Goal: Task Accomplishment & Management: Complete application form

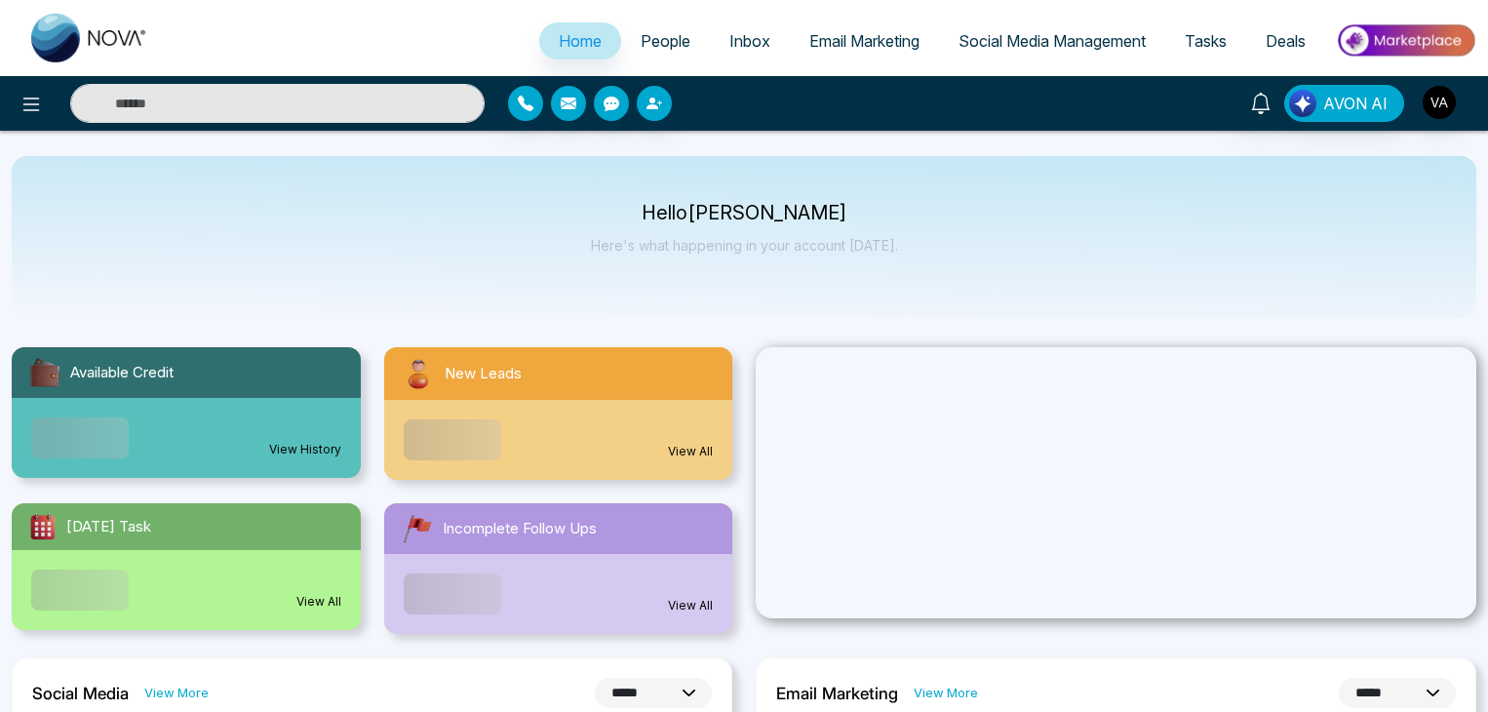
select select "*"
click at [25, 97] on icon at bounding box center [31, 104] width 23 height 23
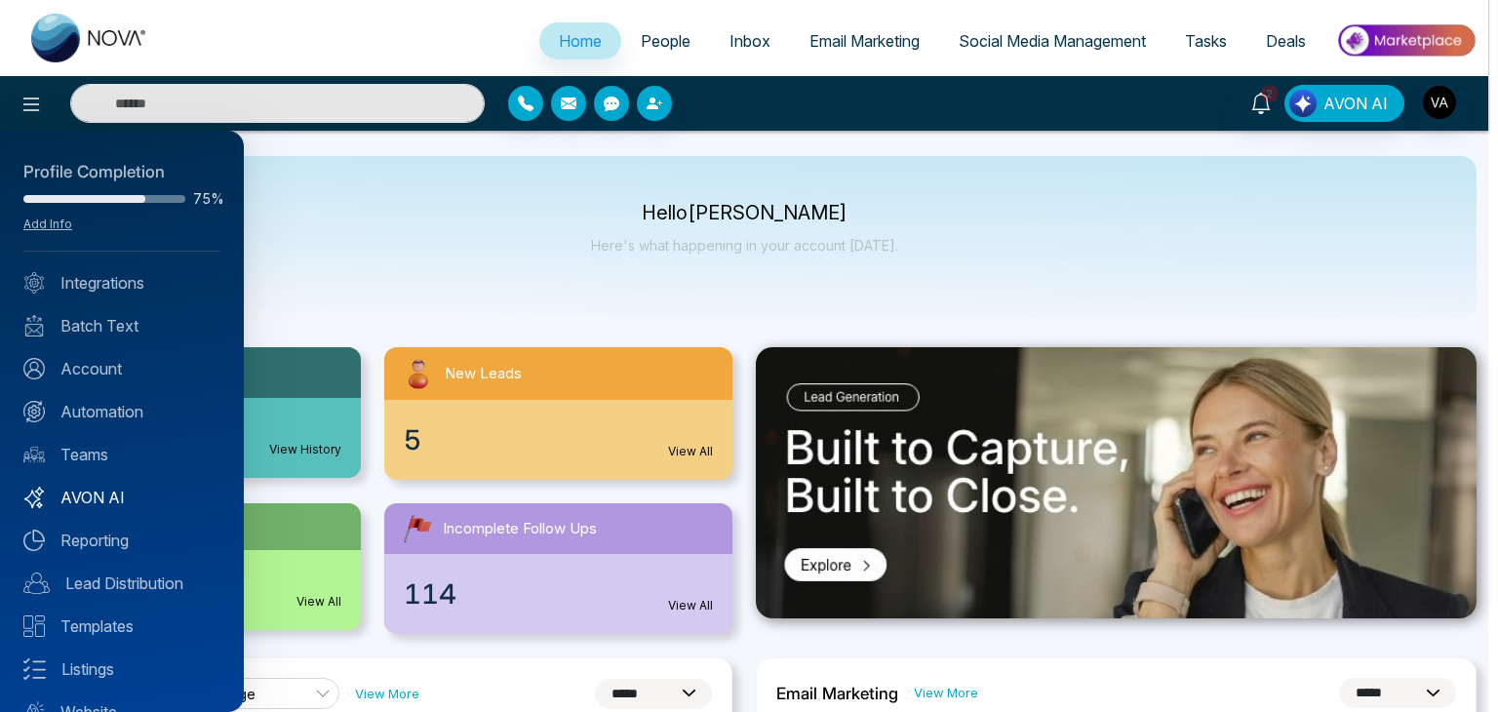
click at [87, 495] on link "AVON AI" at bounding box center [121, 497] width 197 height 23
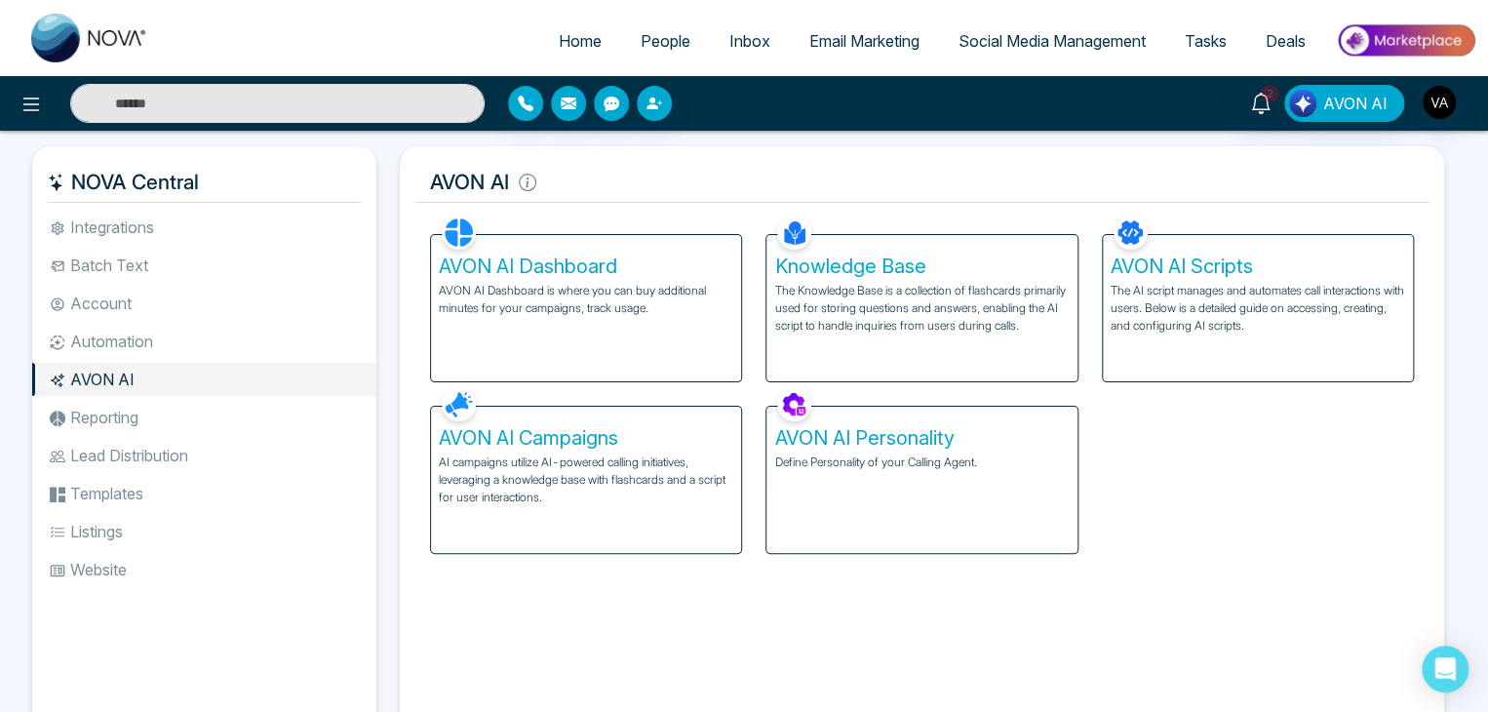
click at [645, 36] on span "People" at bounding box center [666, 41] width 50 height 20
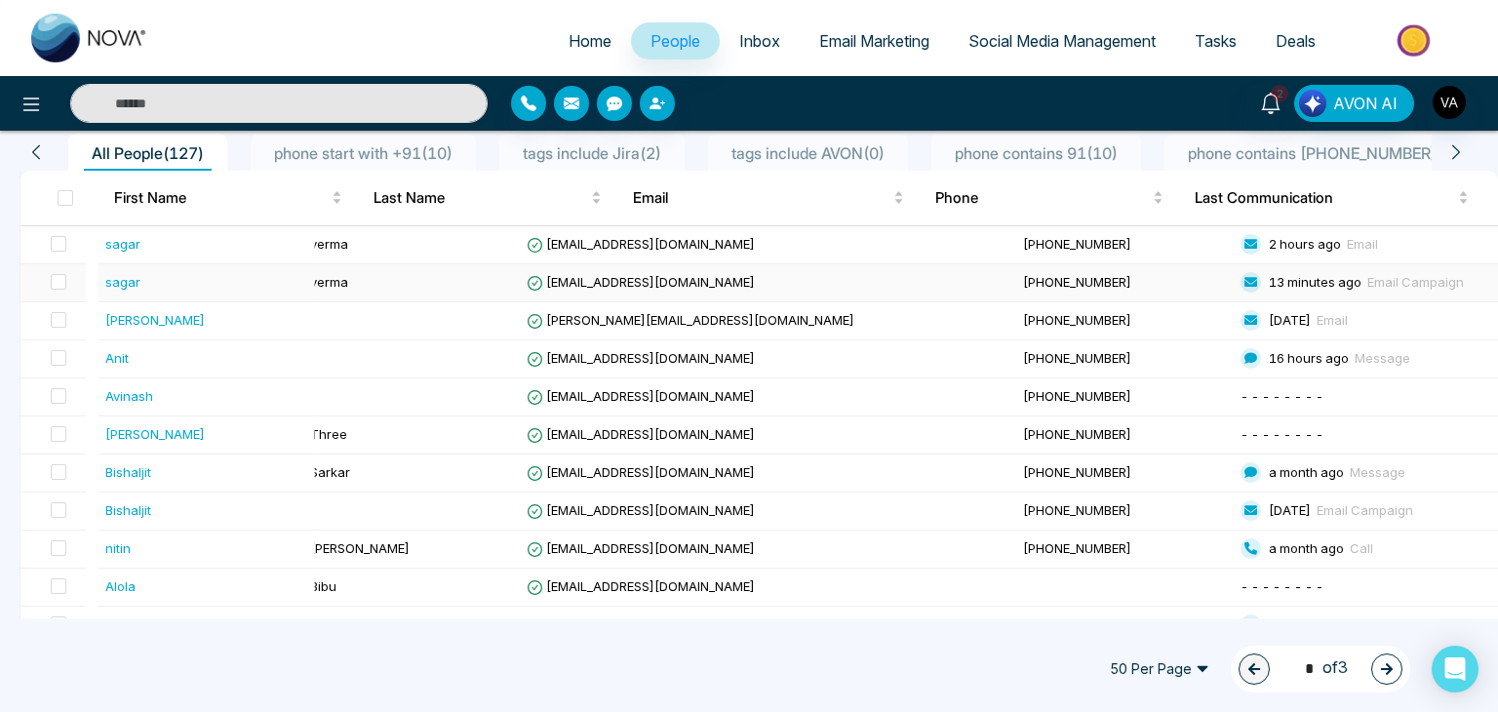
scroll to position [172, 0]
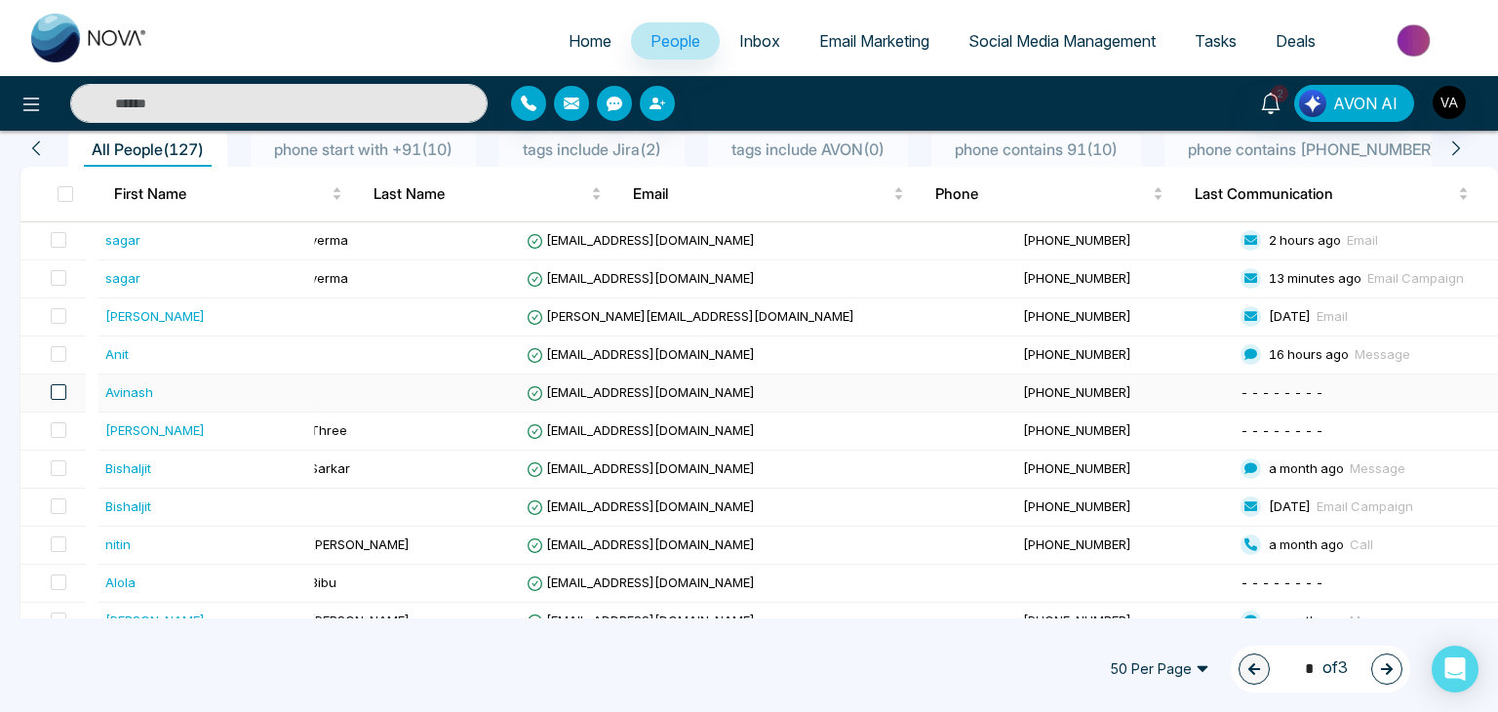
click at [66, 387] on span at bounding box center [59, 392] width 16 height 16
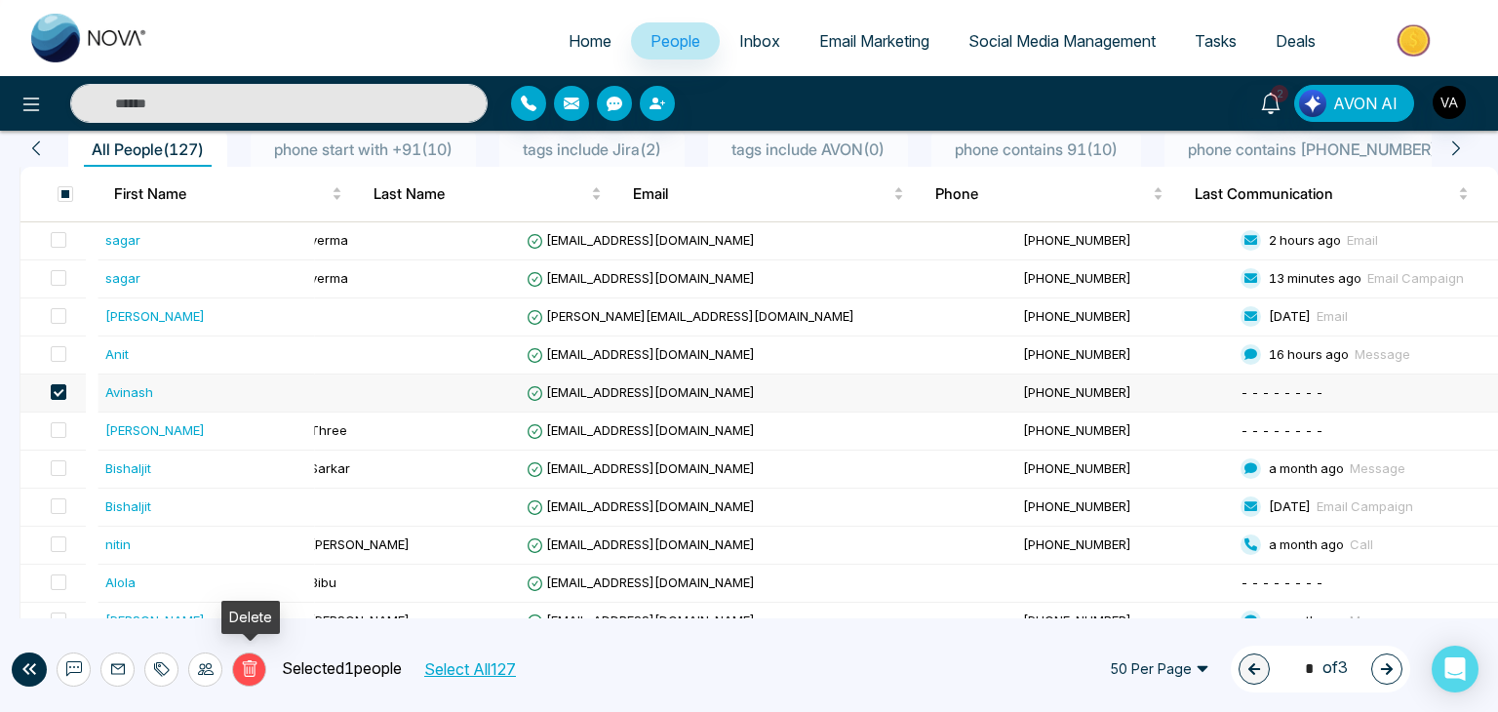
click at [242, 668] on icon at bounding box center [250, 669] width 18 height 18
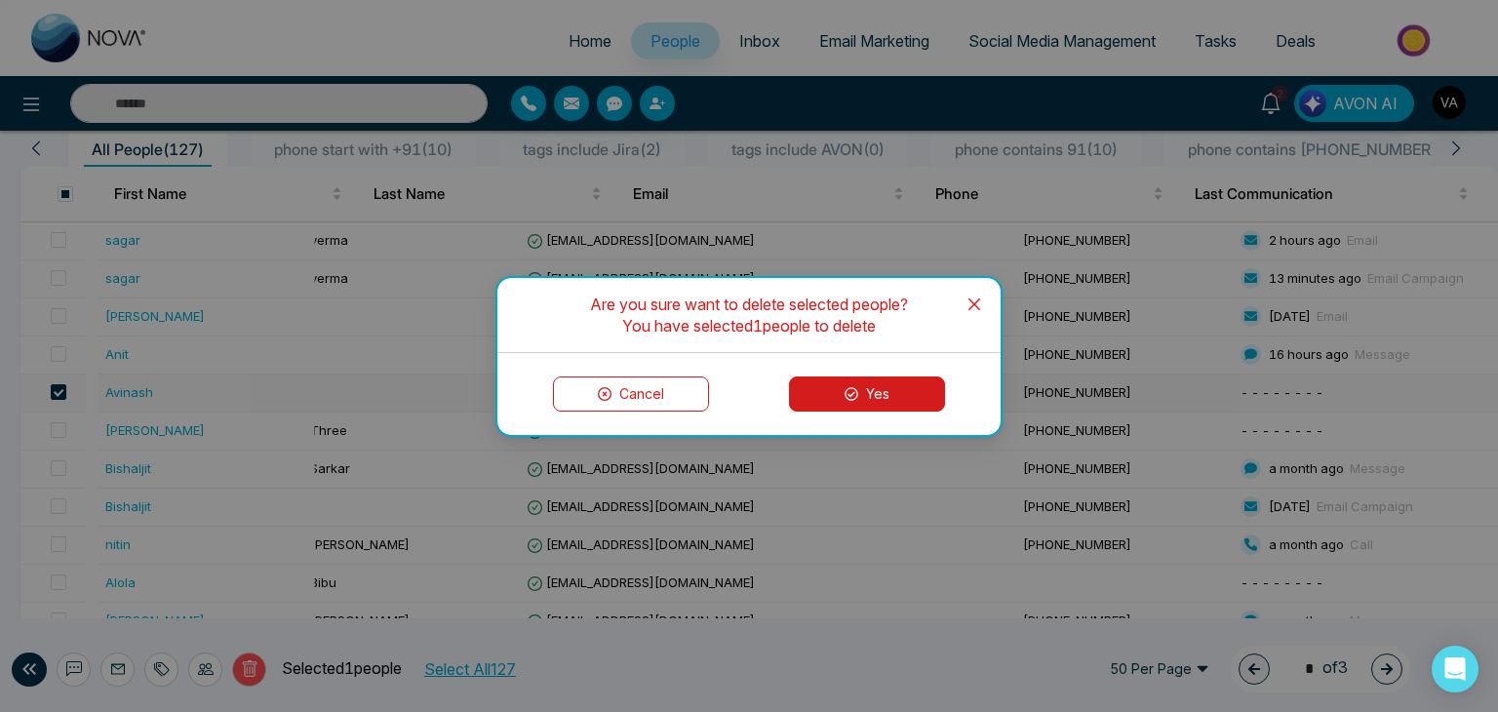
click at [805, 390] on button "Yes" at bounding box center [867, 393] width 156 height 35
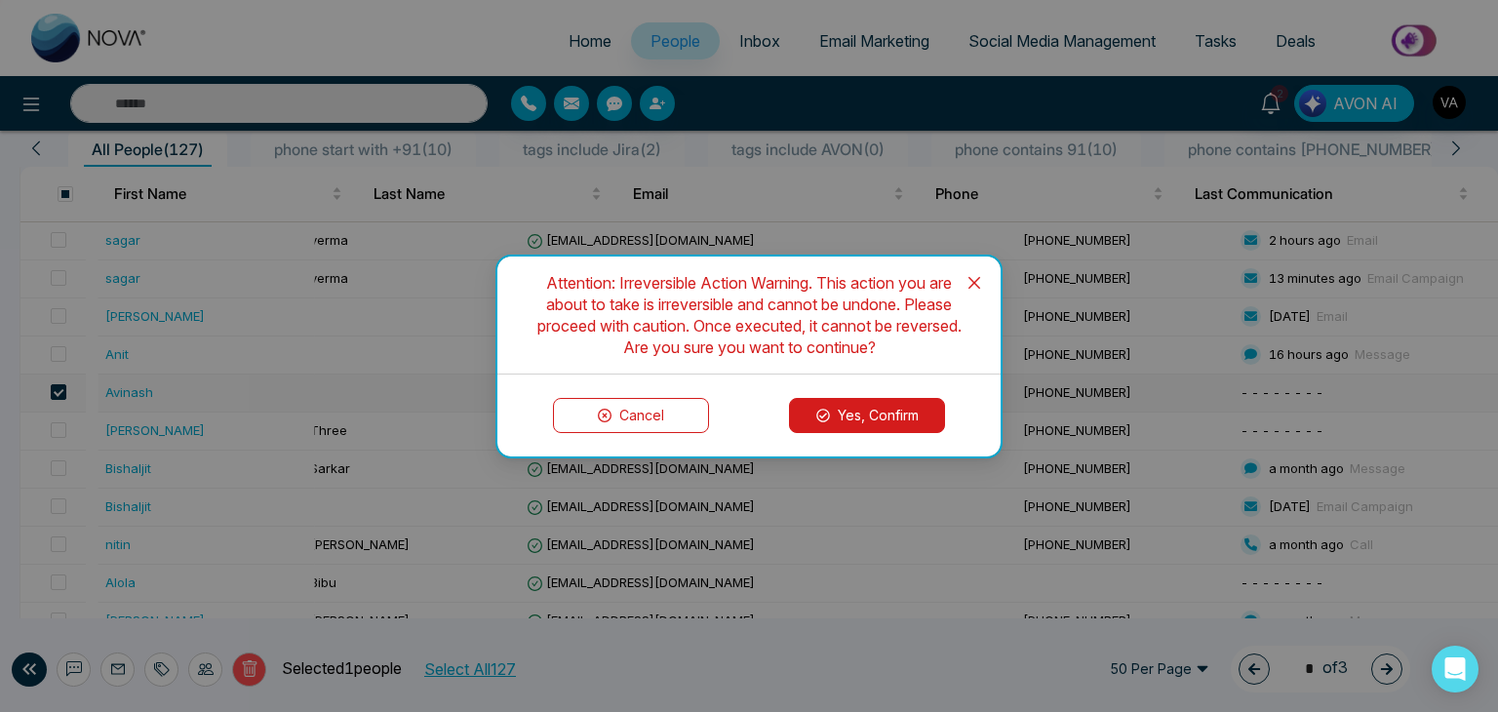
click at [857, 414] on button "Yes, Confirm" at bounding box center [867, 415] width 156 height 35
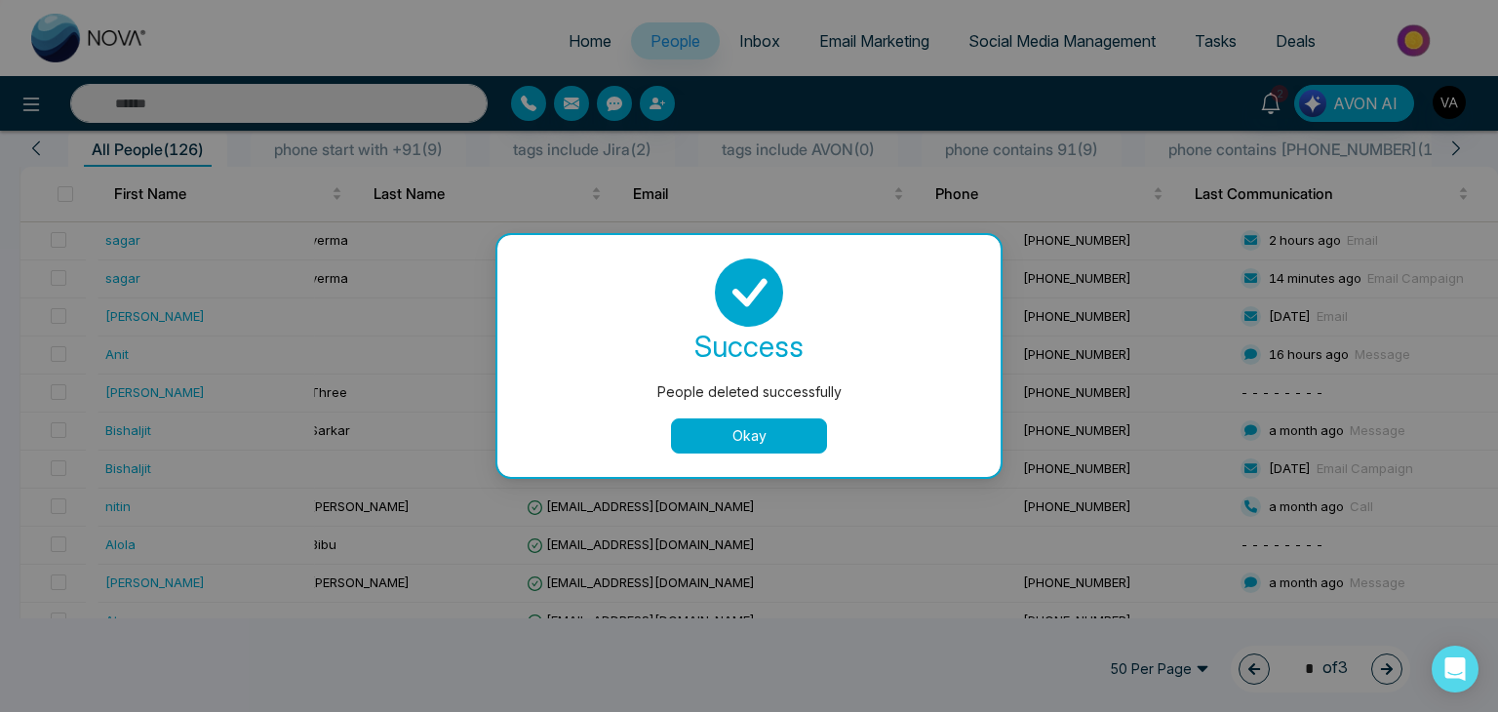
click at [801, 430] on button "Okay" at bounding box center [749, 435] width 156 height 35
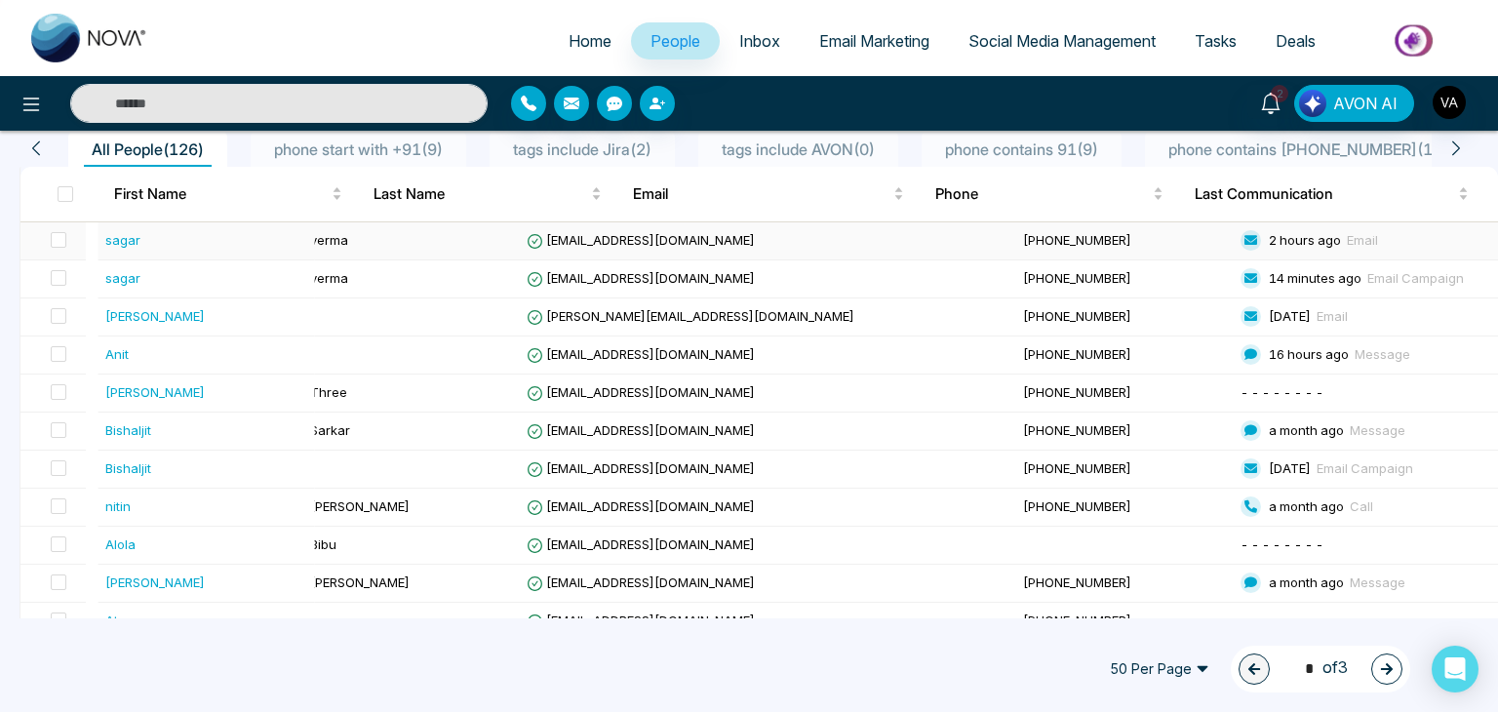
scroll to position [0, 0]
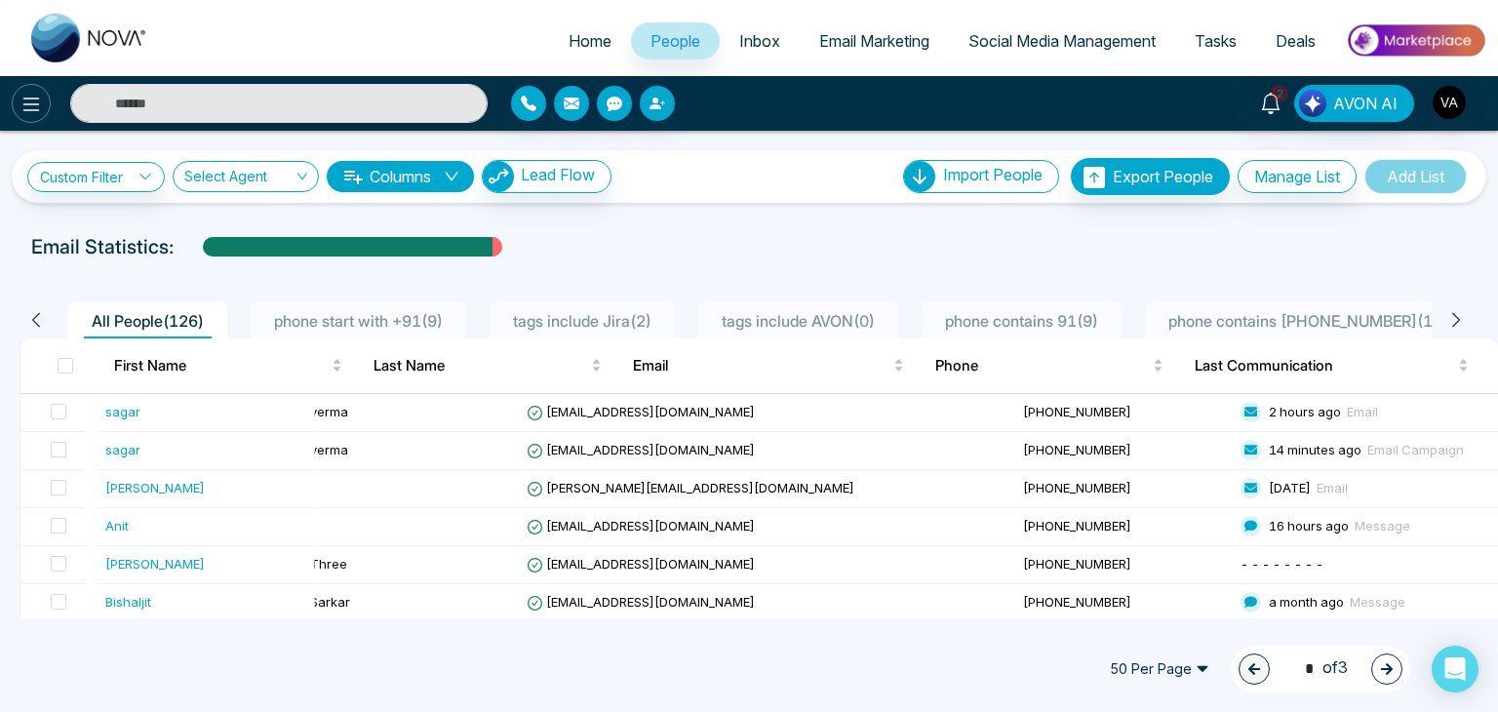
click at [30, 101] on icon at bounding box center [31, 104] width 23 height 23
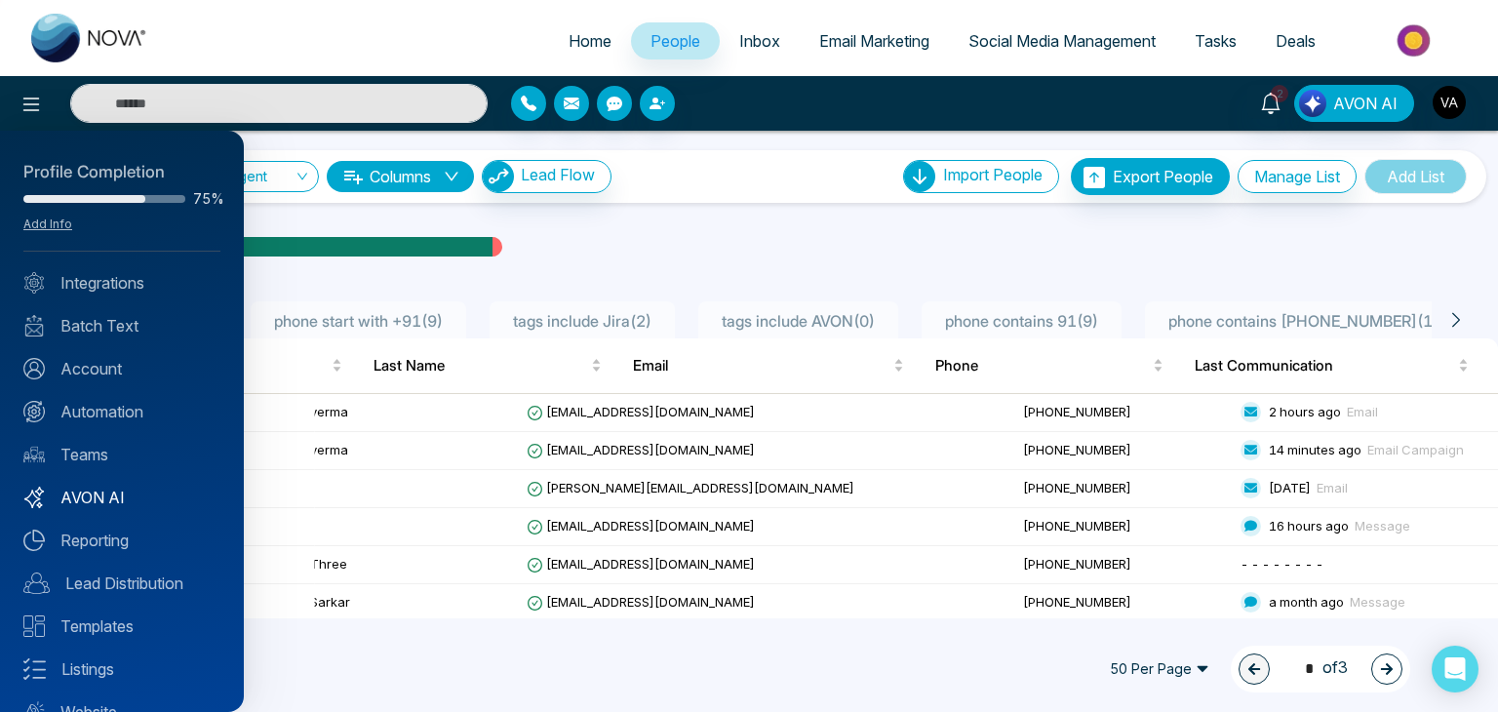
click at [86, 504] on link "AVON AI" at bounding box center [121, 497] width 197 height 23
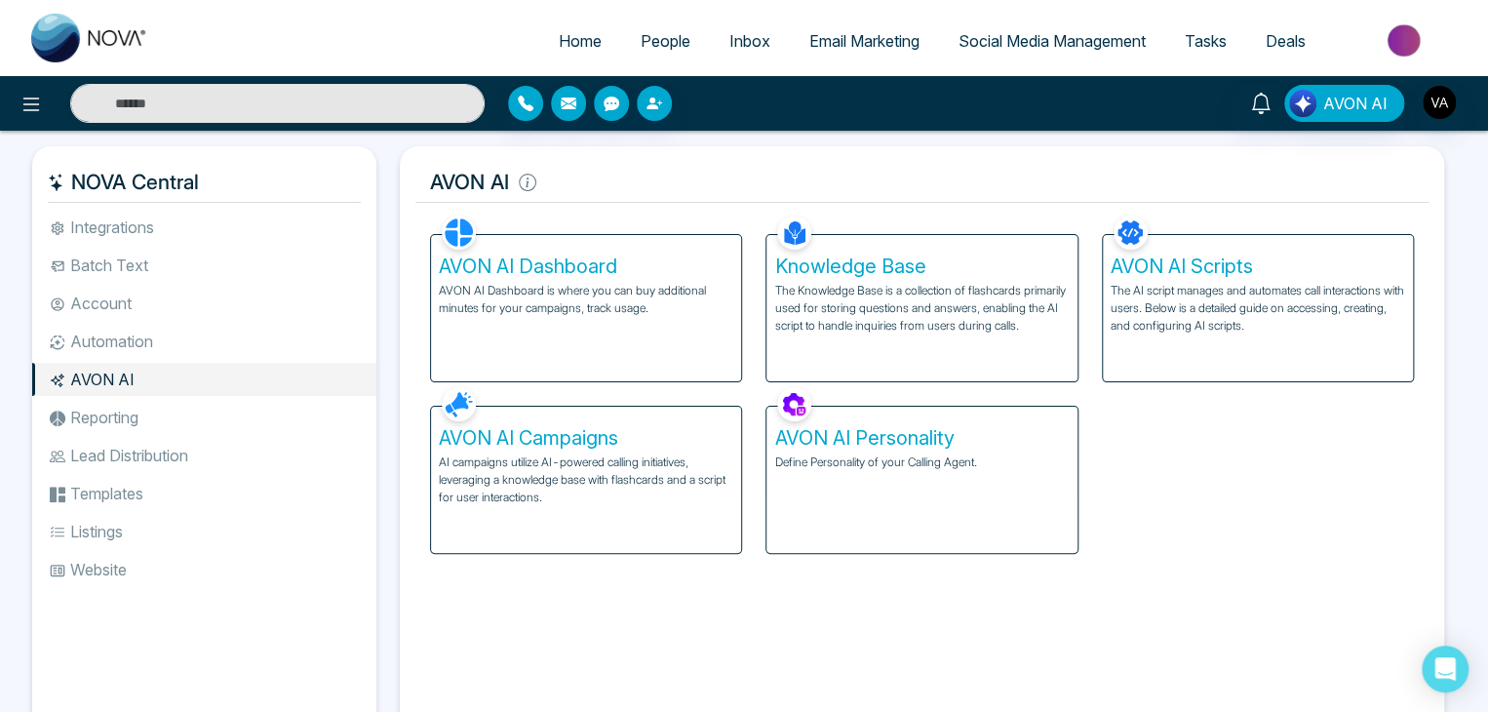
click at [605, 451] on div "AVON AI Campaigns AI campaigns utilize AI-powered calling initiatives, leveragi…" at bounding box center [586, 480] width 310 height 146
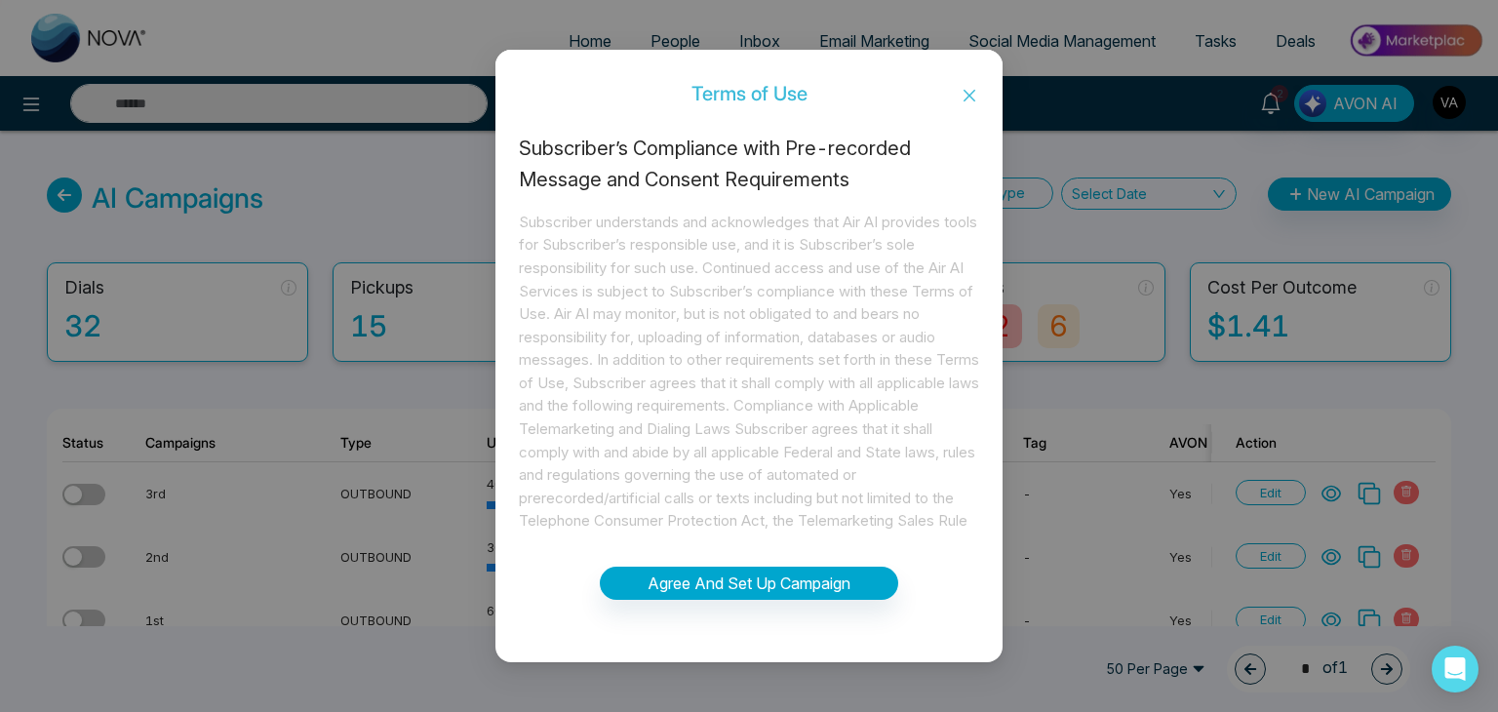
click at [969, 97] on icon "close" at bounding box center [970, 96] width 16 height 16
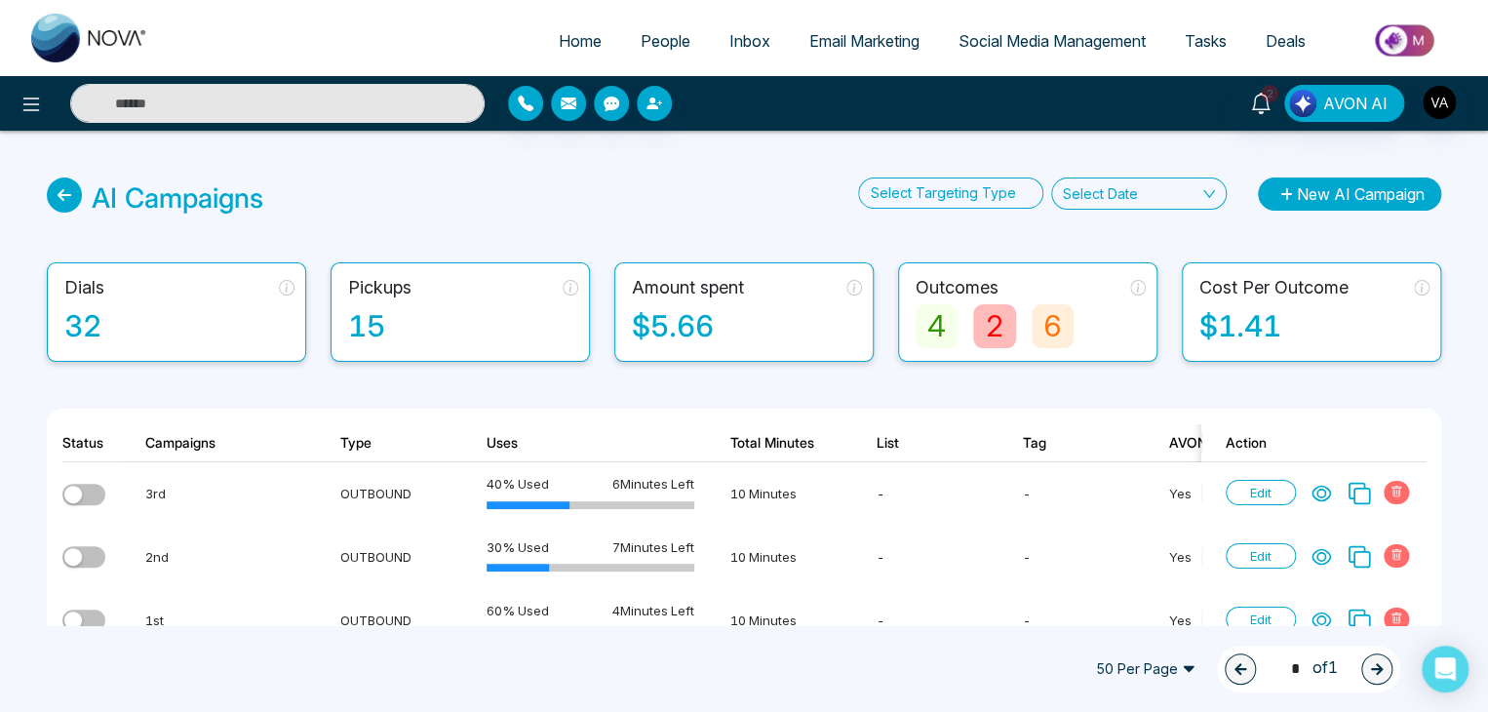
click at [1364, 195] on button "New AI Campaign" at bounding box center [1349, 193] width 183 height 33
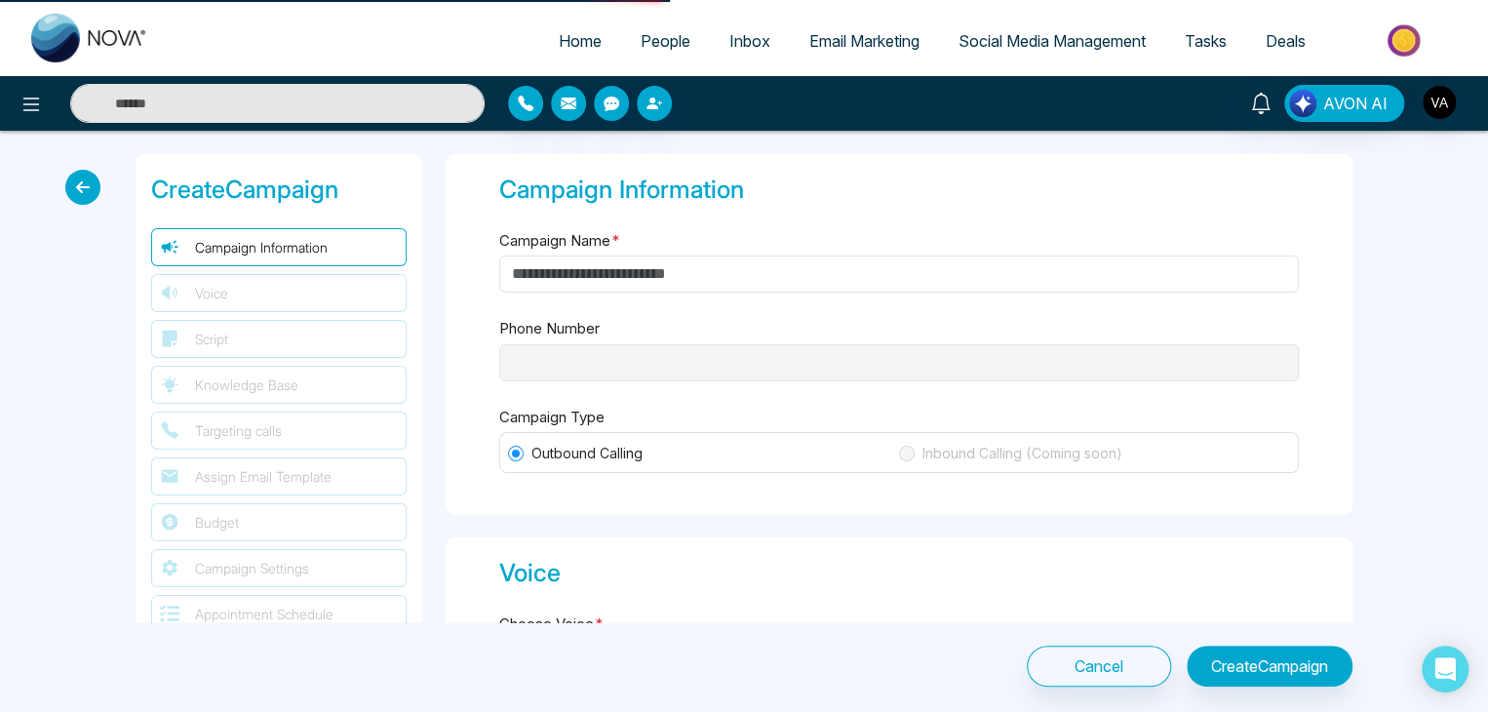
type input "**********"
type input "********"
type input "**********"
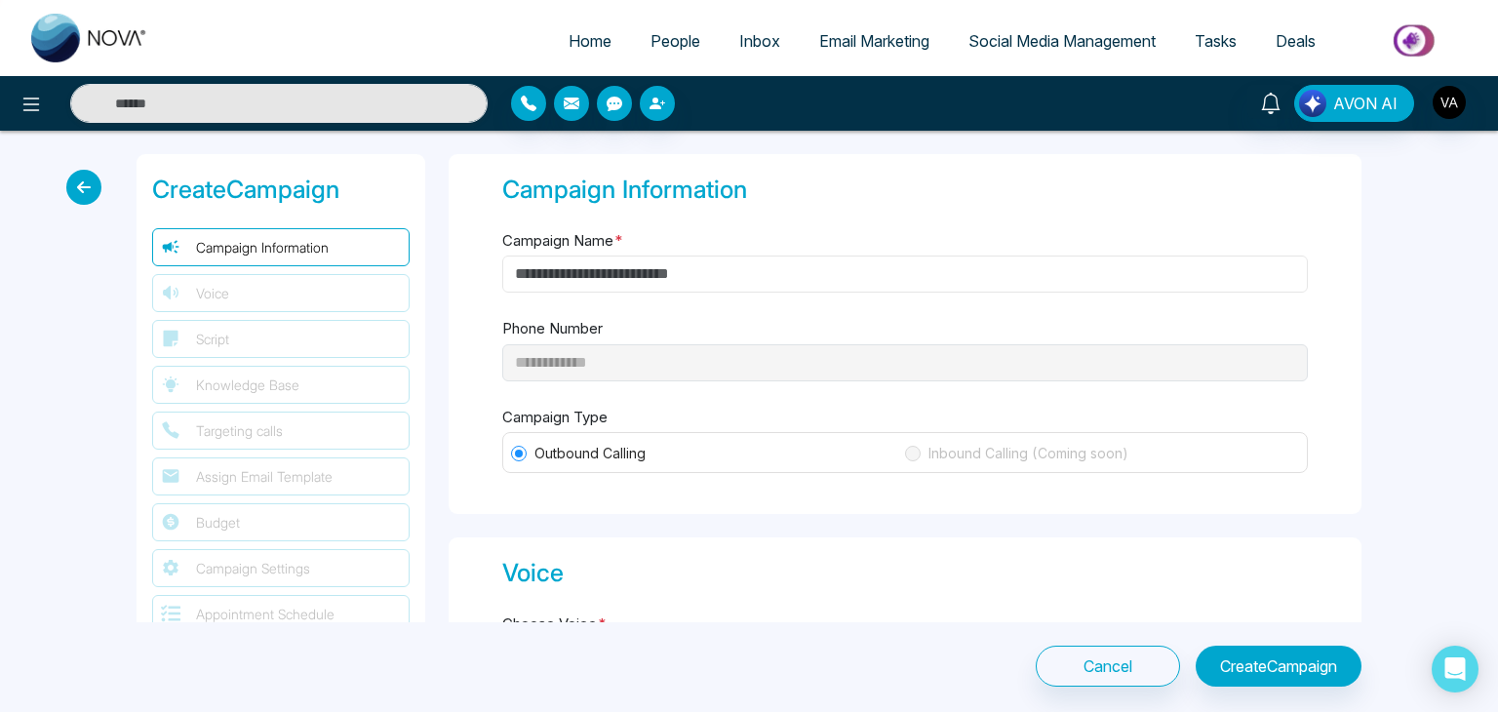
click at [832, 280] on input "Campaign Name *" at bounding box center [904, 273] width 805 height 37
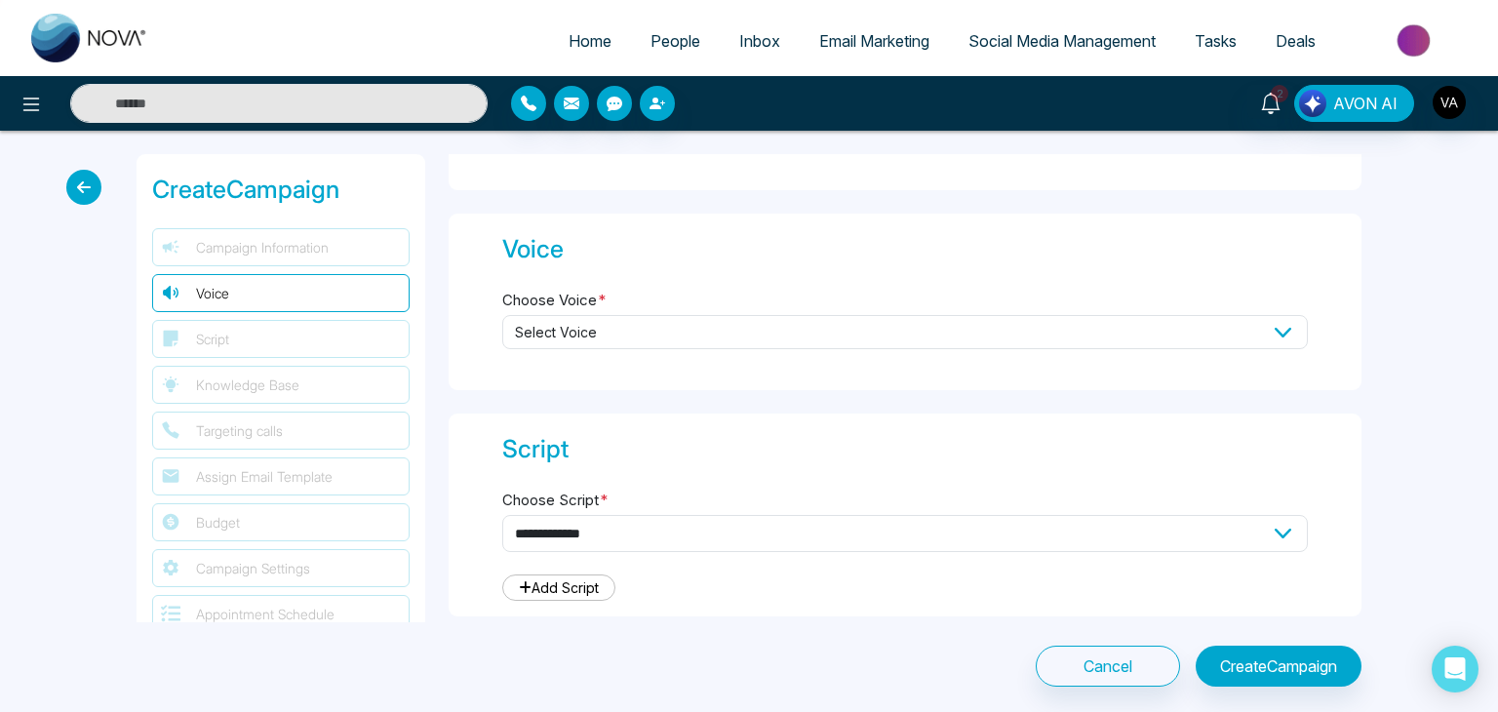
scroll to position [326, 0]
type input "******"
click at [720, 330] on span "Select Voice" at bounding box center [904, 330] width 805 height 34
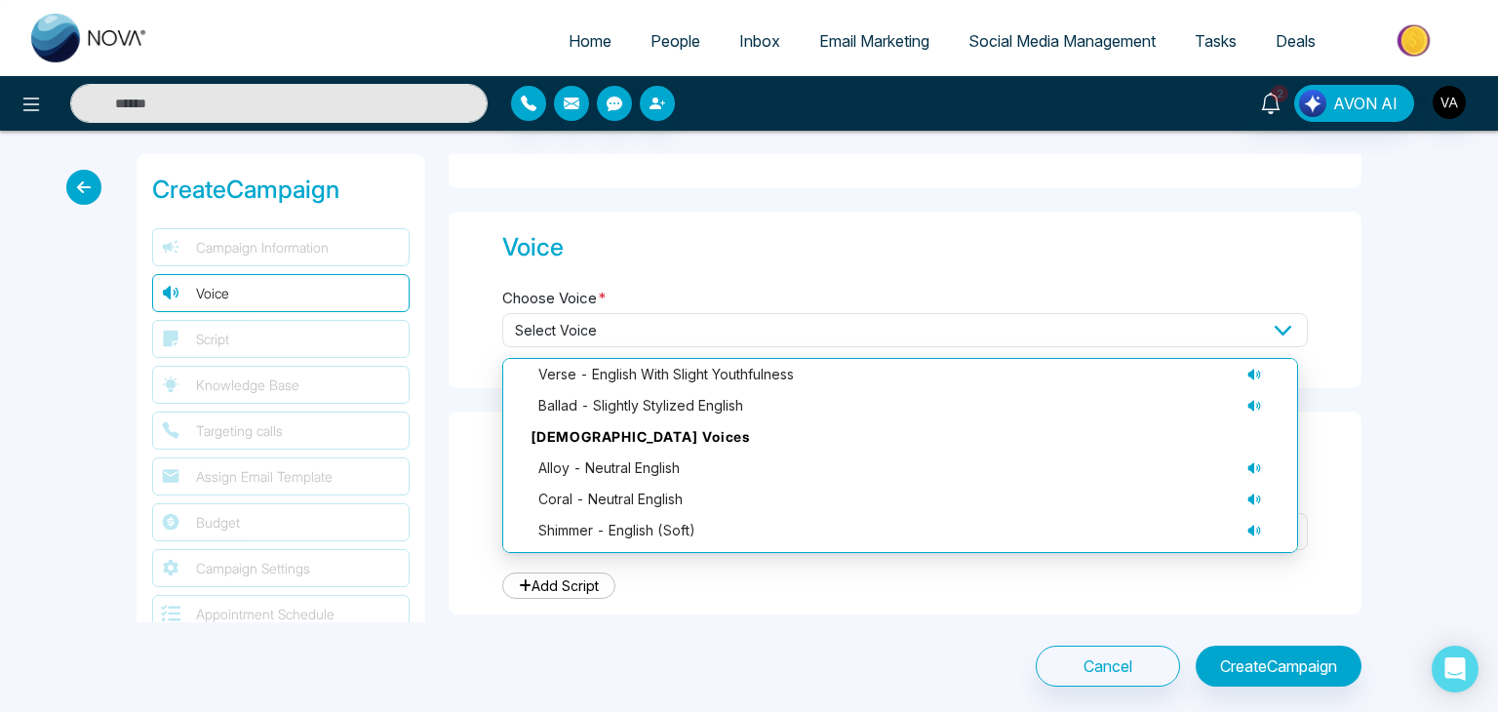
scroll to position [105, 0]
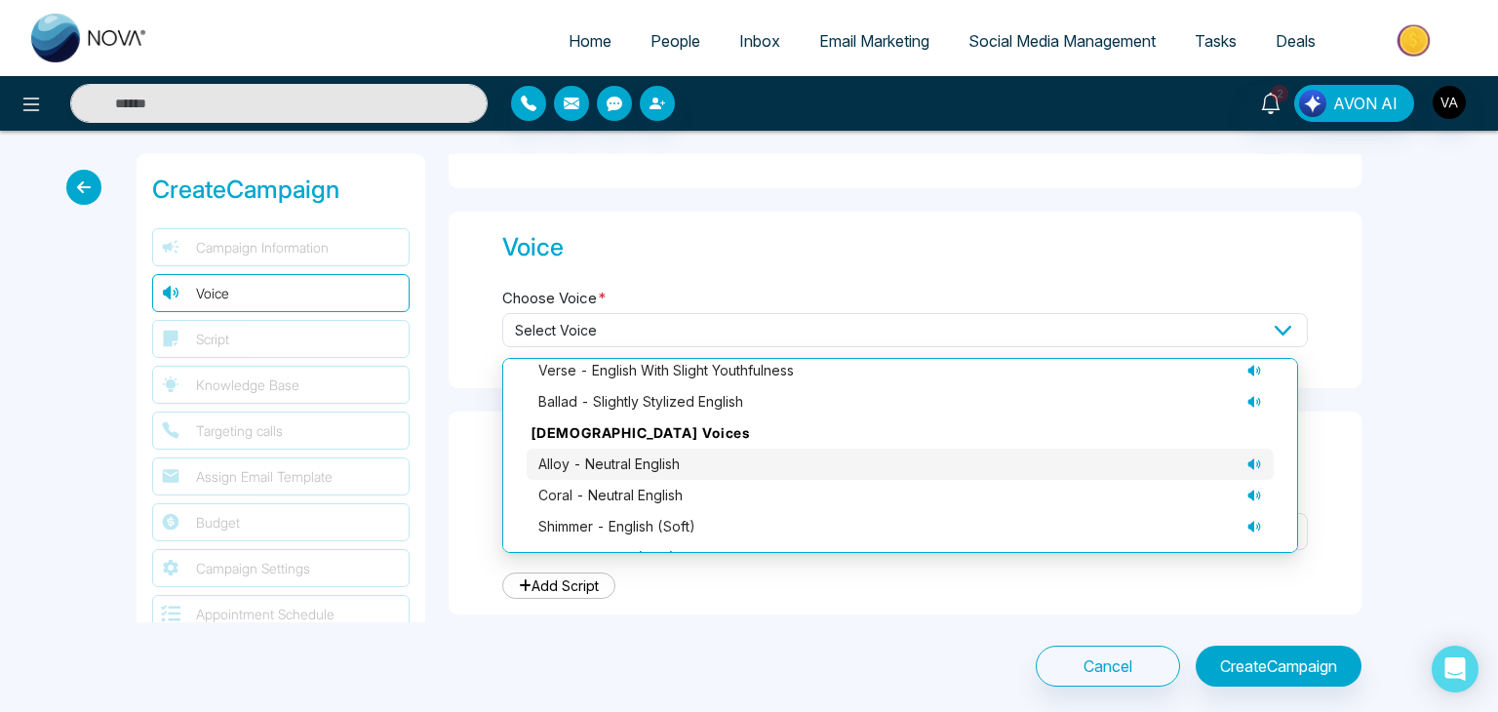
click at [689, 469] on div "alloy - neutral English" at bounding box center [900, 463] width 724 height 21
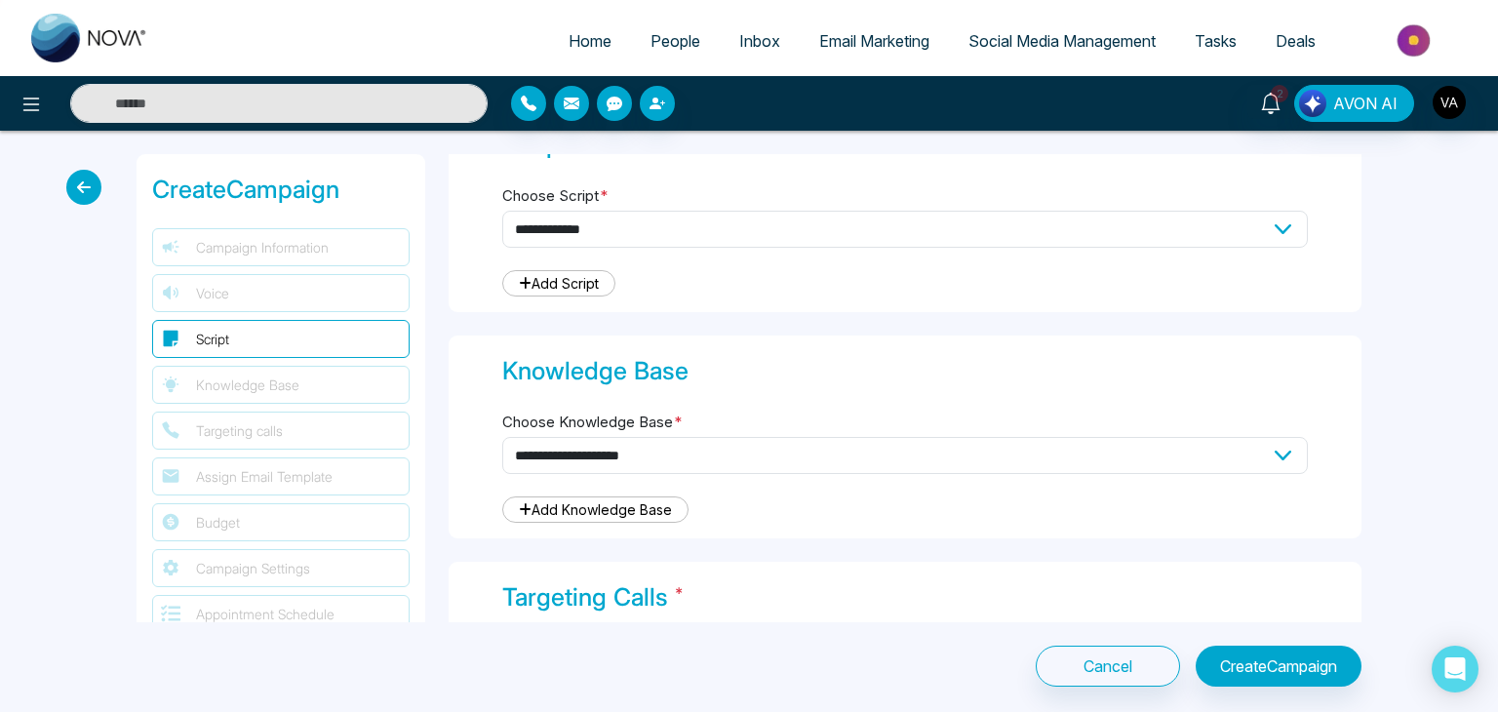
scroll to position [608, 0]
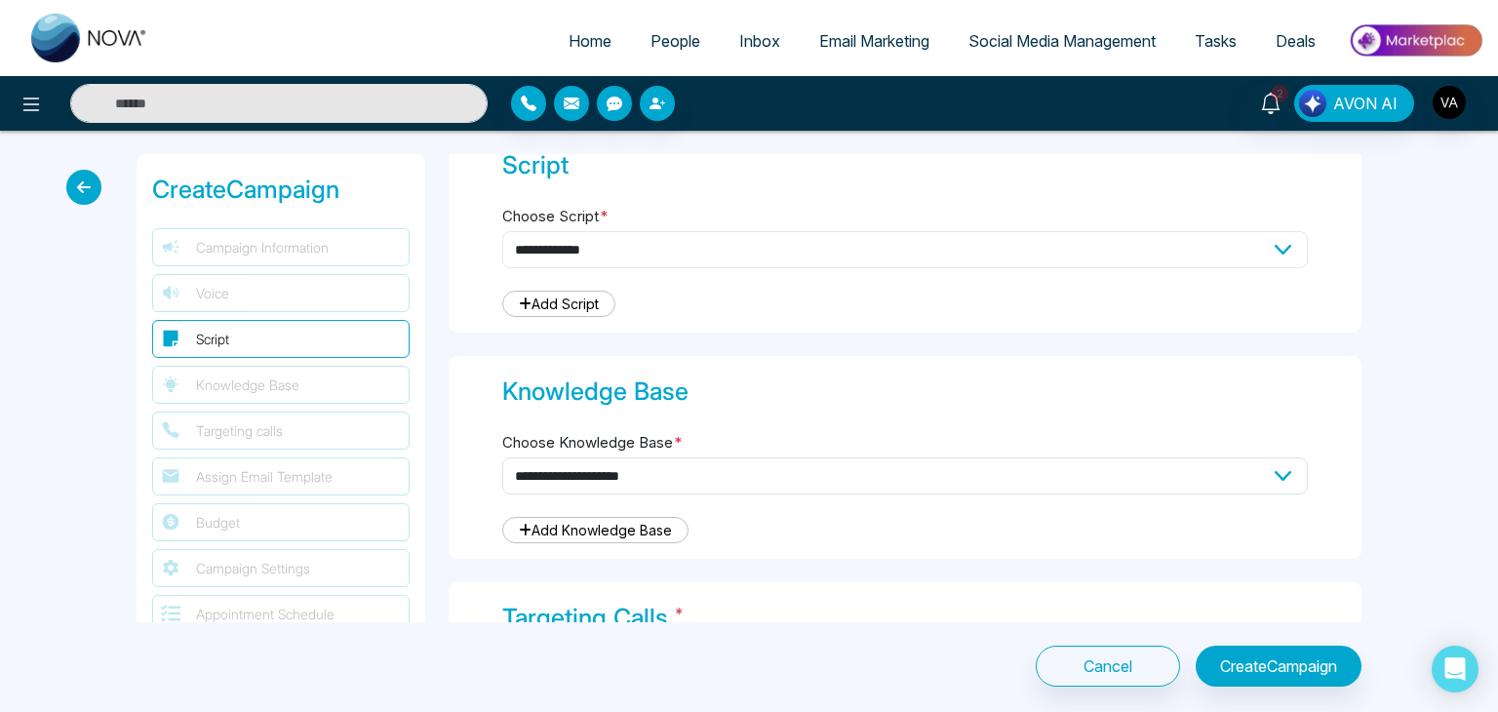
click at [698, 247] on select "**********" at bounding box center [904, 249] width 805 height 37
select select "***"
click at [502, 231] on select "**********" at bounding box center [904, 249] width 805 height 37
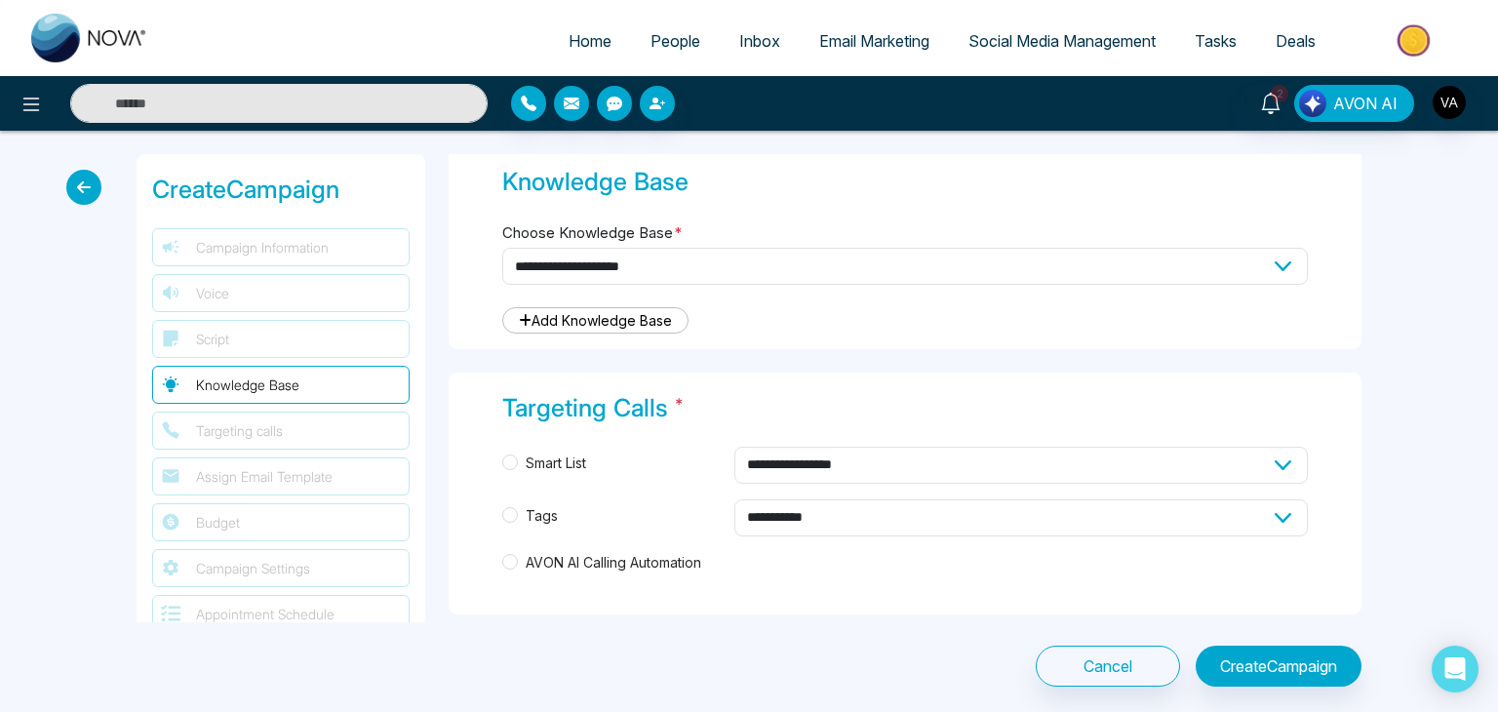
scroll to position [1863, 0]
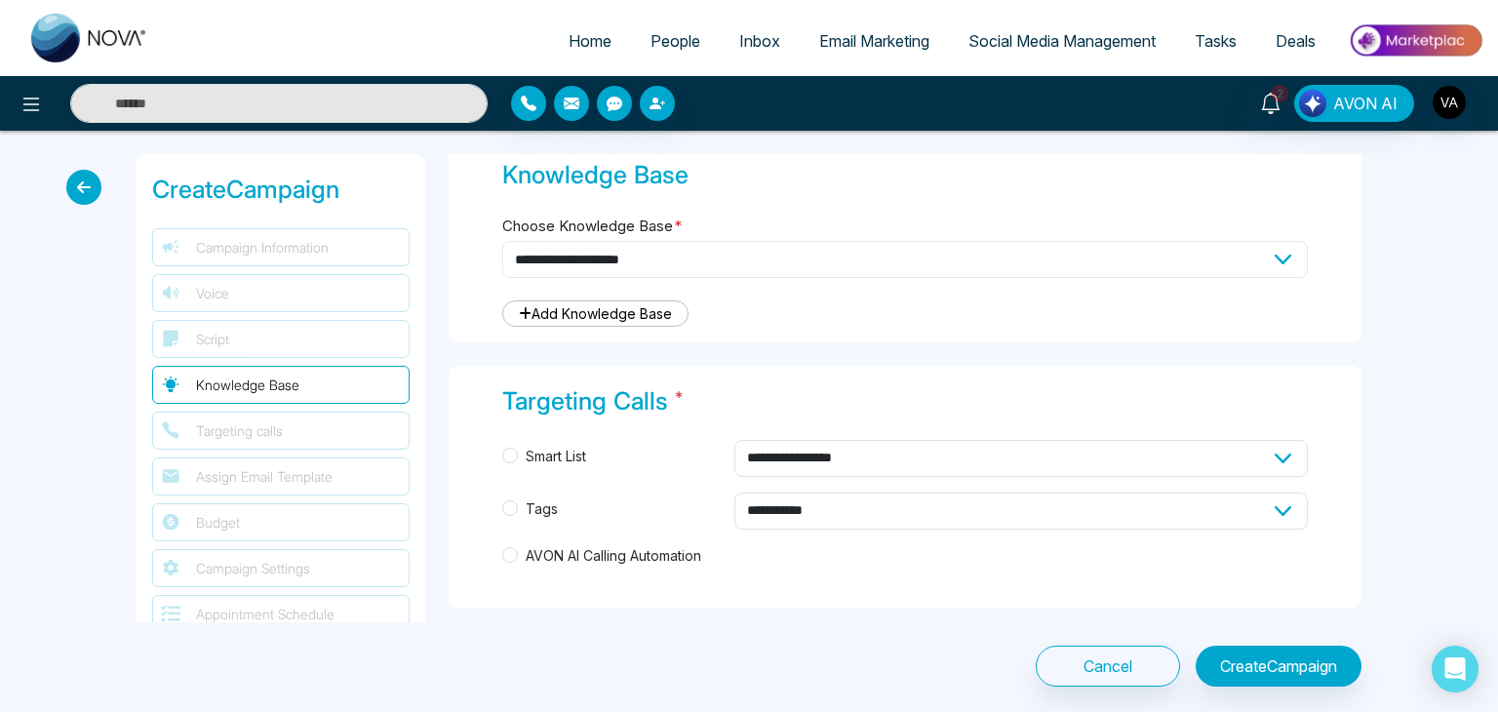
click at [813, 255] on select "**********" at bounding box center [904, 259] width 805 height 37
select select "***"
click at [502, 241] on select "**********" at bounding box center [904, 259] width 805 height 37
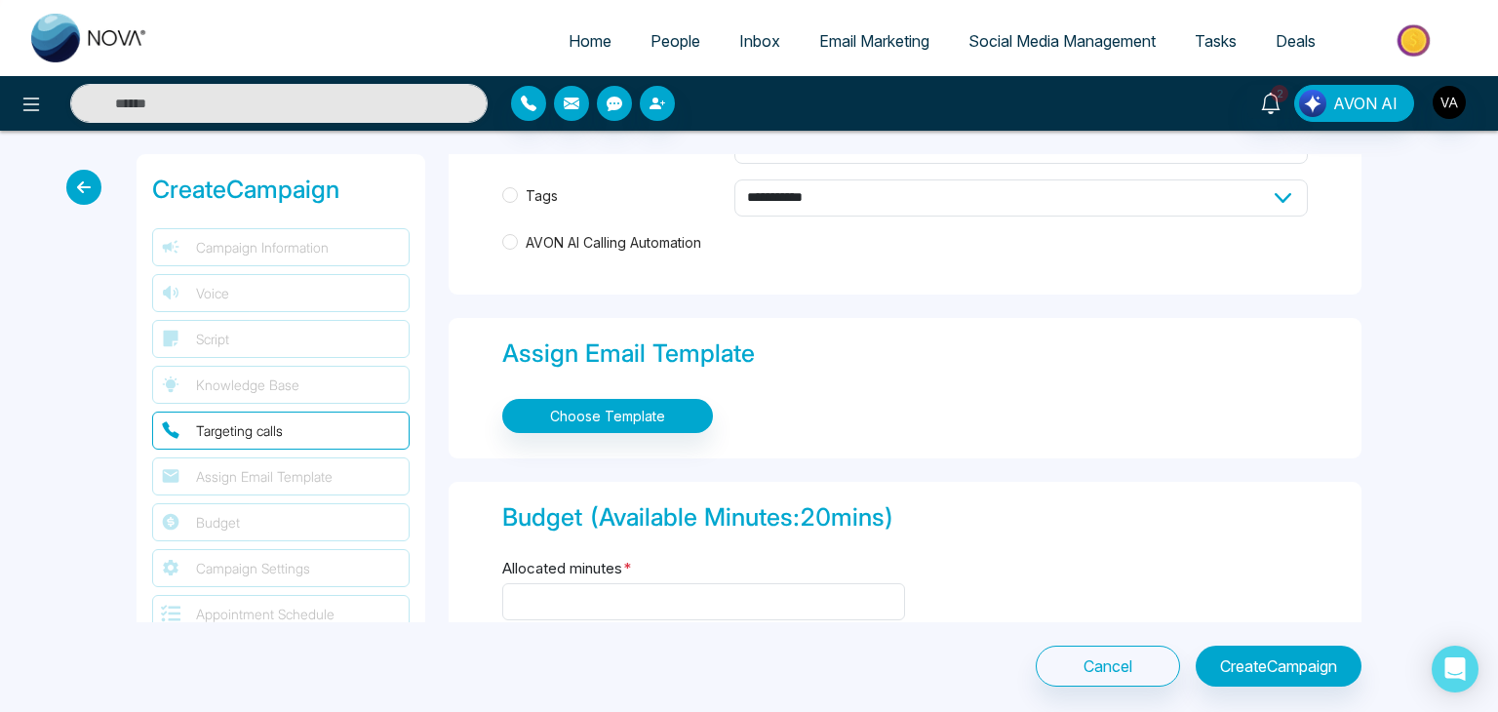
scroll to position [2177, 0]
click at [573, 231] on span "AVON AI Calling Automation" at bounding box center [613, 241] width 191 height 21
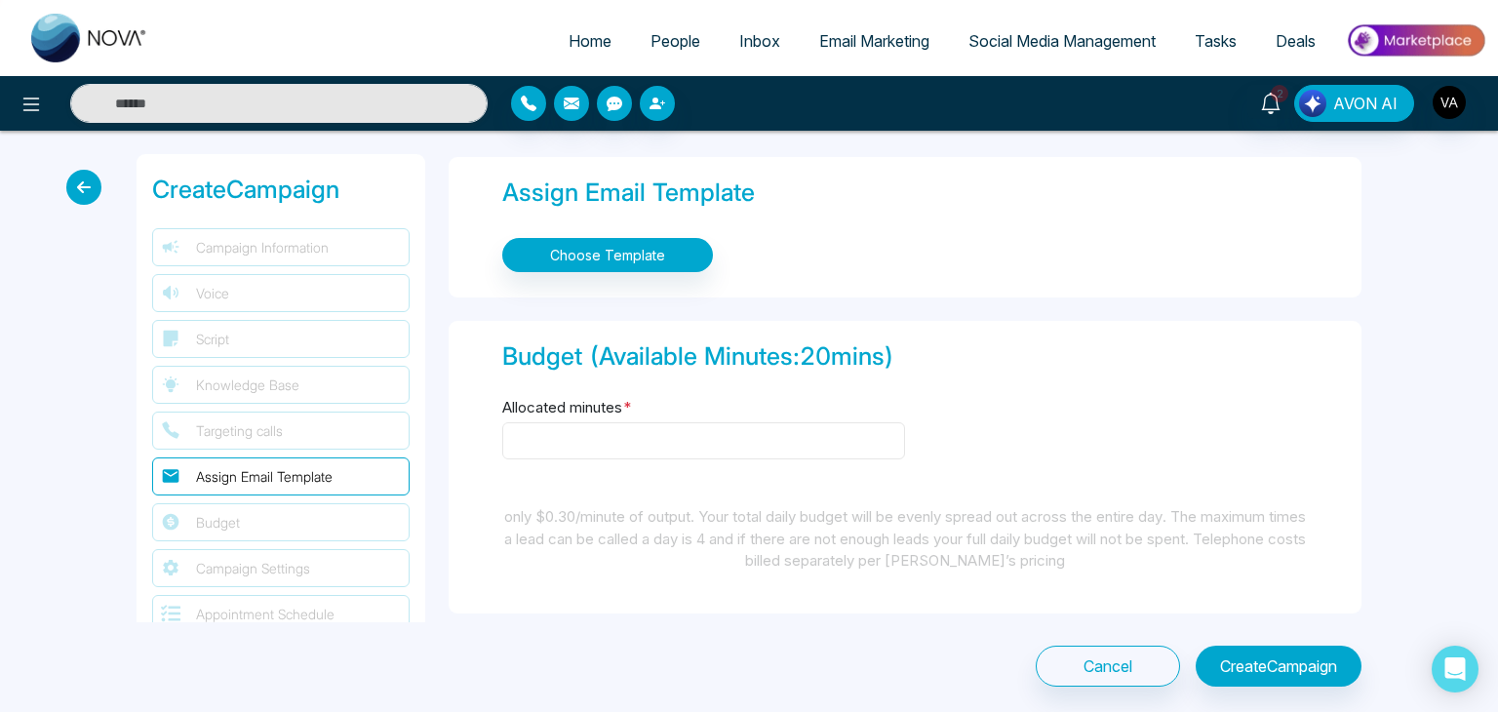
click at [563, 440] on input "Allocated minutes *" at bounding box center [703, 440] width 403 height 37
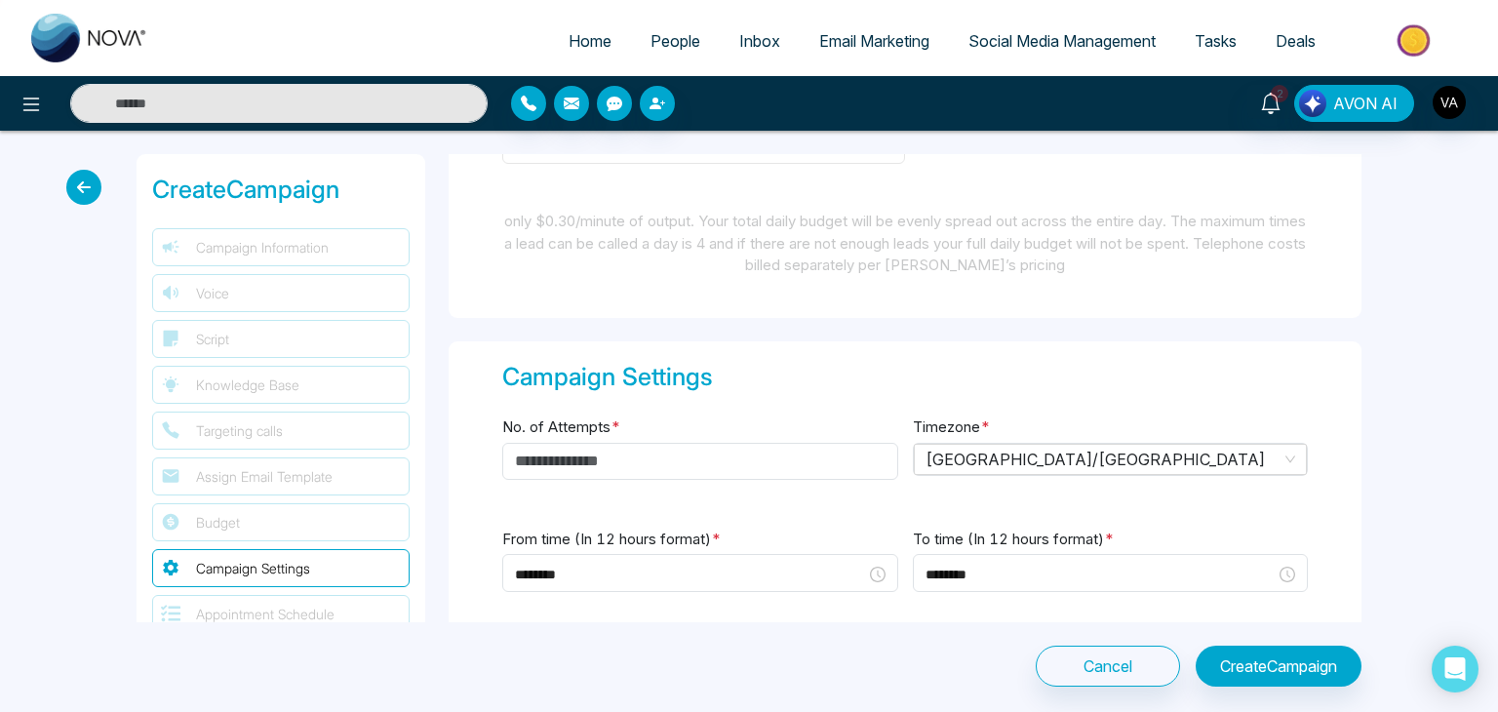
scroll to position [2740, 0]
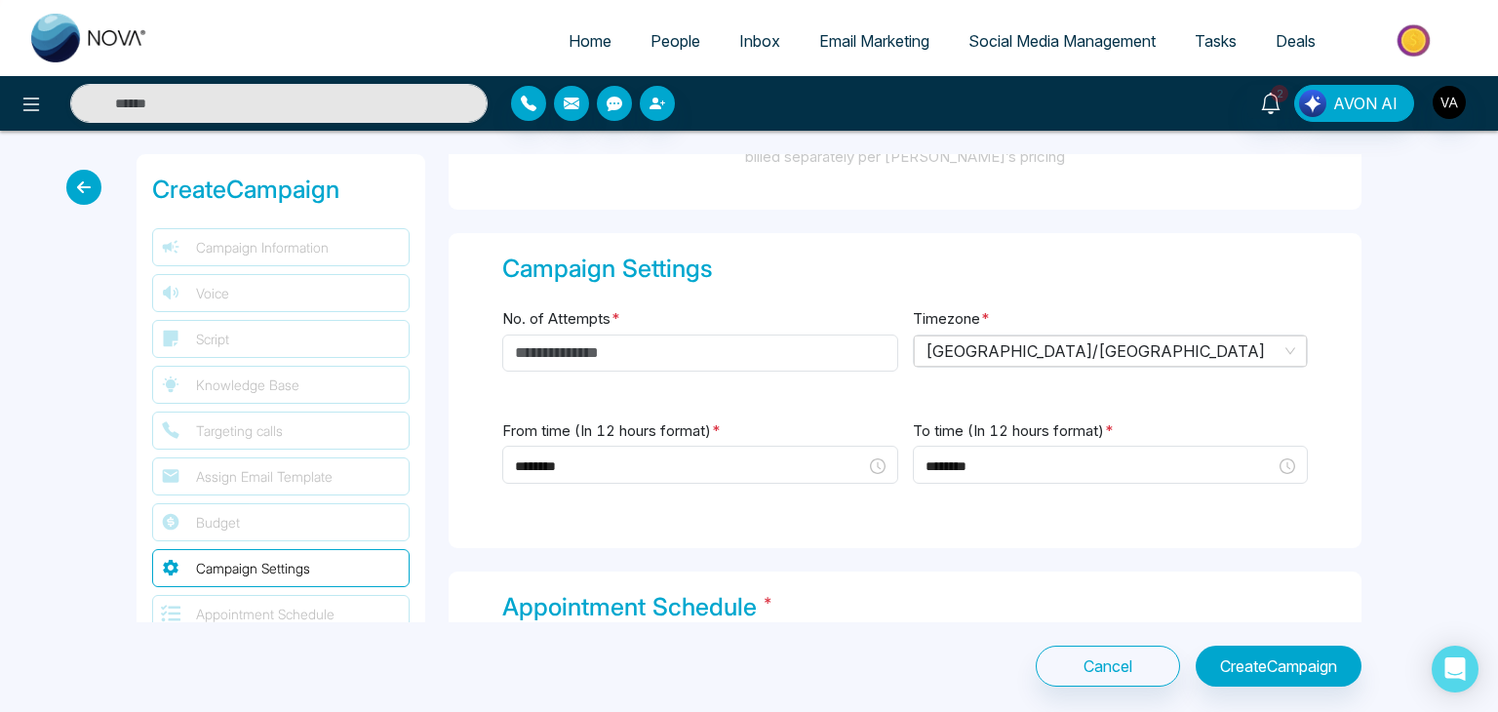
type input "**"
click at [650, 356] on input "No. of Attempts *" at bounding box center [700, 352] width 396 height 37
type input "*"
click at [951, 360] on div "Canada/Central" at bounding box center [1111, 350] width 396 height 33
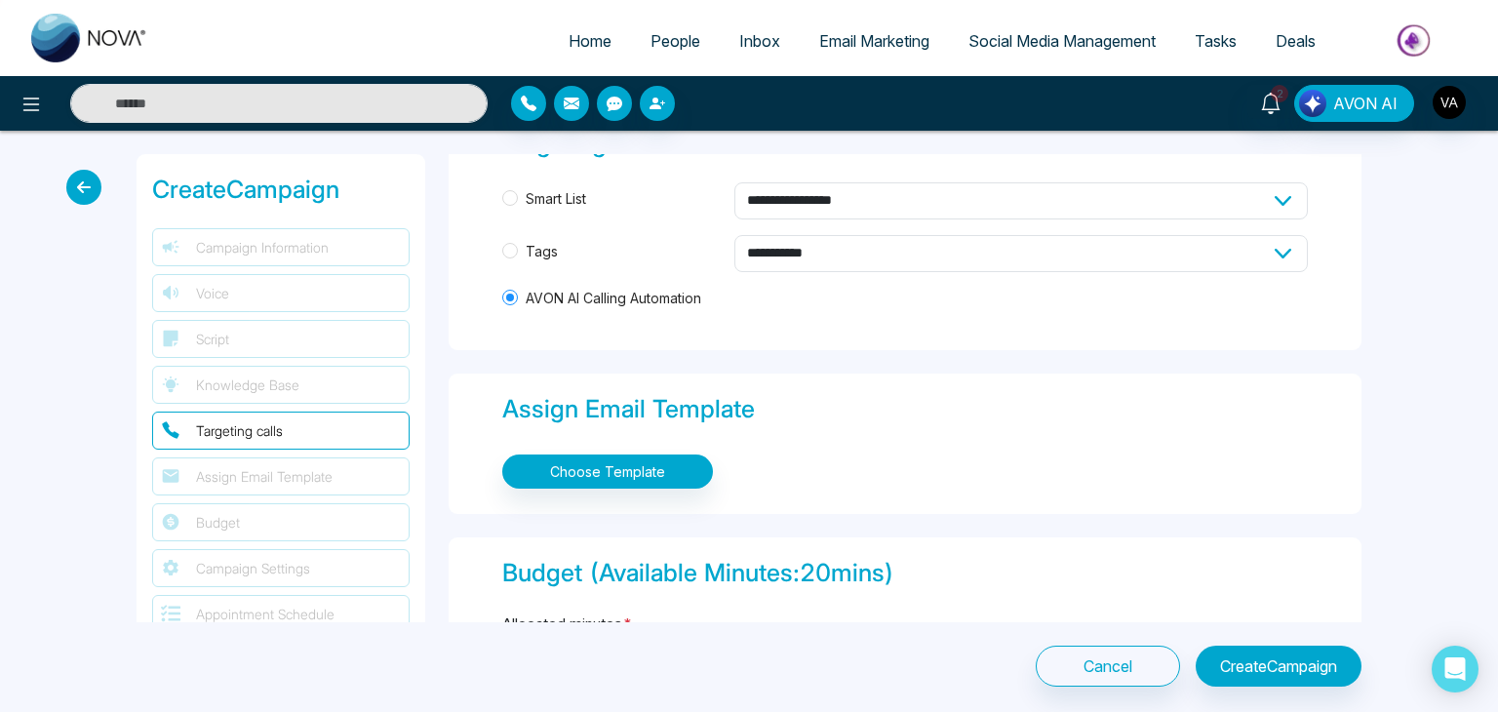
scroll to position [2112, 0]
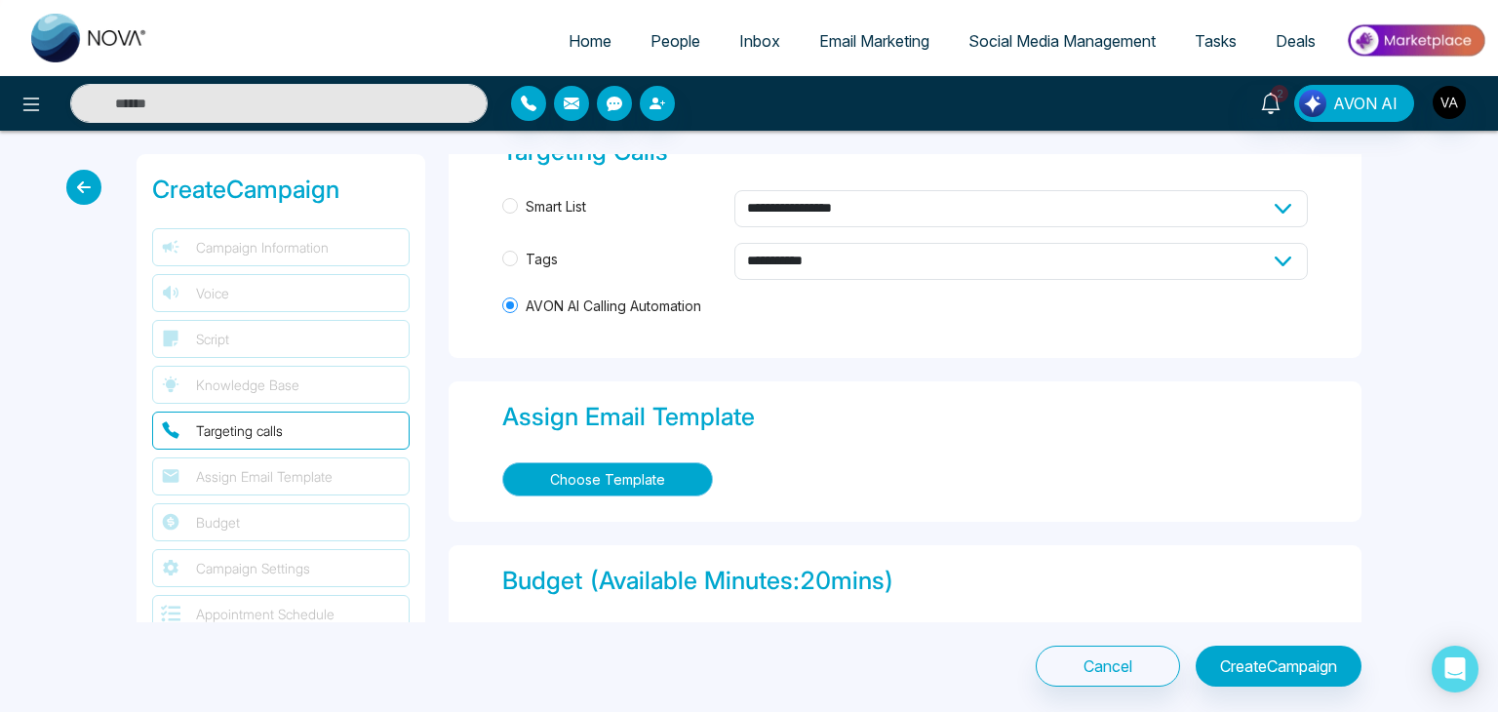
click at [608, 474] on button "Choose Template" at bounding box center [607, 479] width 211 height 34
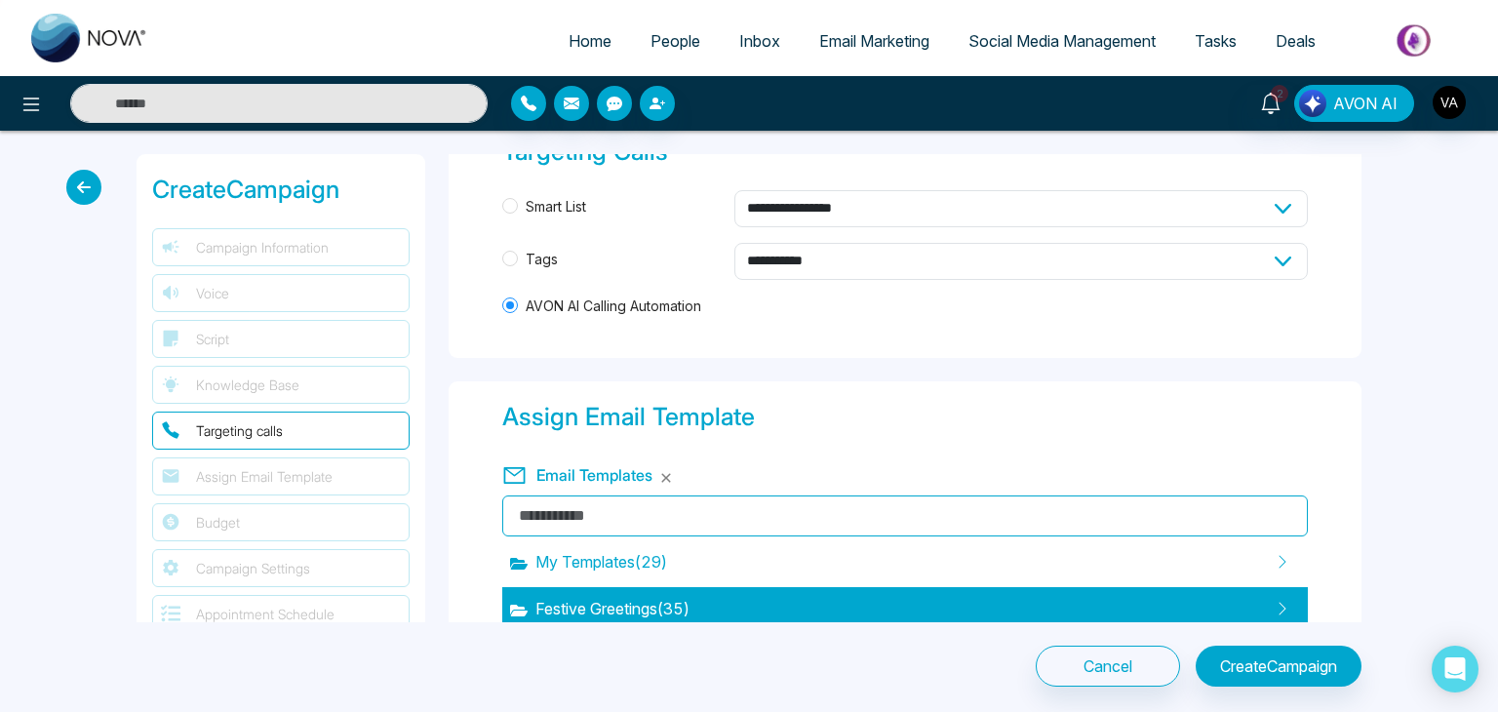
click at [648, 597] on span "Festive Greetings ( 35 )" at bounding box center [599, 608] width 179 height 23
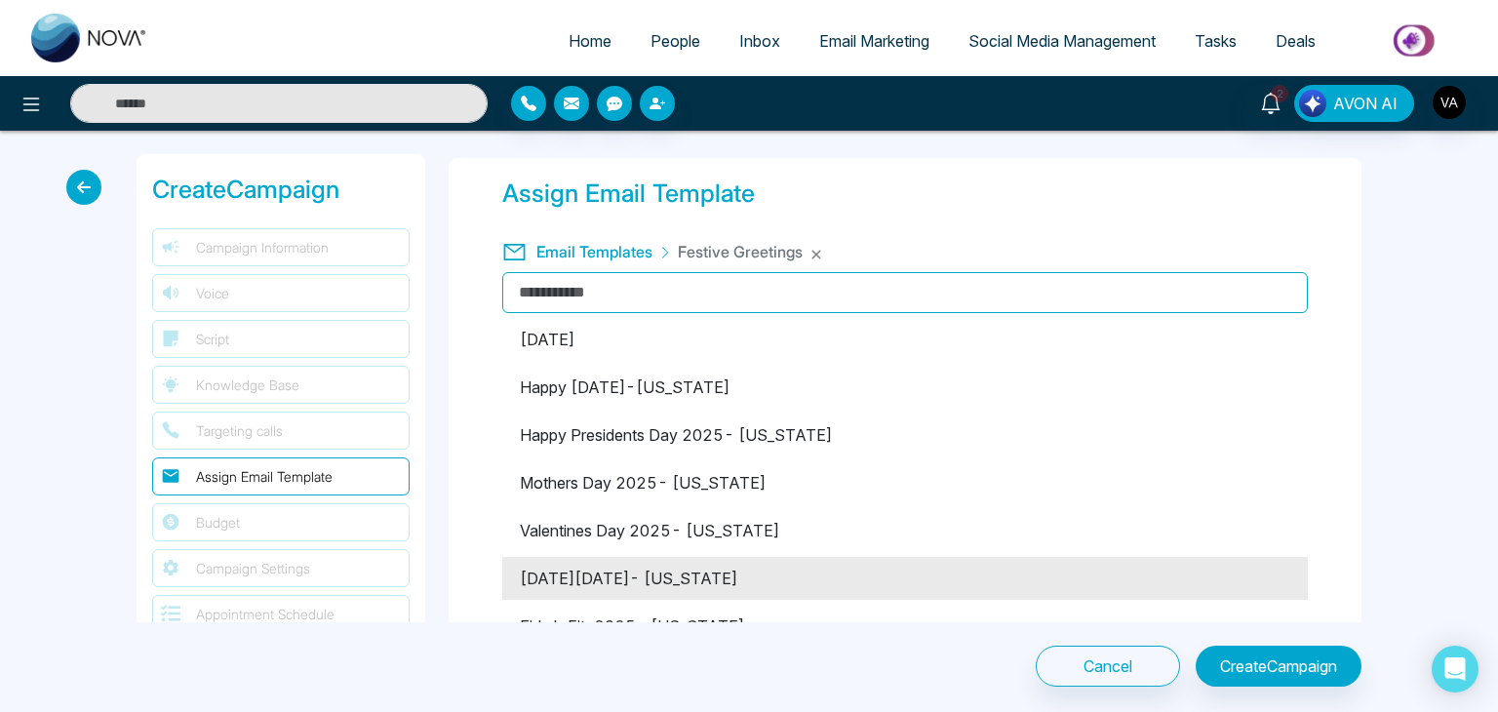
scroll to position [159, 0]
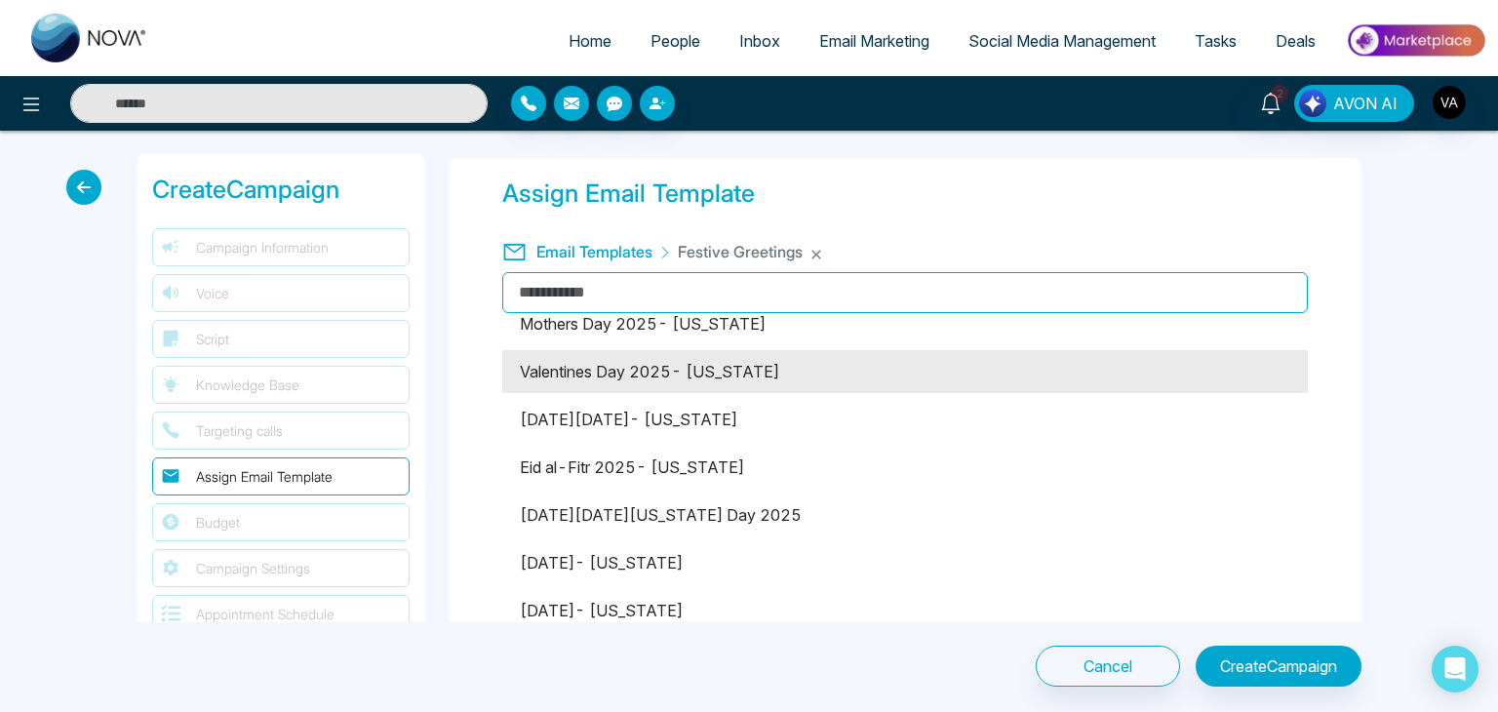
click at [644, 370] on li "Valentines Day 2025- Florida" at bounding box center [904, 371] width 805 height 43
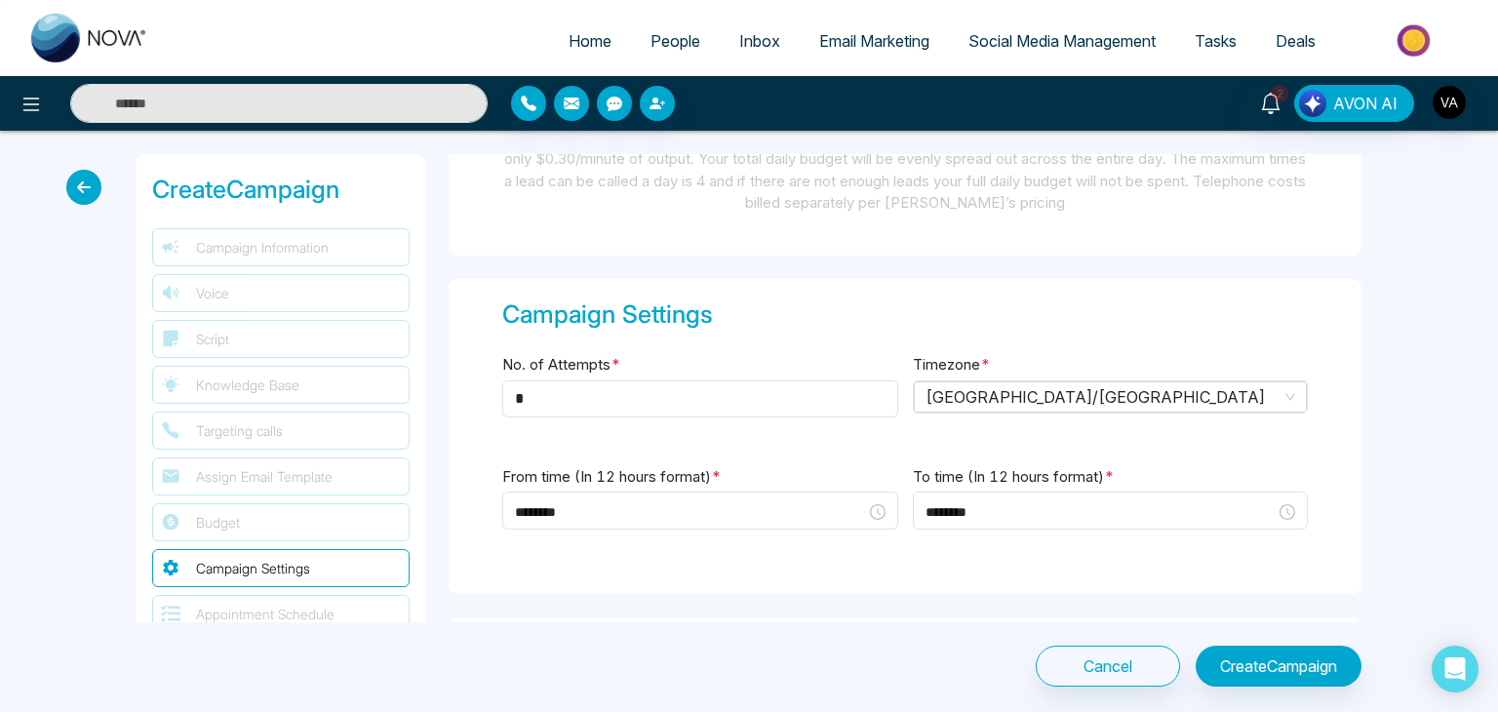
scroll to position [3092, 0]
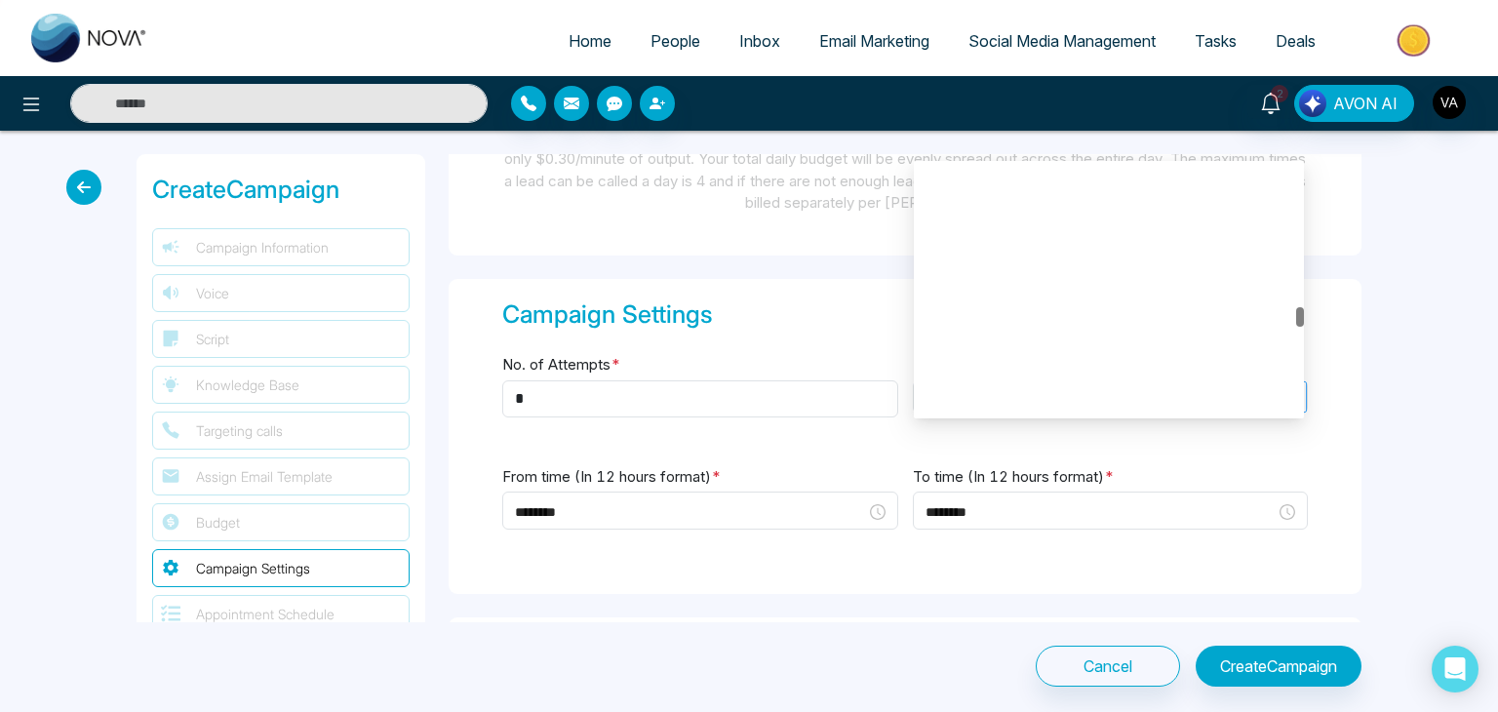
click at [979, 395] on div "Canada/Central Canada/Atlantic Canada/Central Canada/Eastern Australia/Victoria…" at bounding box center [1111, 396] width 396 height 33
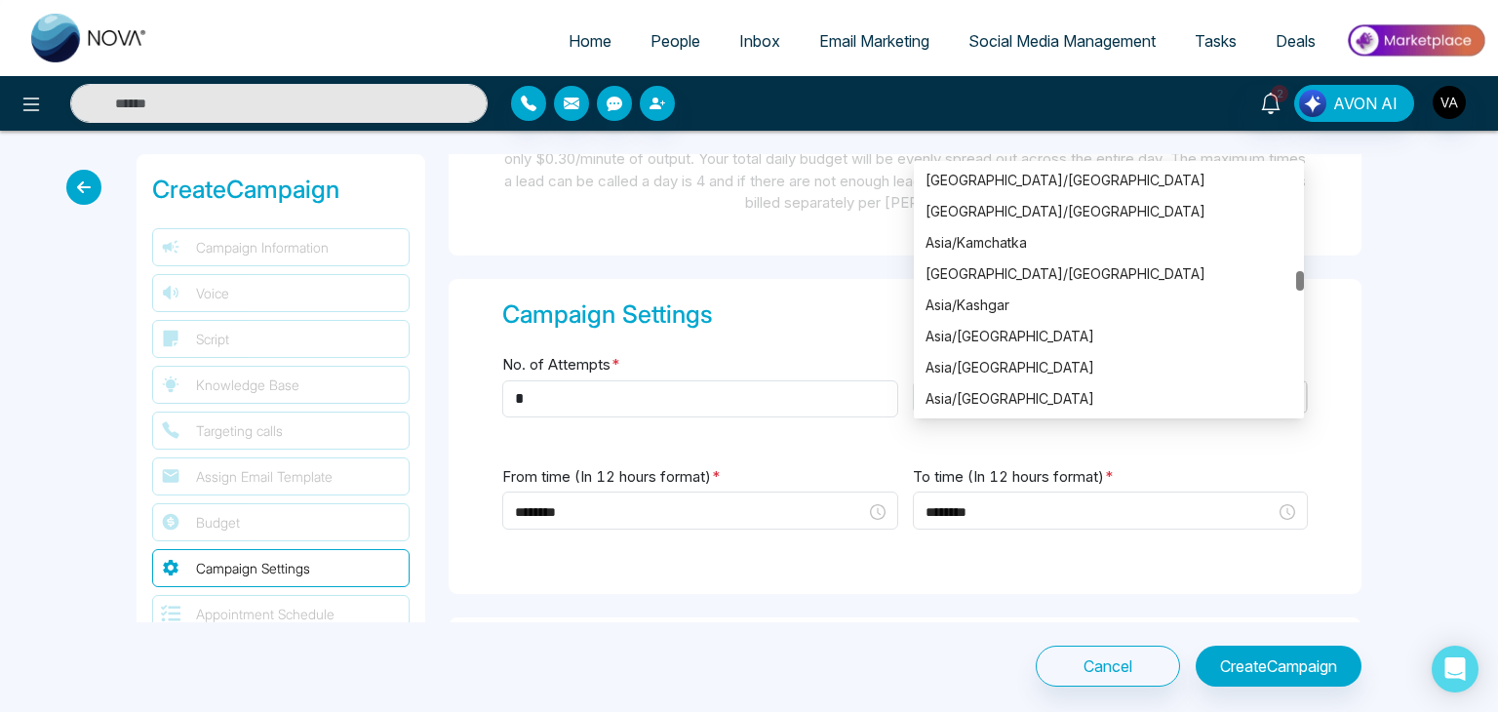
scroll to position [8613, 0]
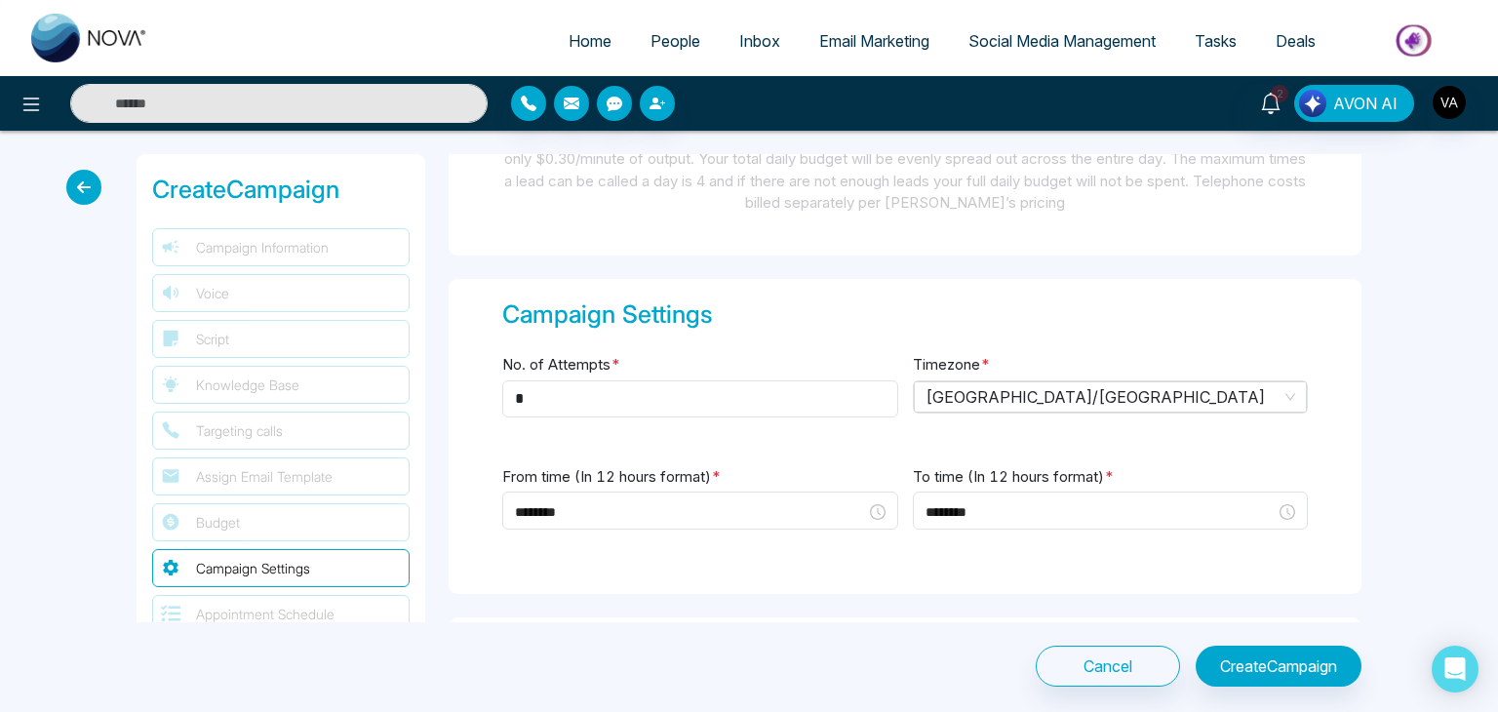
click at [1118, 445] on div "Campaign Settings No. of Attempts * * Timezone * Canada/Central Asia/Katmandu A…" at bounding box center [905, 437] width 913 height 316
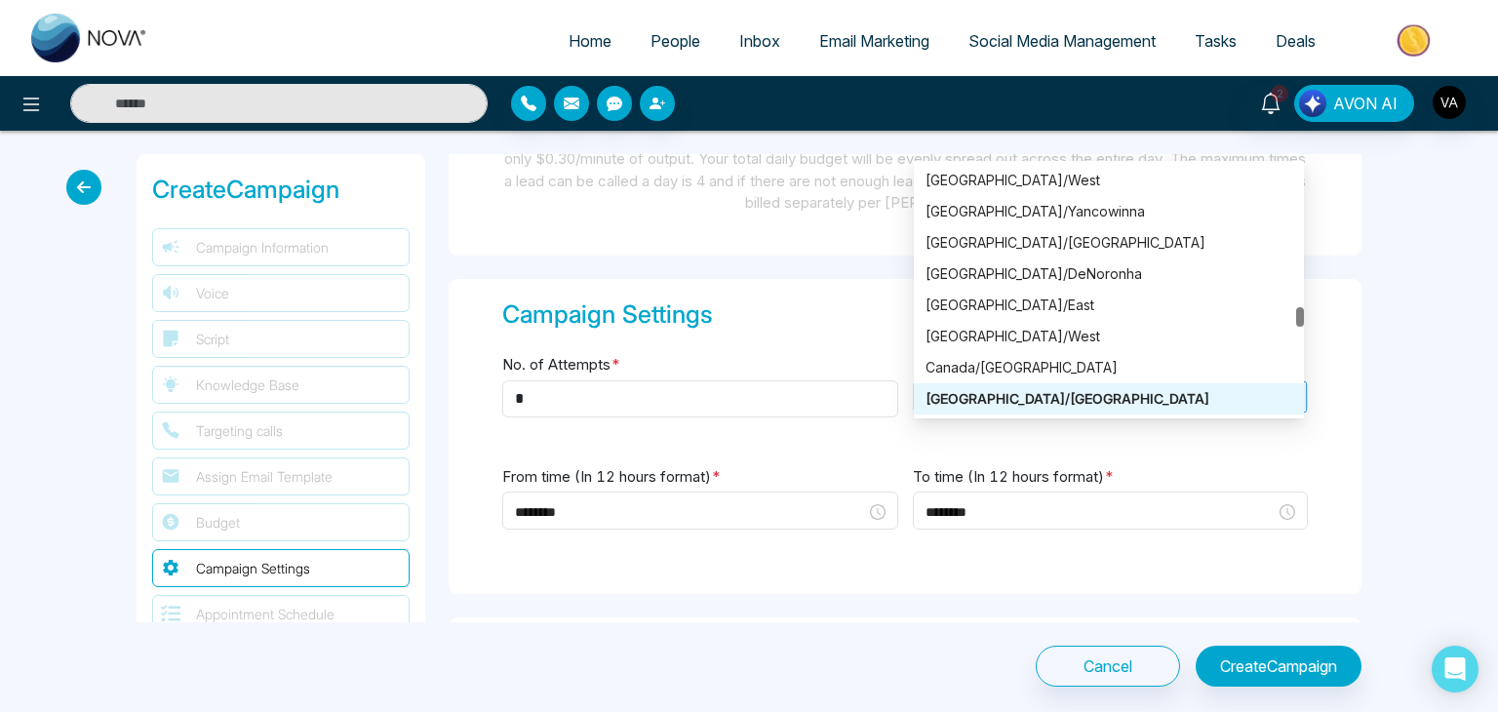
click at [967, 380] on div "Canada/Central Canada/Atlantic Canada/Central Canada/Eastern Australia/Victoria…" at bounding box center [1111, 396] width 396 height 33
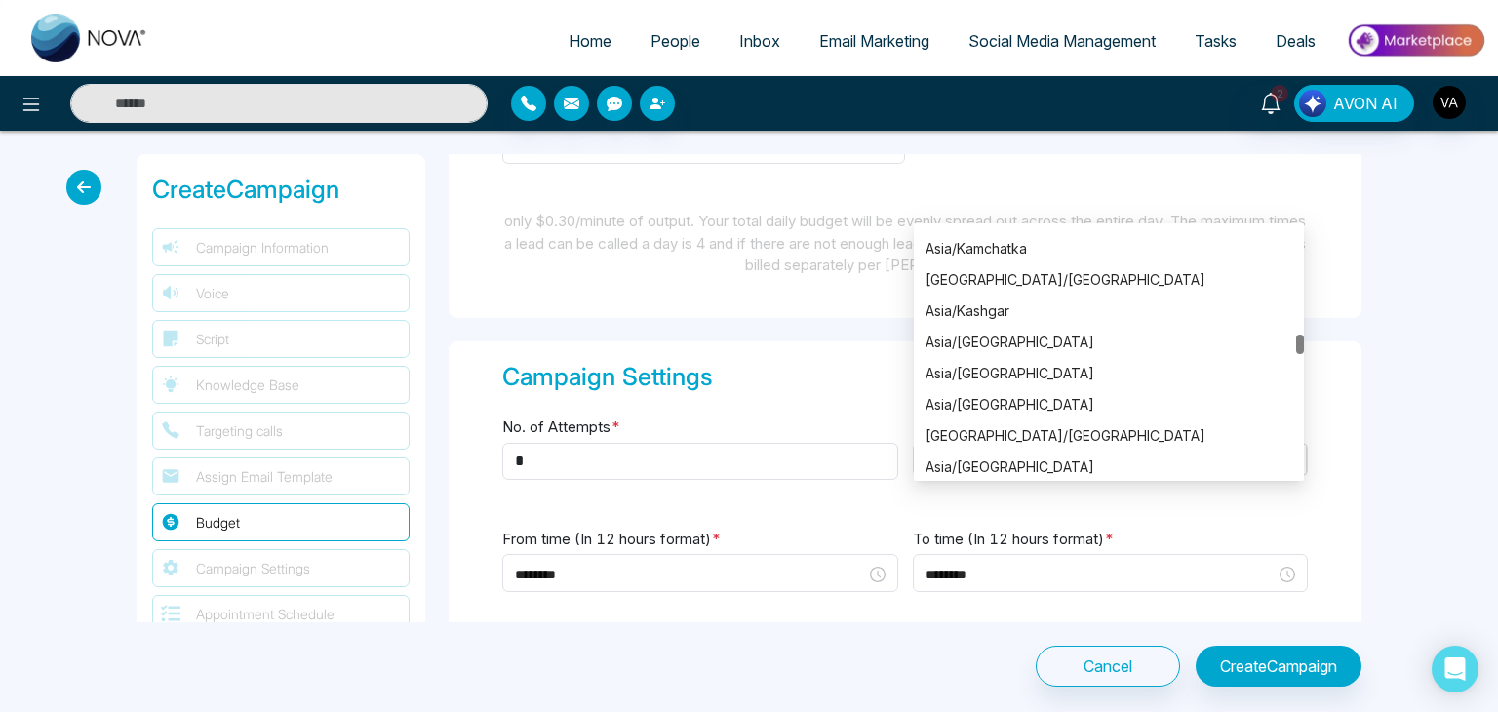
scroll to position [8668, 0]
click at [961, 431] on div "Asia/Kolkata" at bounding box center [1108, 436] width 367 height 21
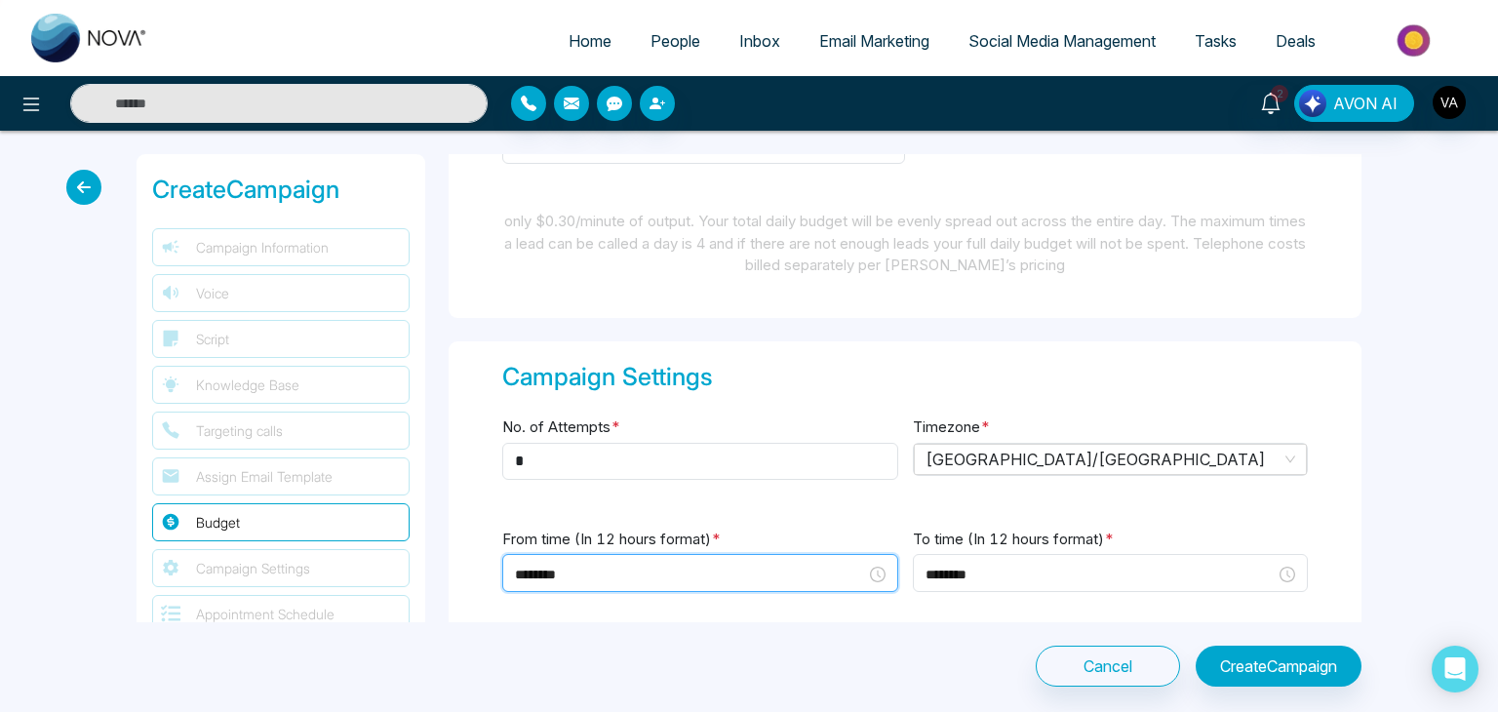
click at [772, 564] on input "********" at bounding box center [690, 574] width 351 height 21
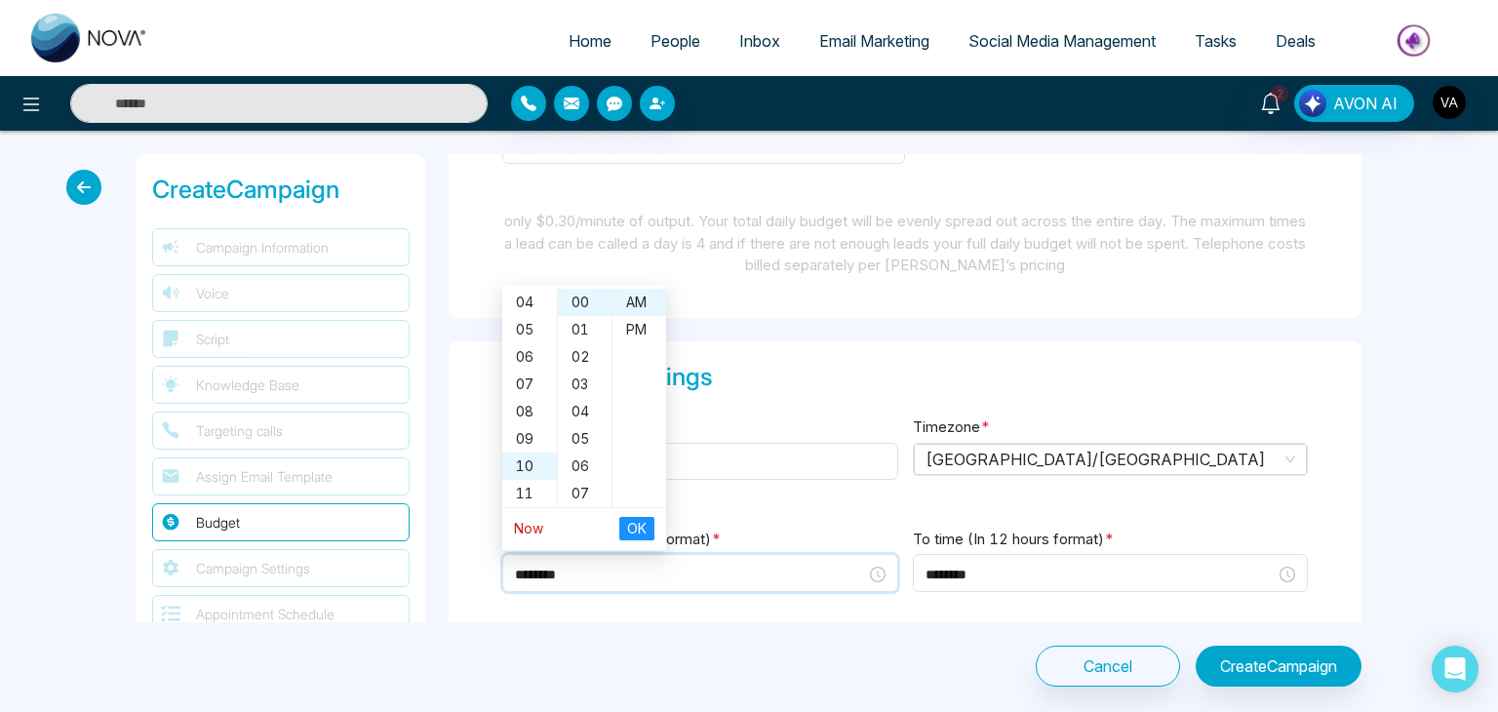
click at [524, 520] on link "Now" at bounding box center [528, 528] width 29 height 17
type input "********"
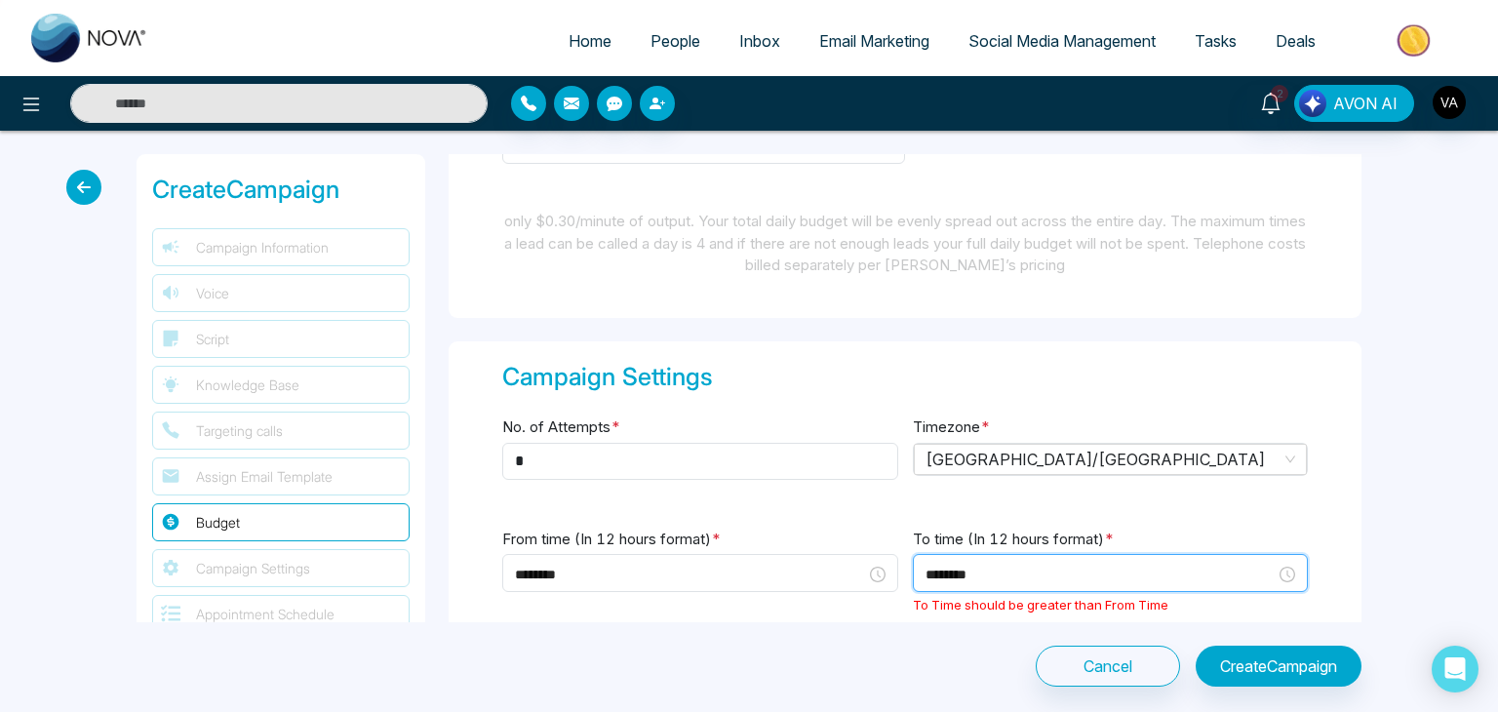
click at [1024, 569] on input "********" at bounding box center [1100, 574] width 351 height 21
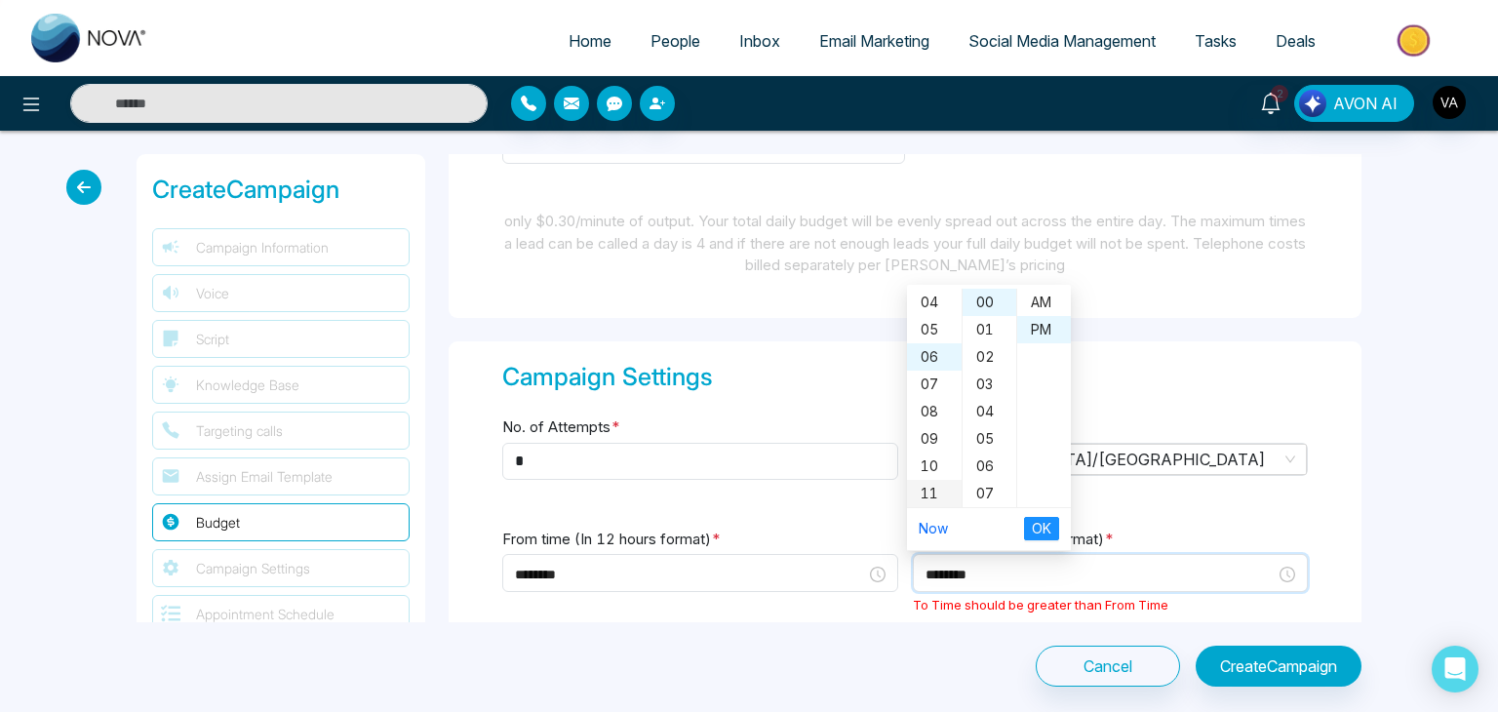
click at [930, 486] on div "11" at bounding box center [934, 493] width 55 height 27
type input "********"
click at [1041, 524] on span "OK" at bounding box center [1042, 528] width 20 height 21
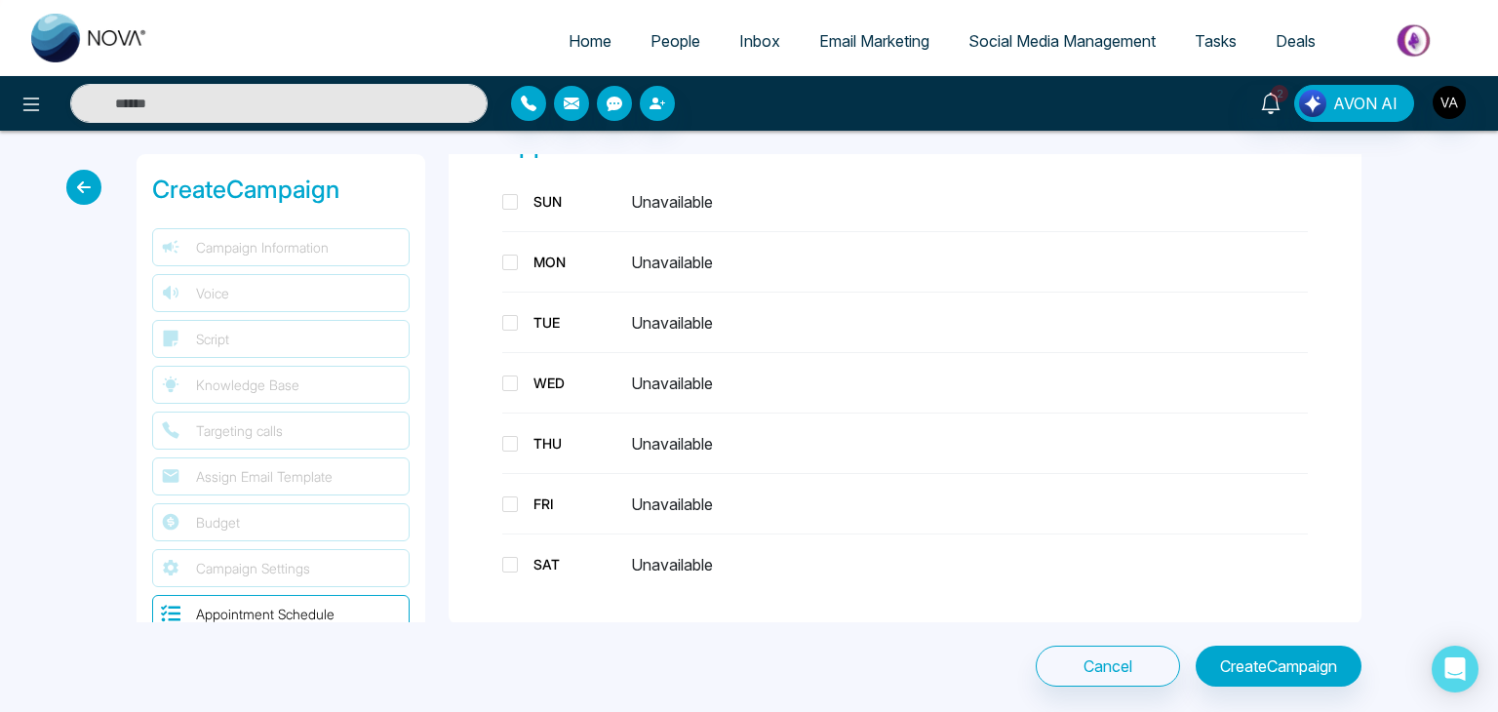
scroll to position [3607, 0]
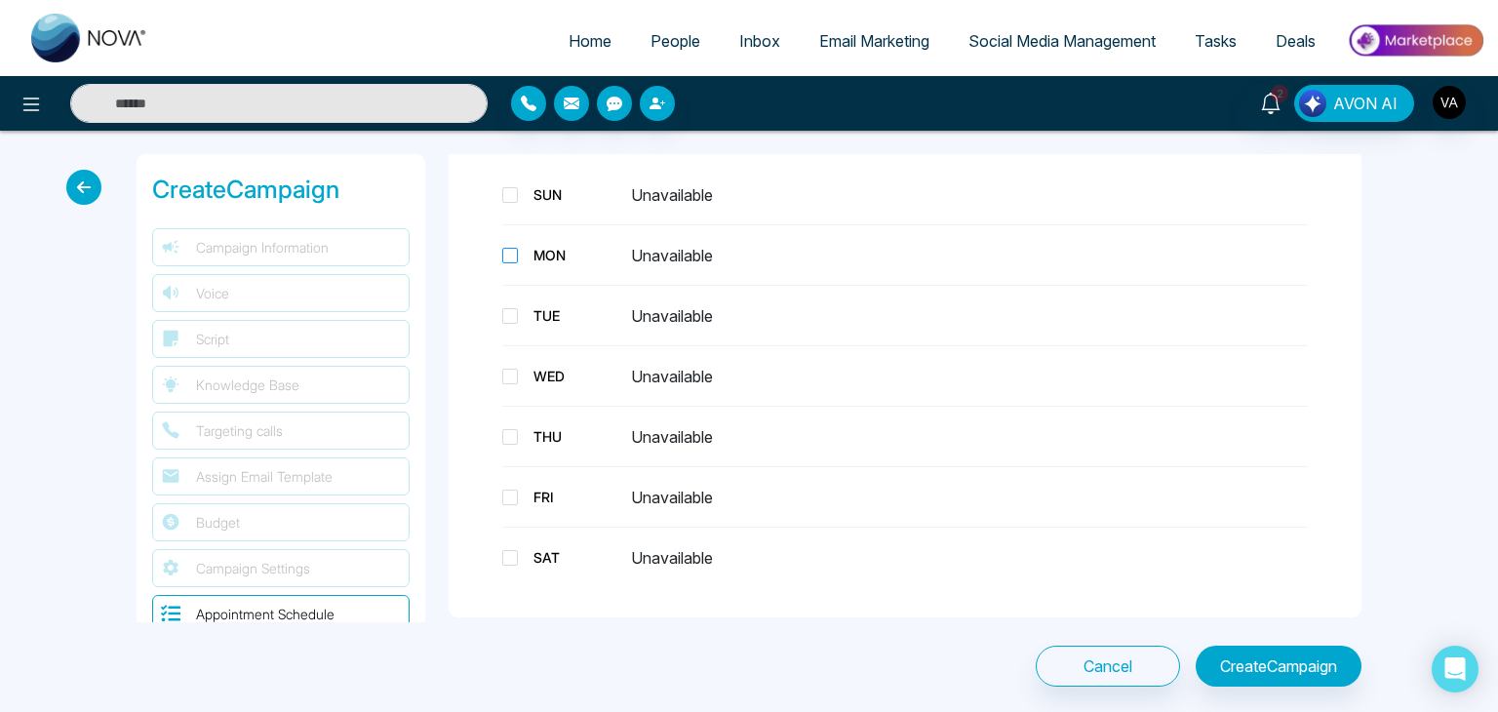
click at [507, 248] on span at bounding box center [510, 256] width 16 height 16
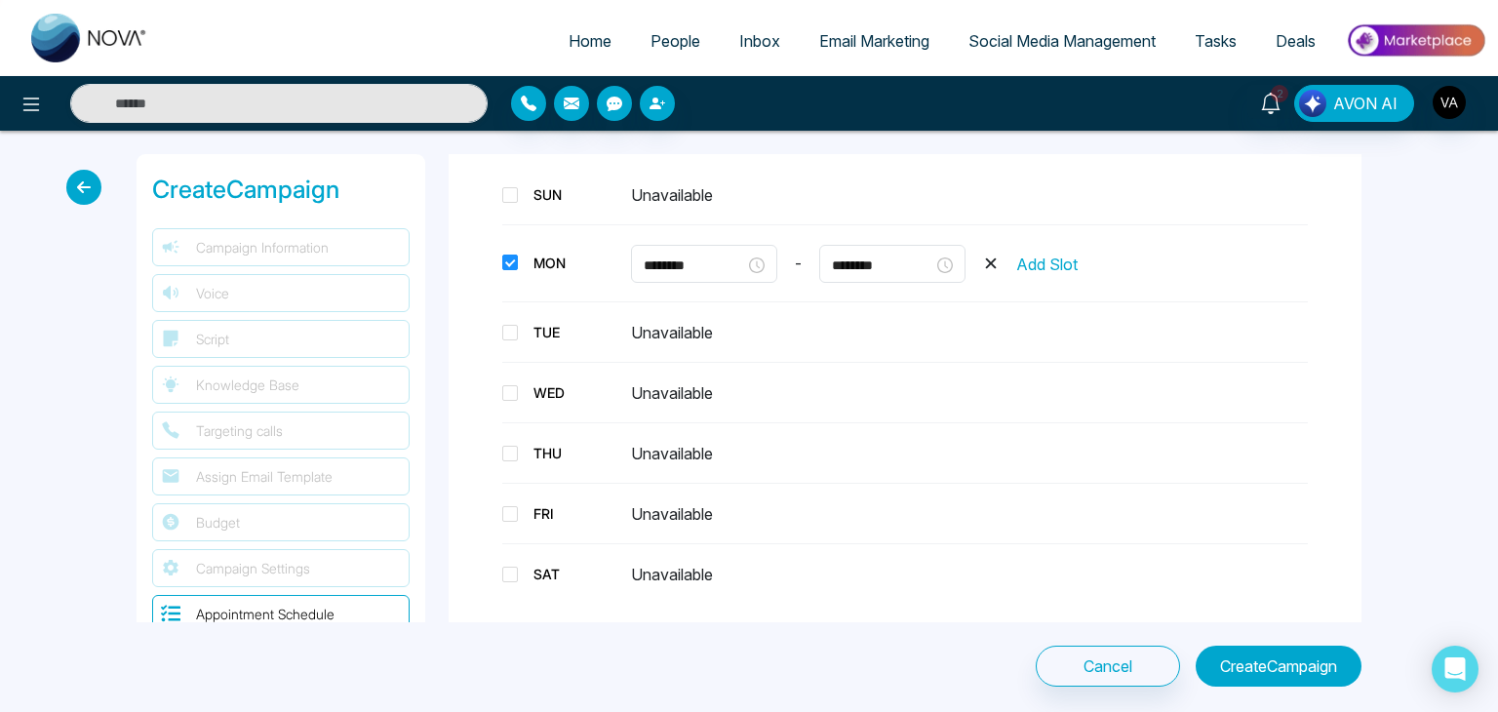
click at [1271, 652] on button "Create Campaign" at bounding box center [1279, 666] width 166 height 41
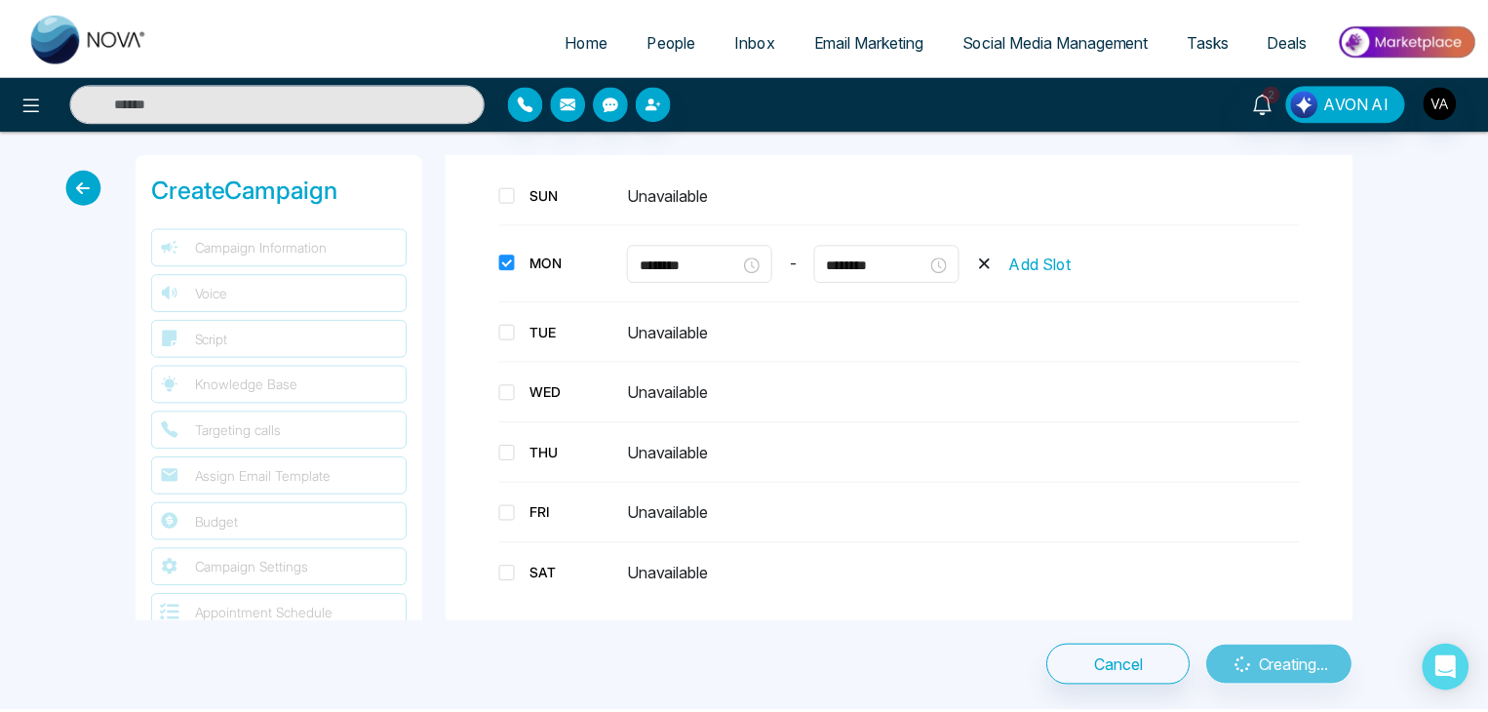
scroll to position [3945, 0]
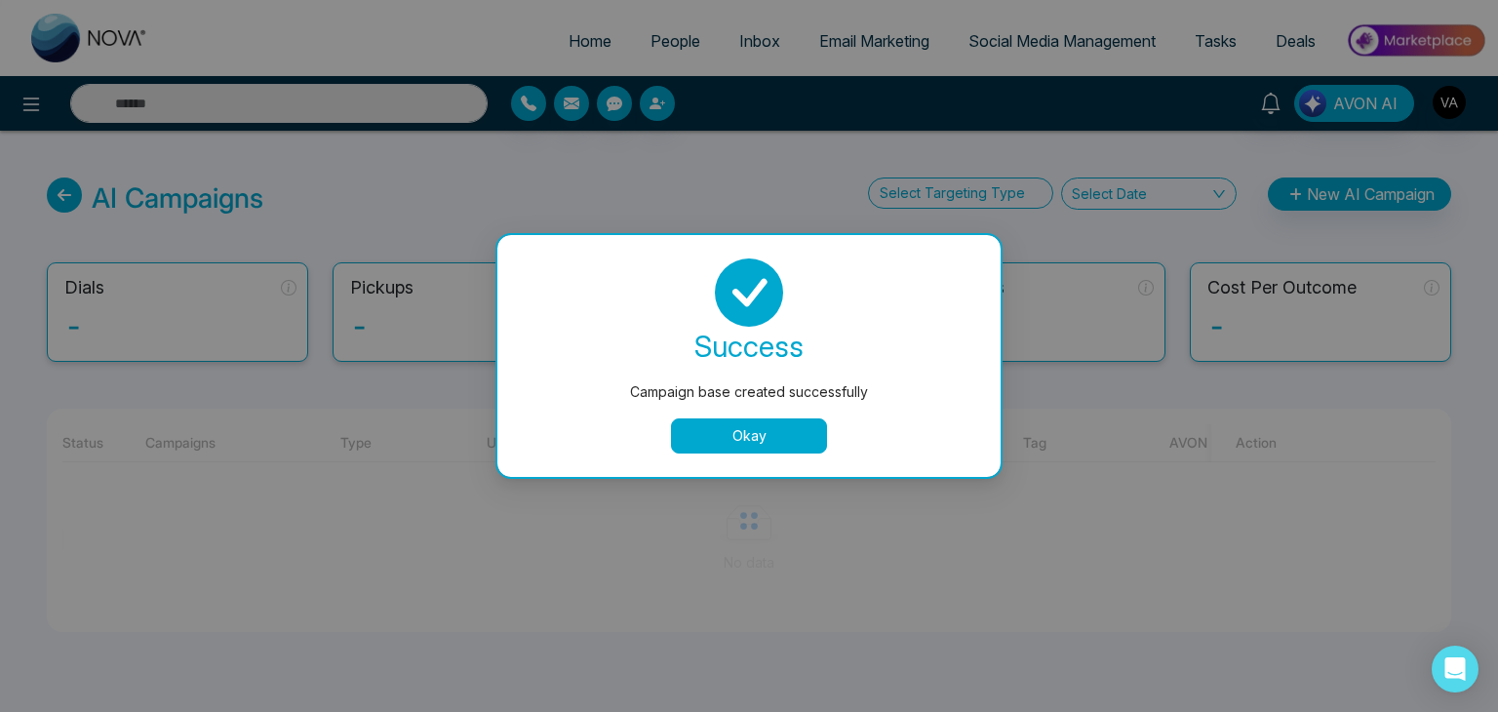
click at [768, 435] on button "Okay" at bounding box center [749, 435] width 156 height 35
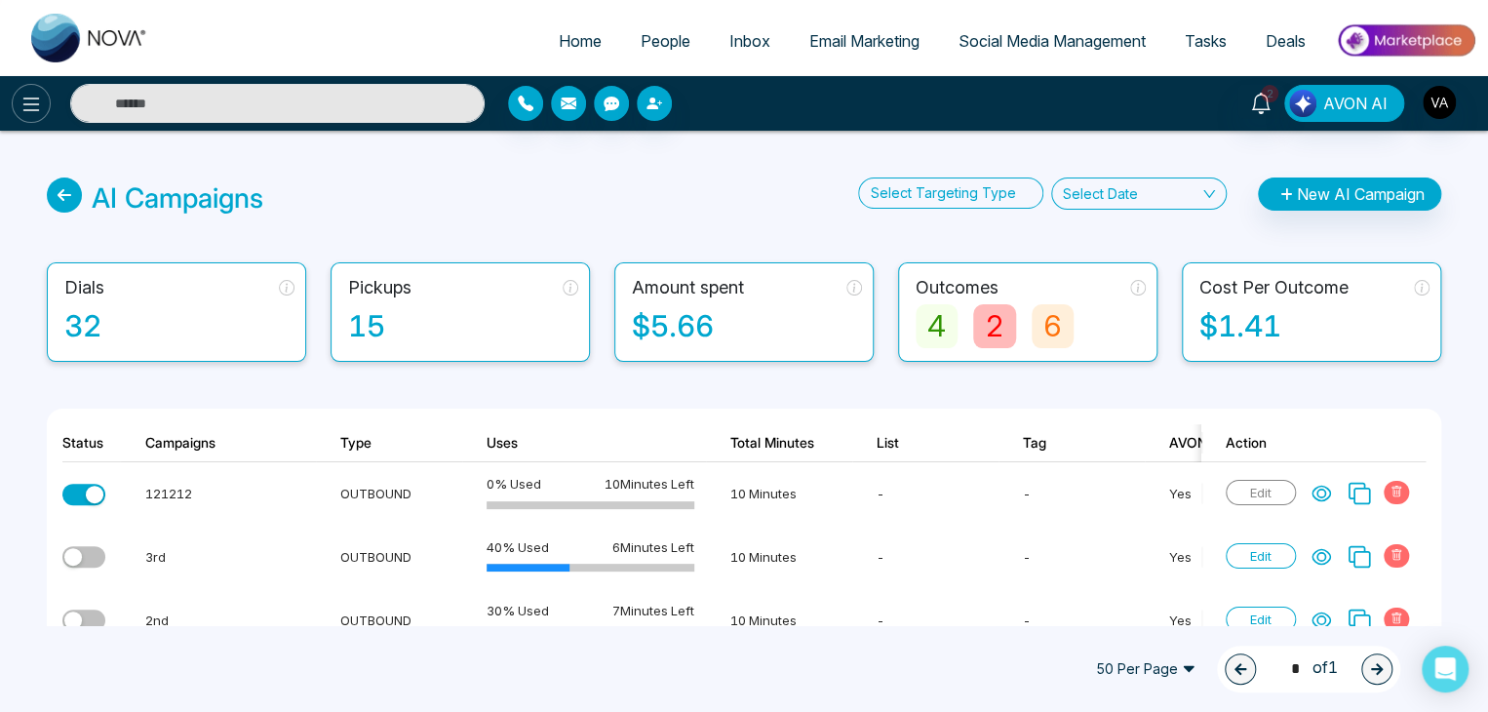
click at [31, 95] on icon at bounding box center [31, 104] width 23 height 23
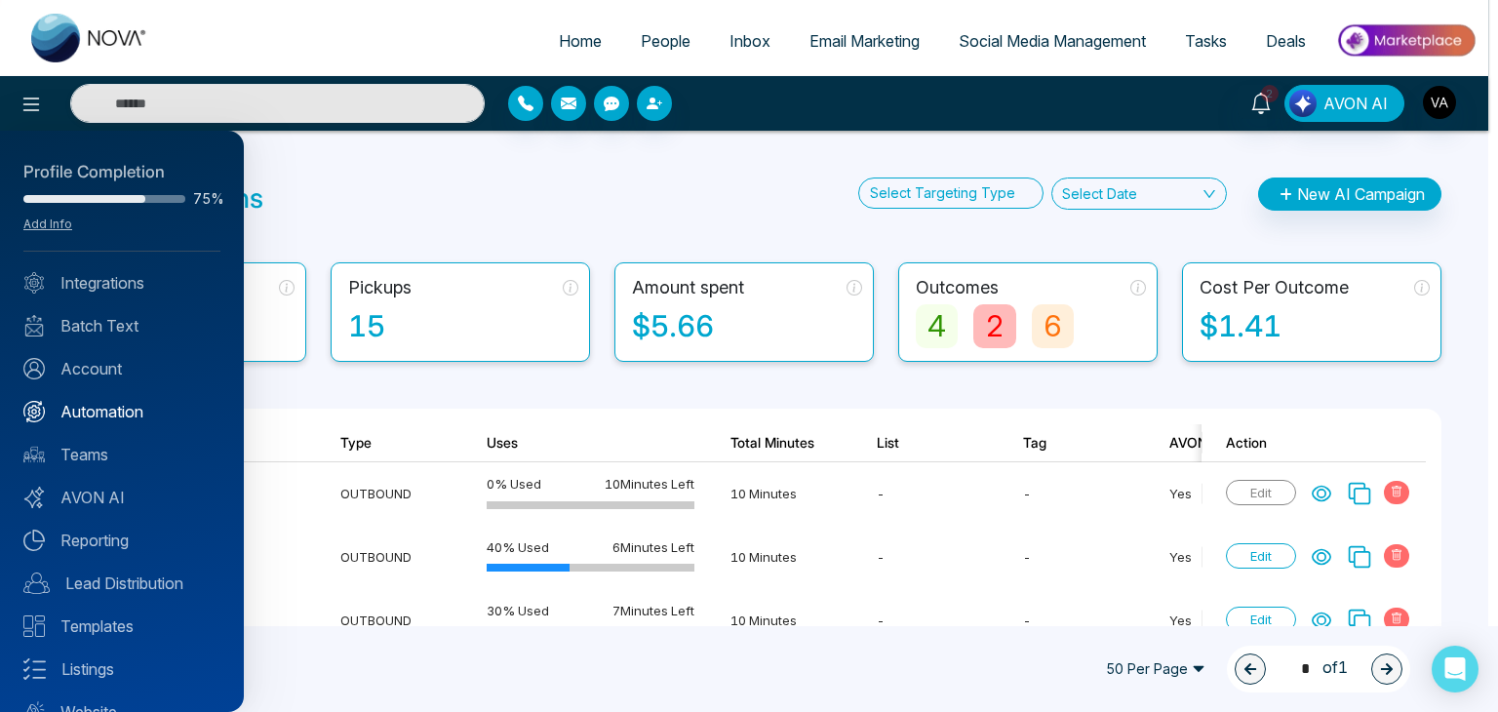
click at [105, 408] on link "Automation" at bounding box center [121, 411] width 197 height 23
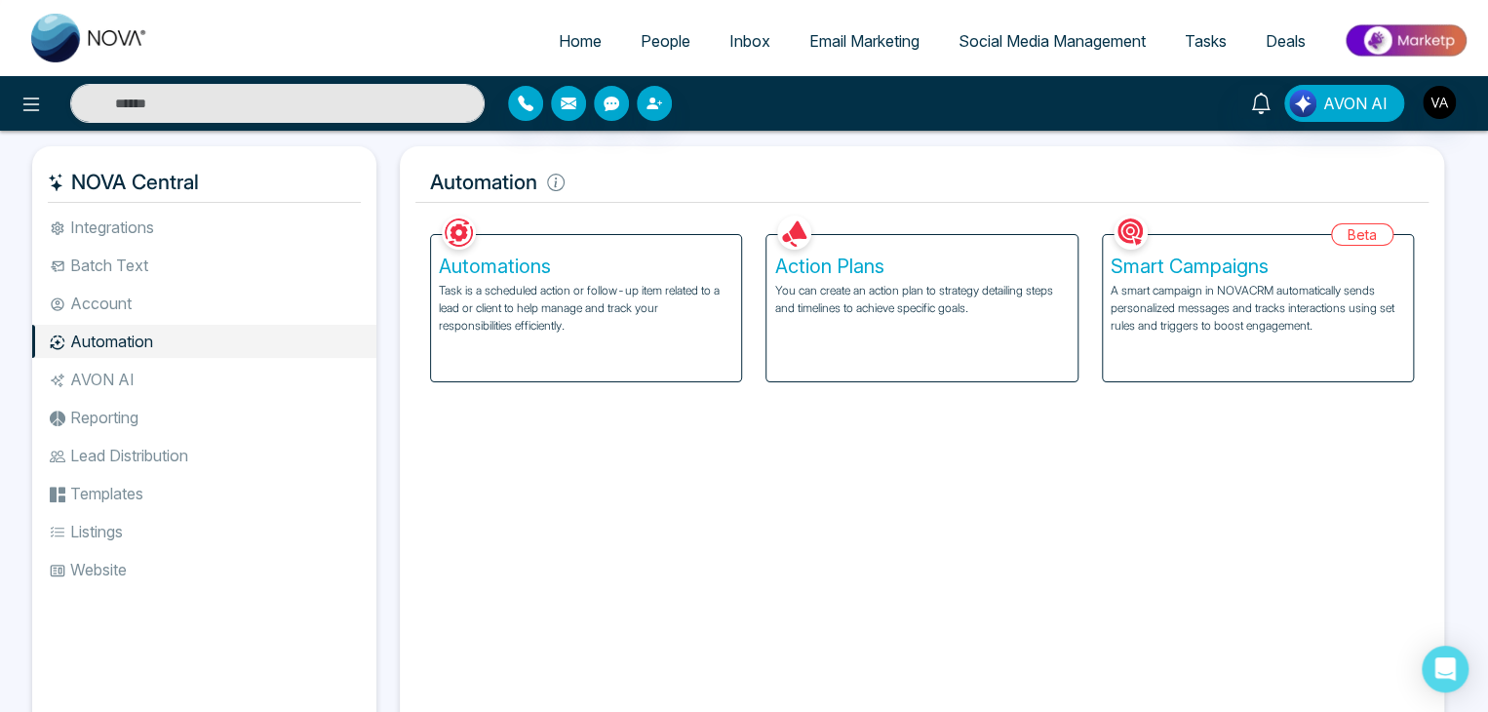
click at [935, 322] on div "Action Plans You can create an action plan to strategy detailing steps and time…" at bounding box center [921, 308] width 310 height 146
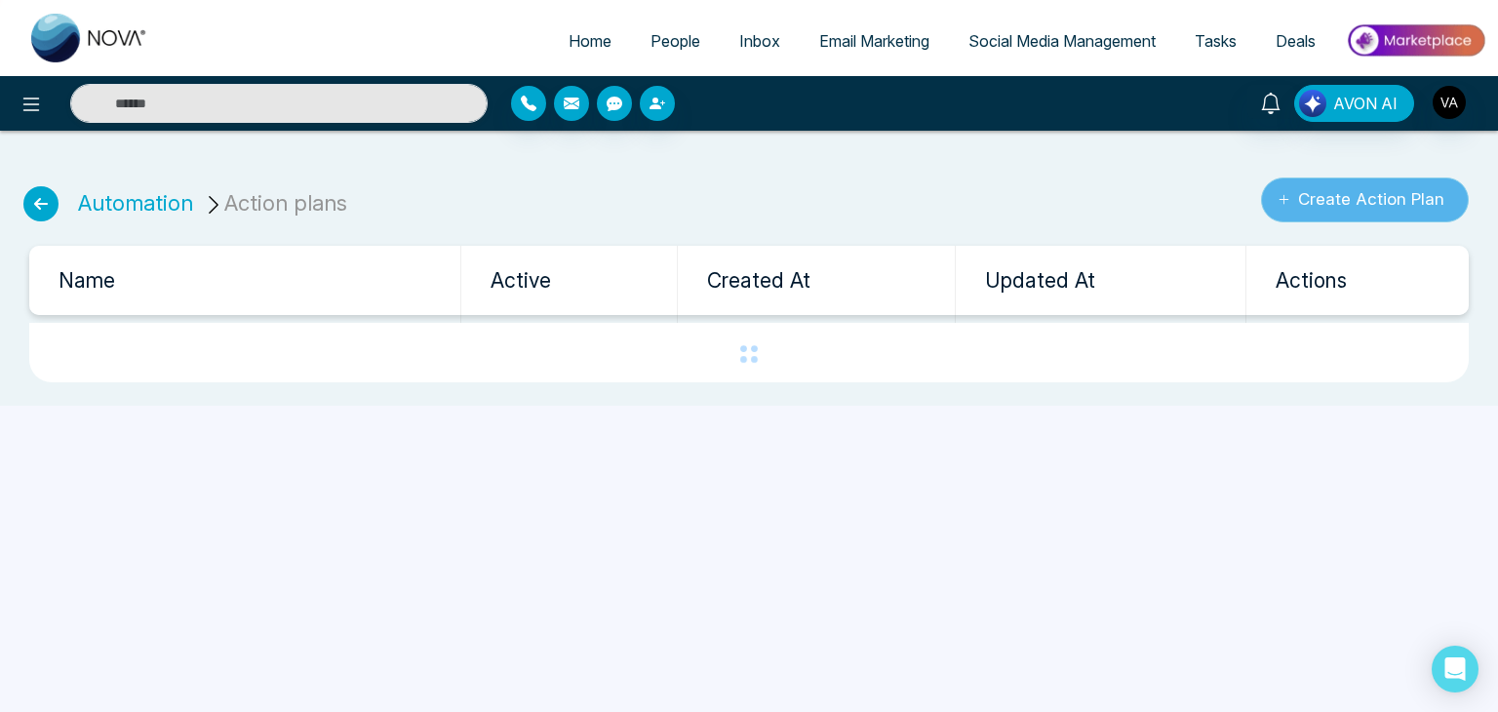
click at [1334, 192] on button "Create Action Plan" at bounding box center [1365, 199] width 208 height 45
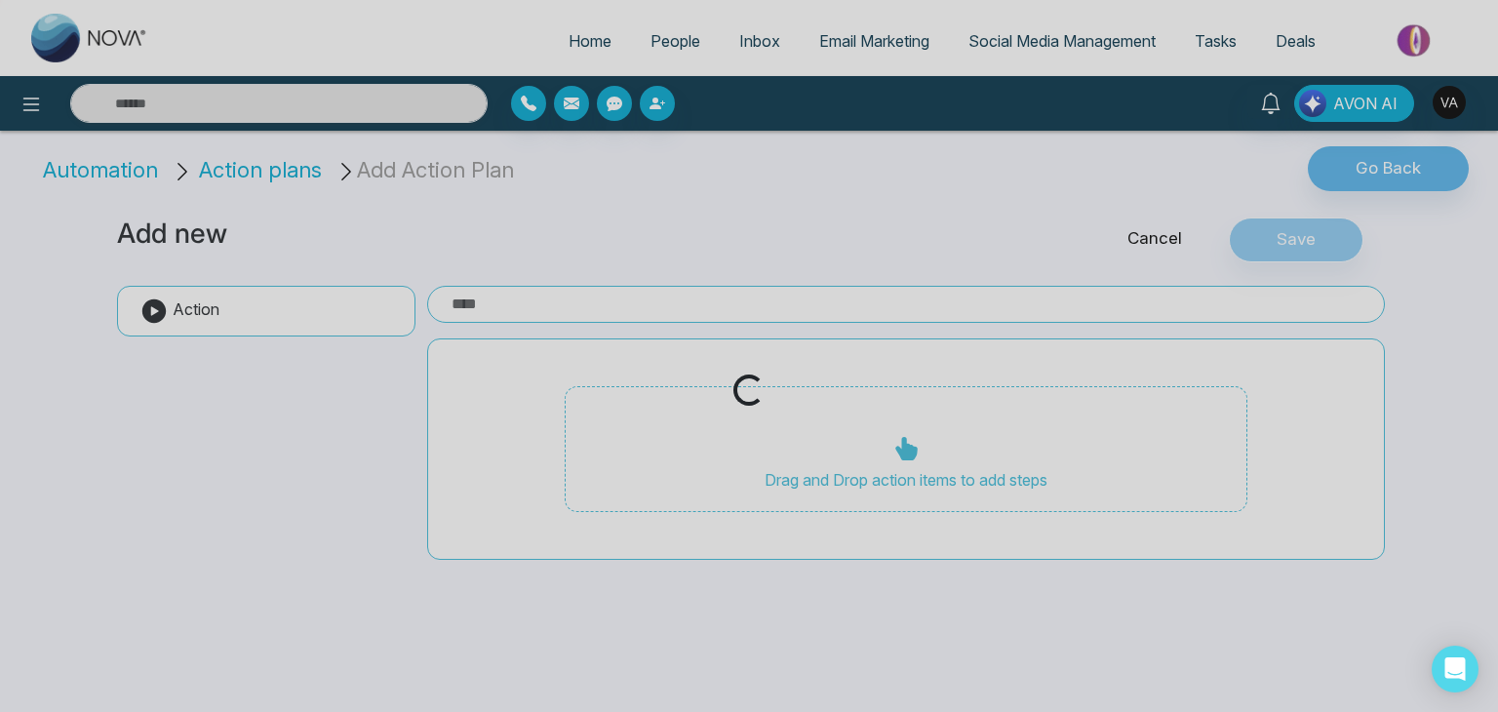
click at [507, 313] on div "Loading..." at bounding box center [749, 356] width 1498 height 712
click at [522, 307] on div "Loading..." at bounding box center [749, 356] width 1498 height 712
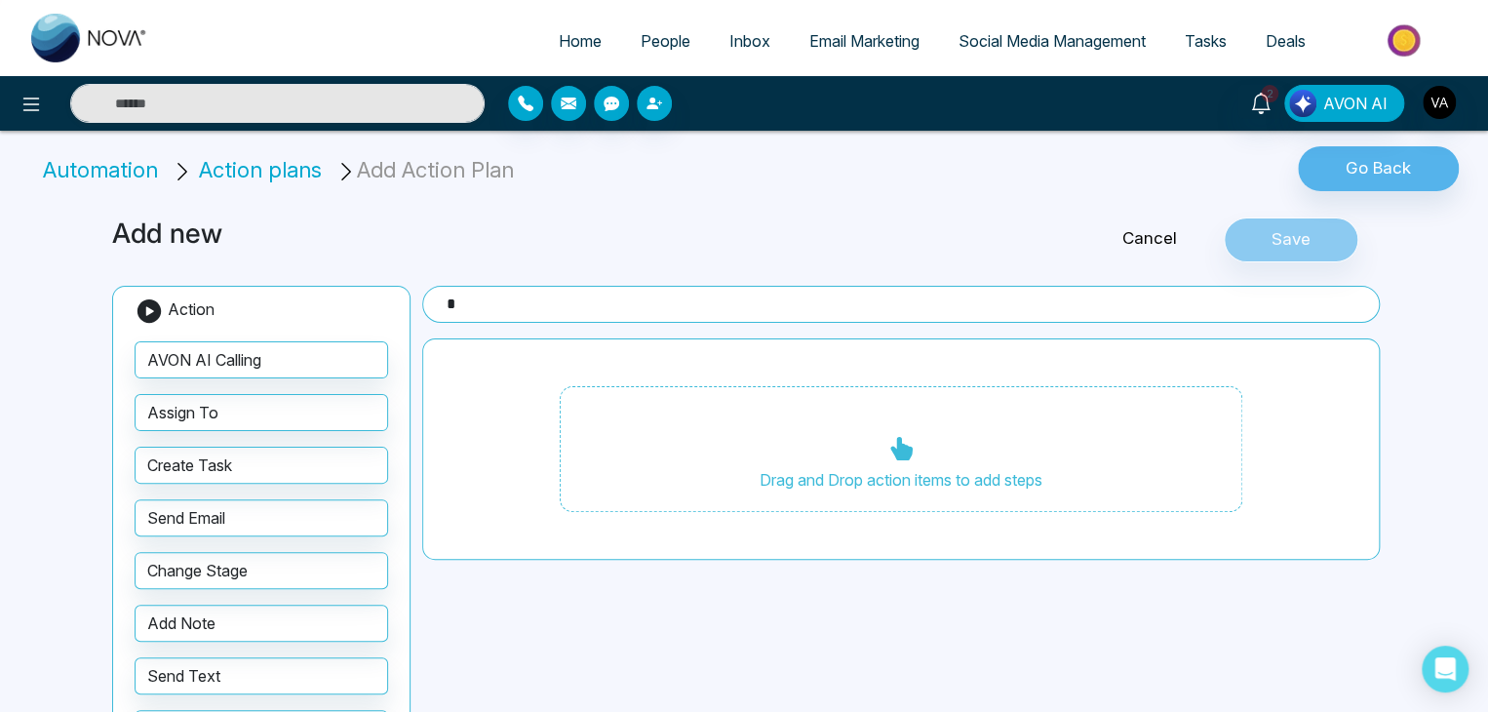
click at [522, 307] on input "*" at bounding box center [901, 304] width 958 height 37
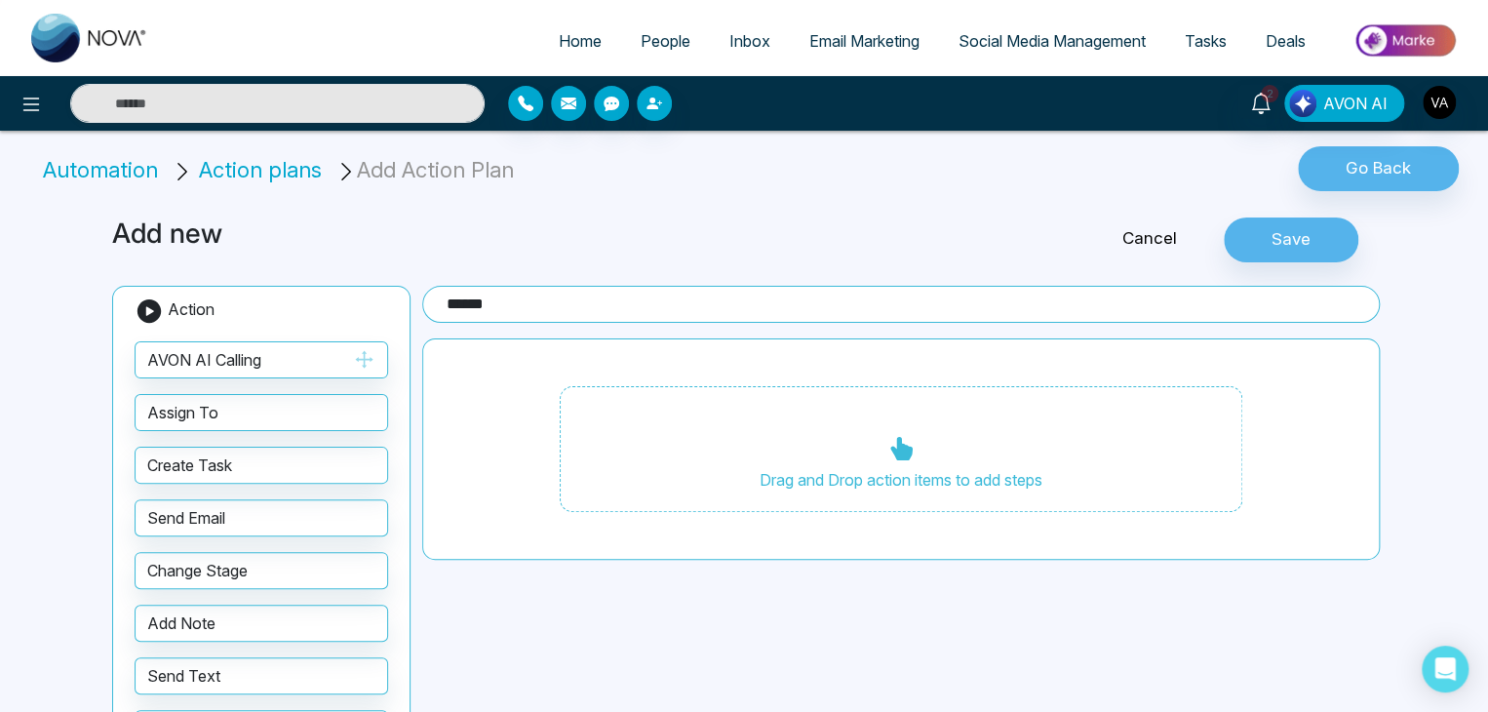
type input "******"
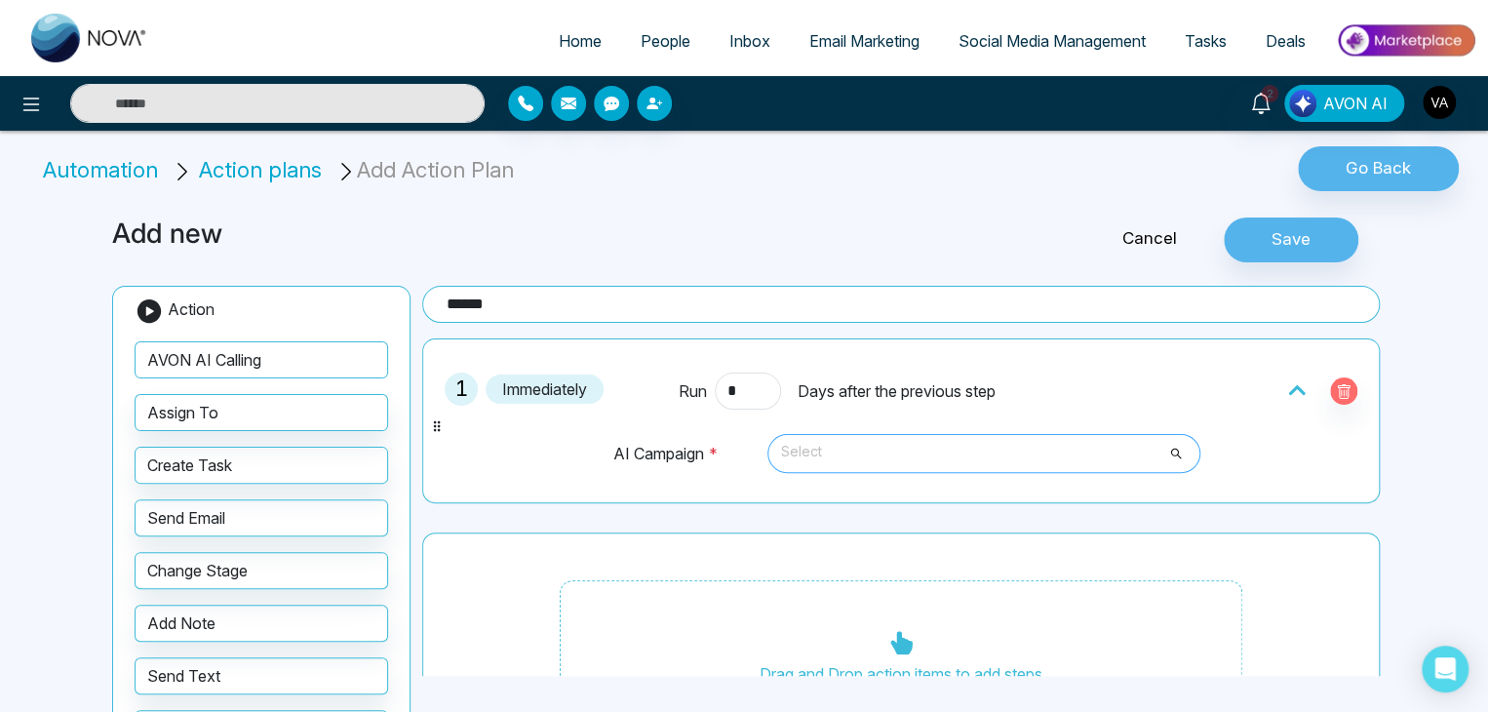
click at [927, 446] on span "Select" at bounding box center [984, 453] width 406 height 33
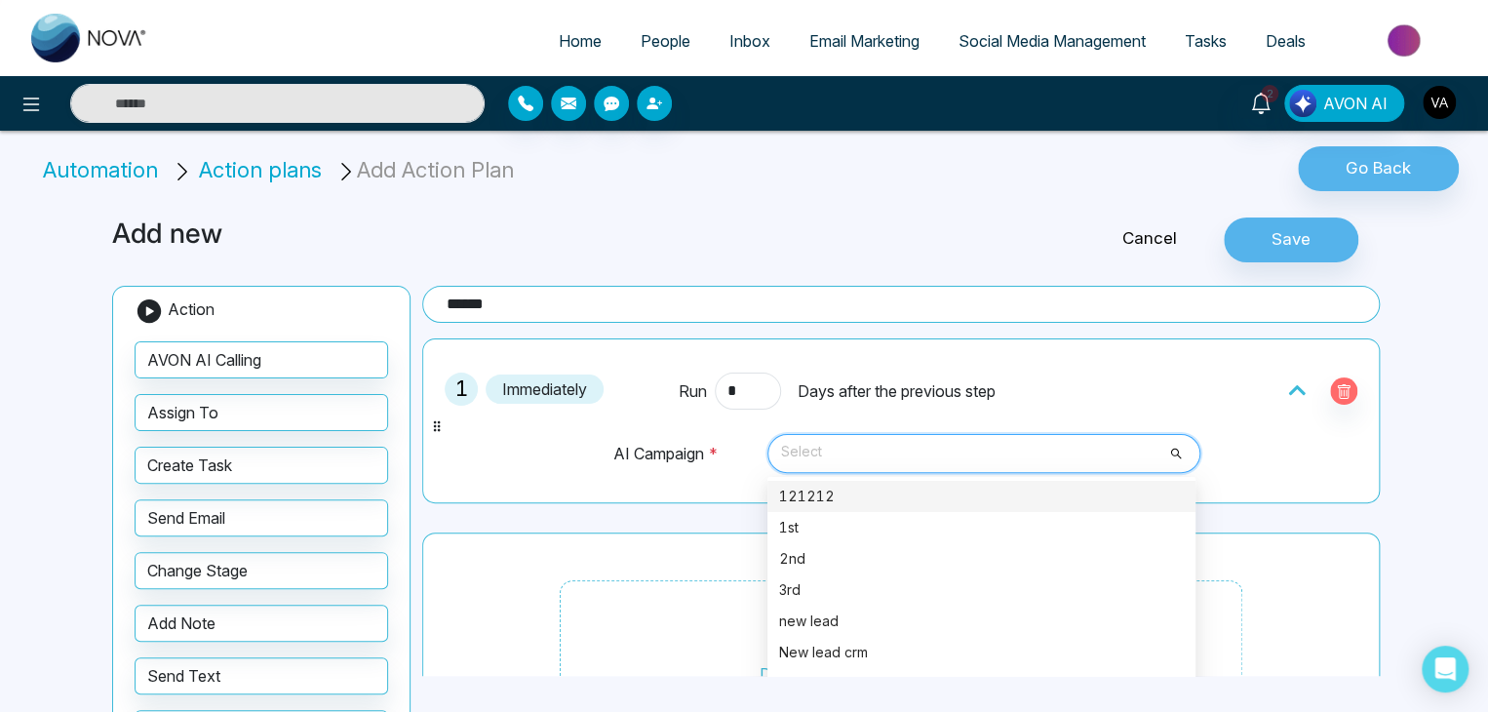
click at [886, 497] on div "121212" at bounding box center [981, 496] width 405 height 21
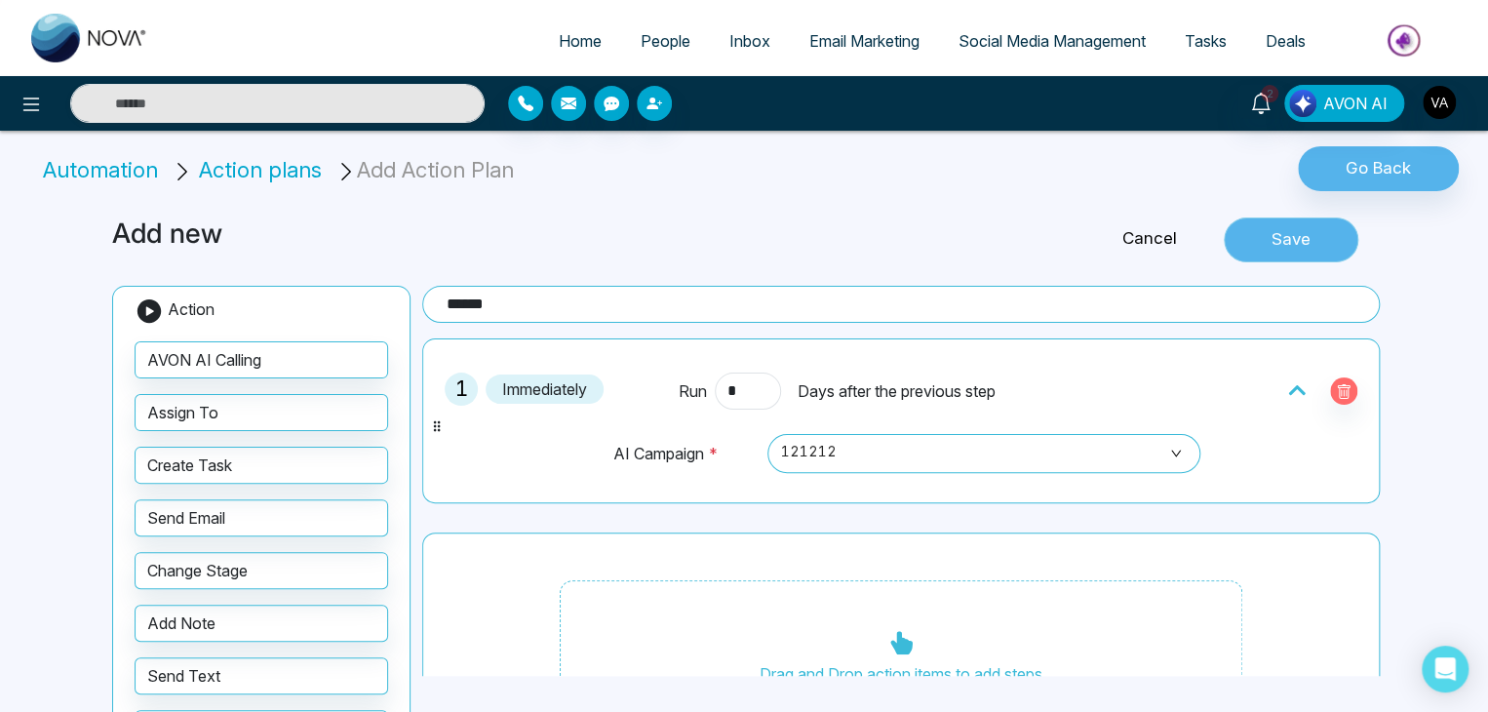
click at [1295, 225] on button "Save" at bounding box center [1291, 239] width 135 height 45
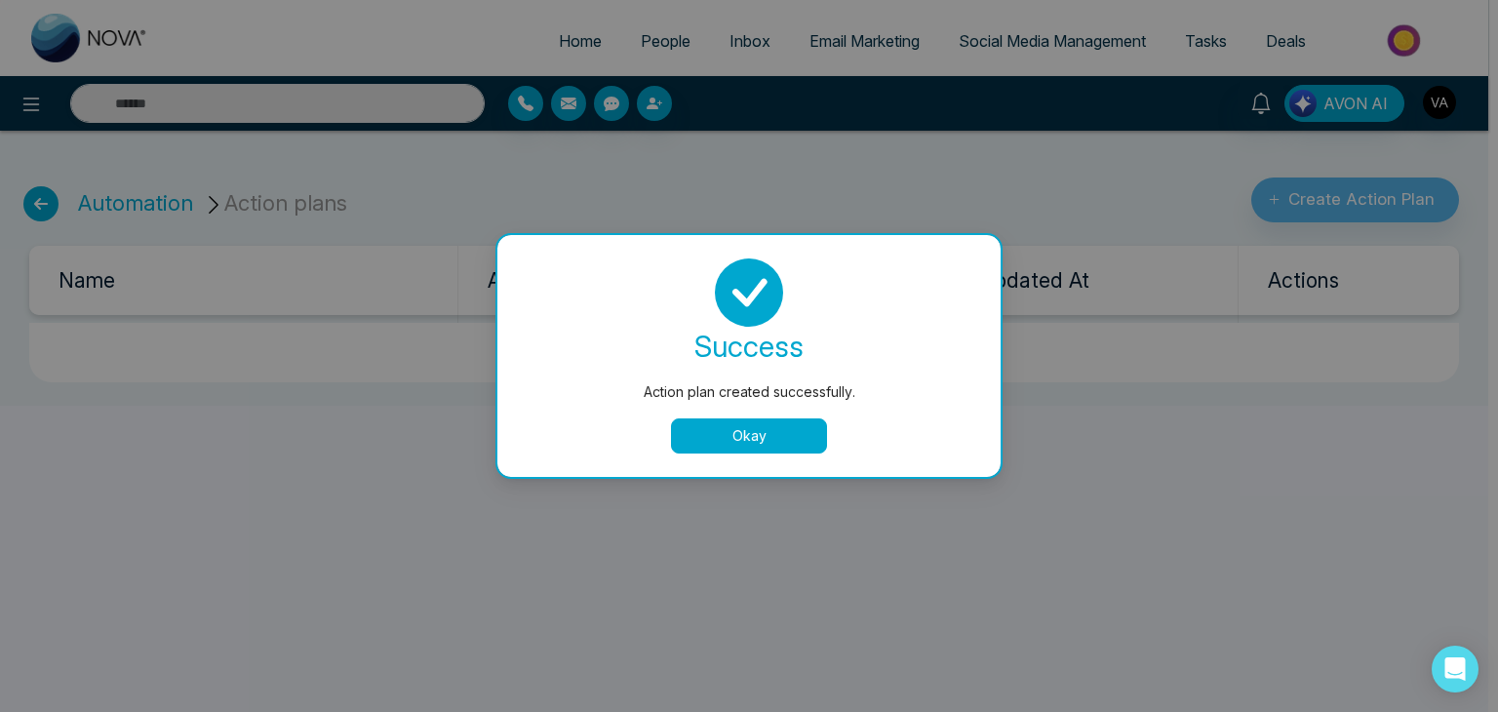
click at [329, 241] on div "Action plan created successfully. success Action plan created successfully. Okay" at bounding box center [749, 356] width 1498 height 712
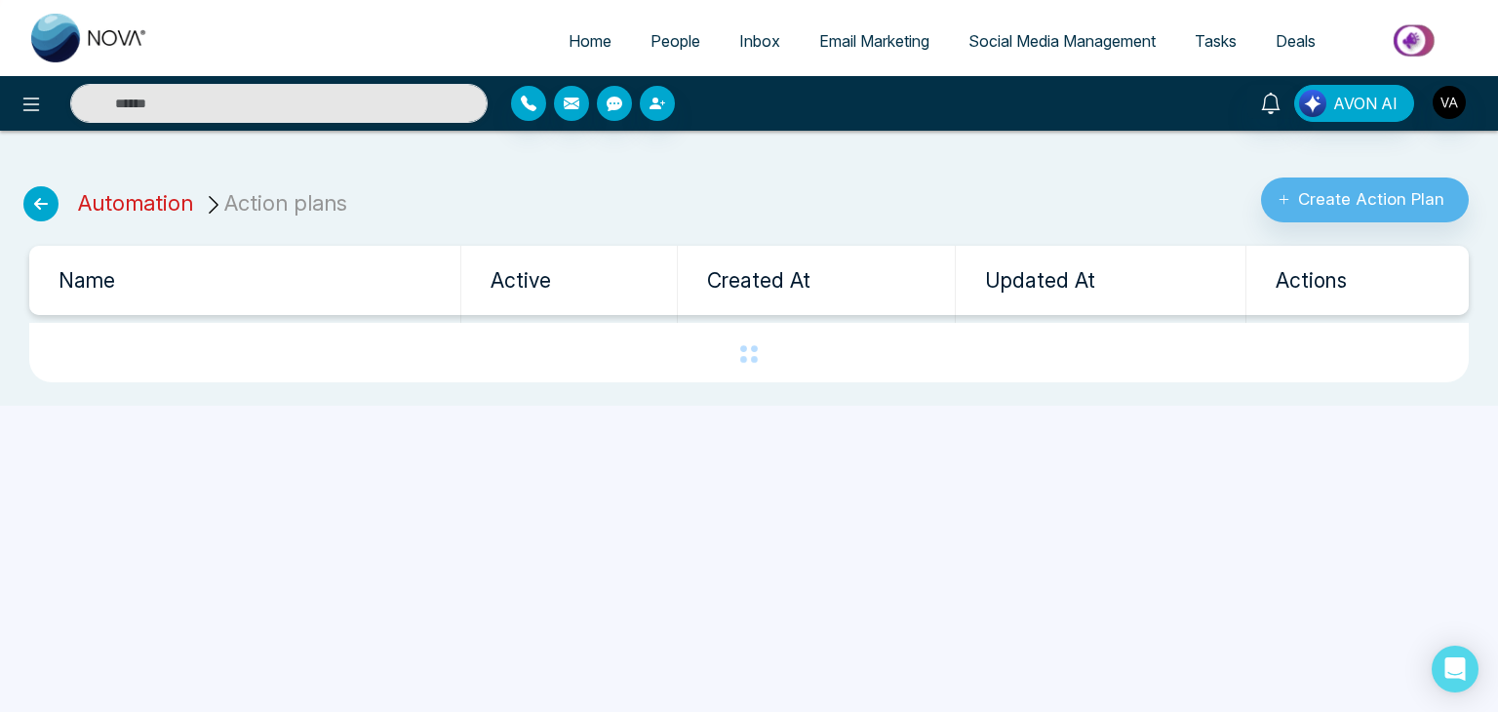
click at [137, 204] on link "Automation" at bounding box center [135, 202] width 115 height 25
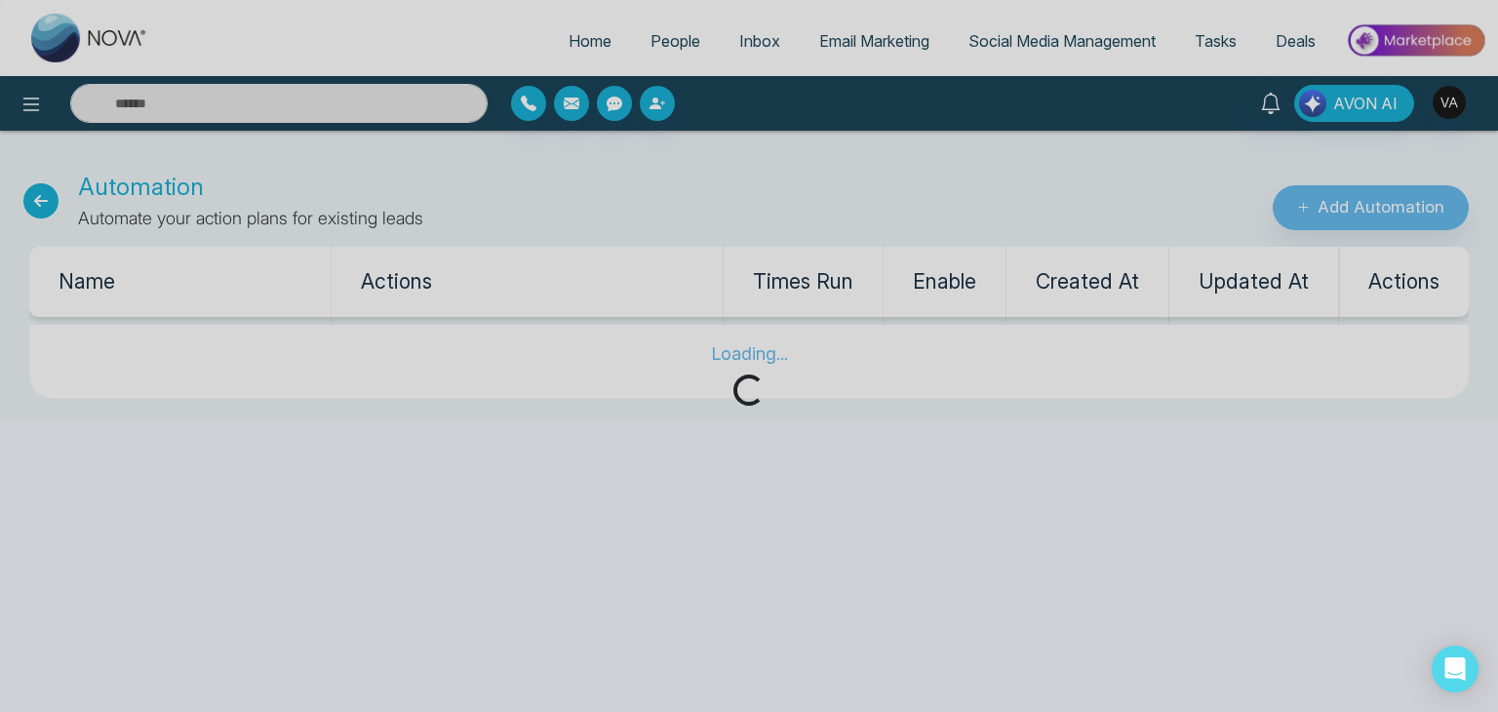
click at [1373, 193] on div "Loading..." at bounding box center [749, 356] width 1498 height 712
click at [1364, 203] on div "Loading..." at bounding box center [749, 356] width 1498 height 712
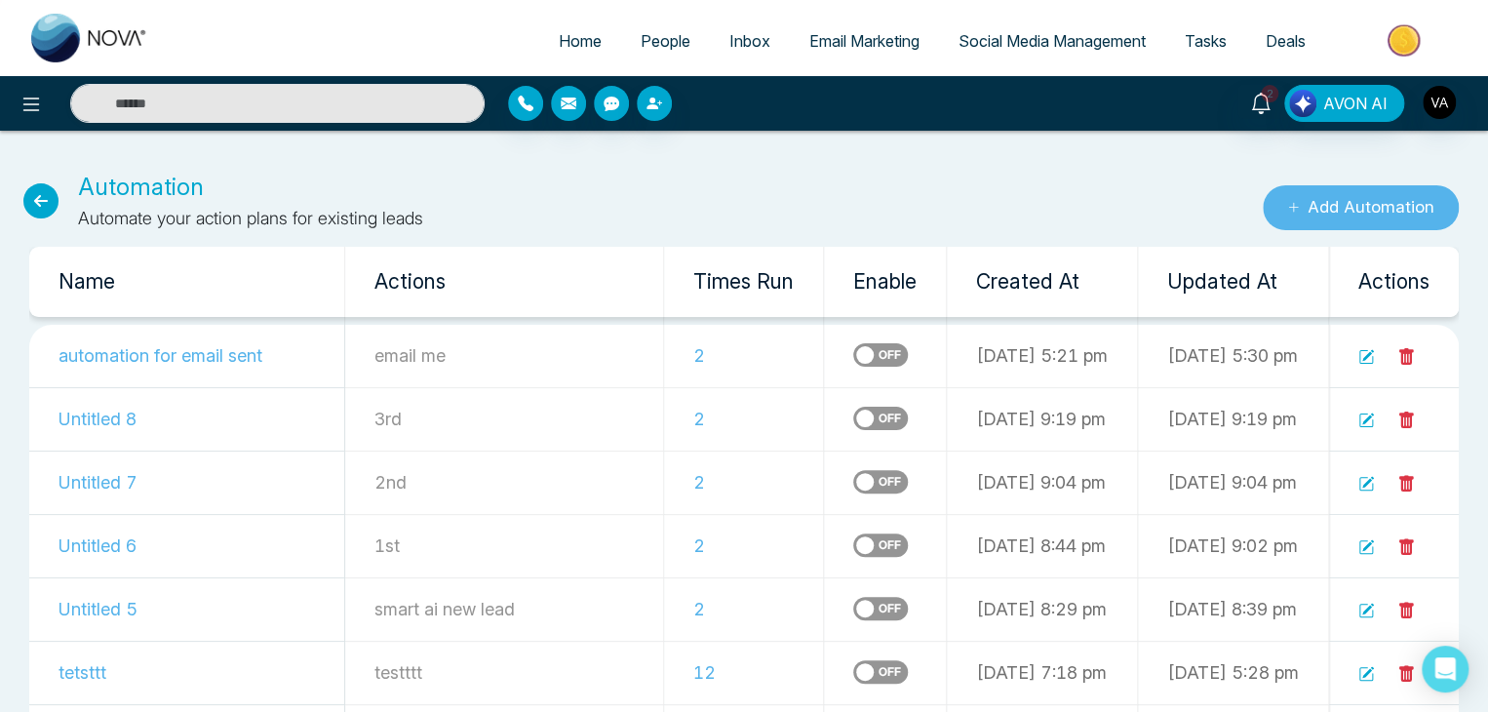
click at [1364, 203] on button "Add Automation" at bounding box center [1361, 207] width 196 height 45
click at [853, 359] on label at bounding box center [880, 354] width 55 height 23
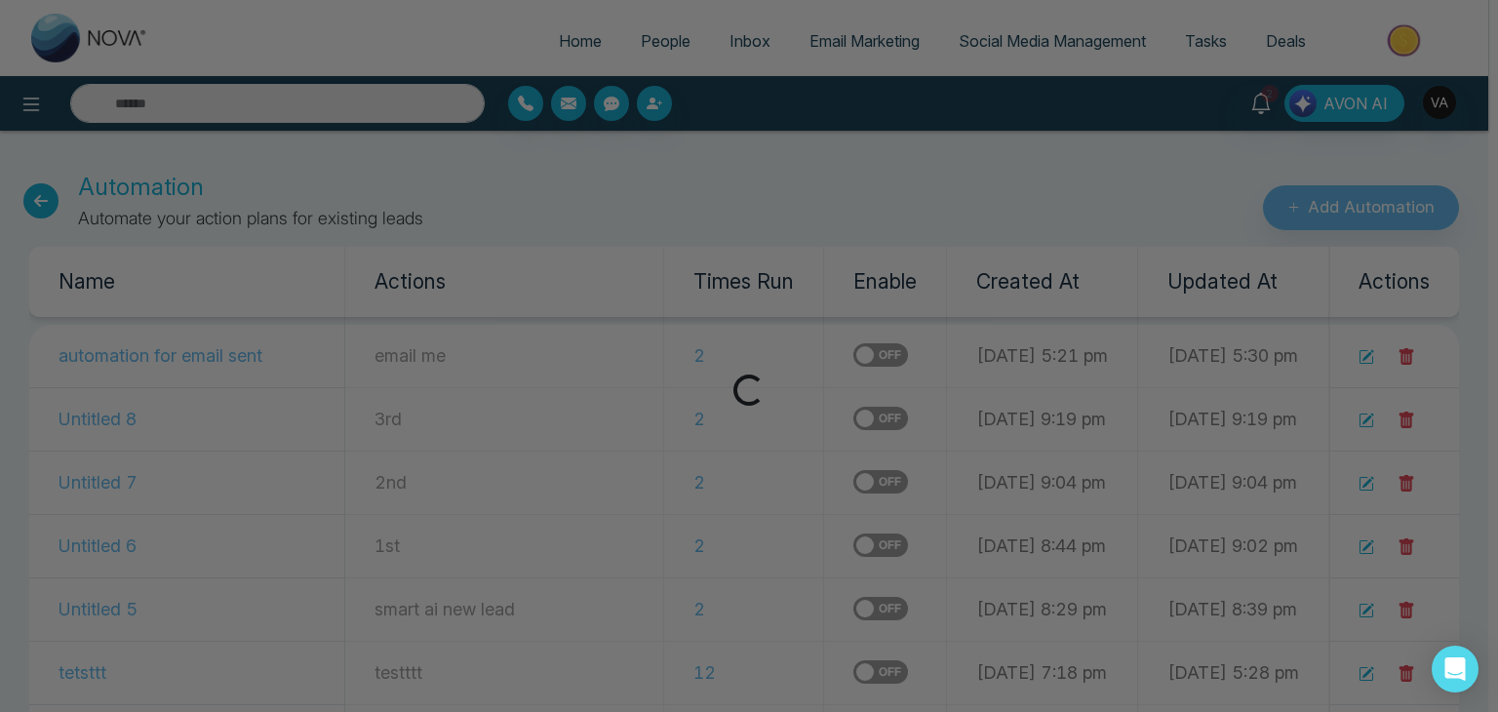
click at [757, 425] on body "Home People Inbox Email Marketing Social Media Management Tasks Deals 2 AVON AI…" at bounding box center [744, 356] width 1488 height 712
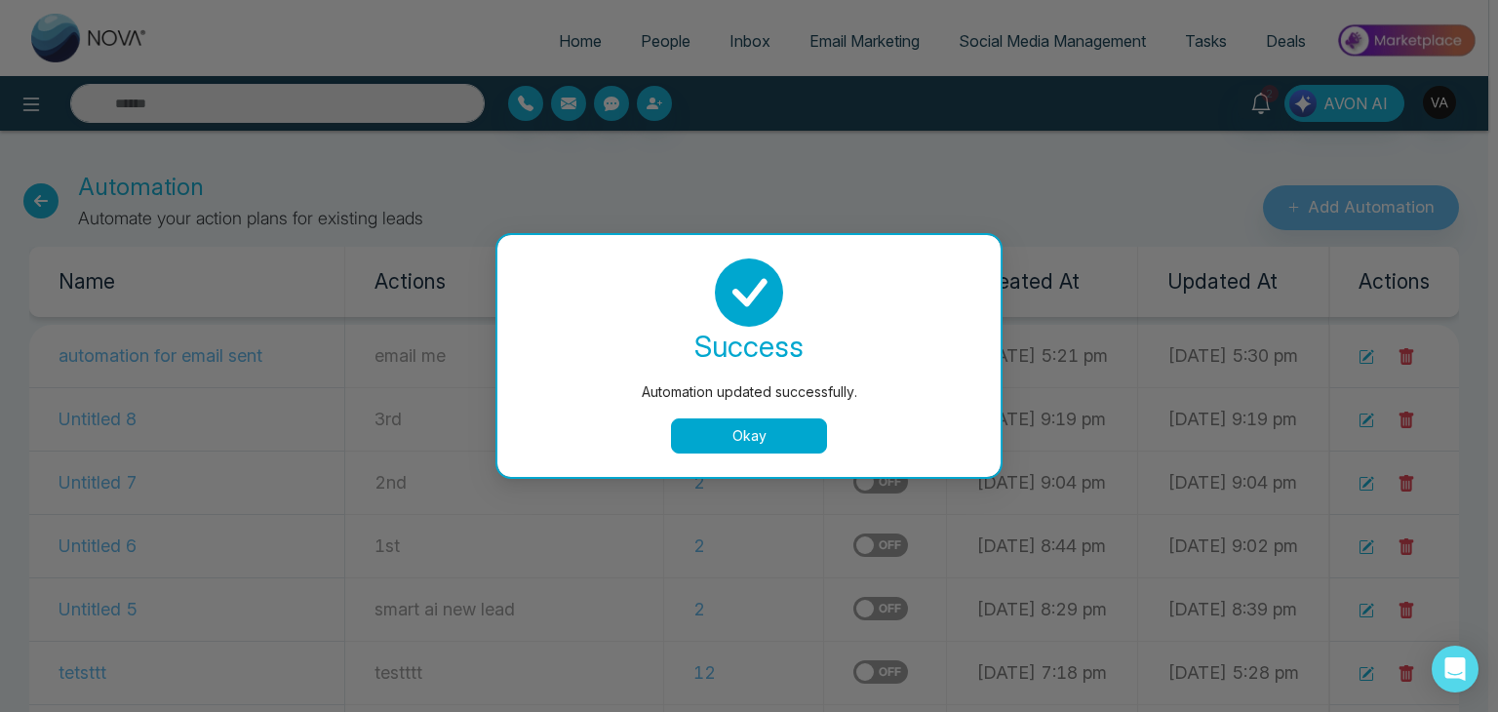
click at [757, 425] on button "Okay" at bounding box center [749, 435] width 156 height 35
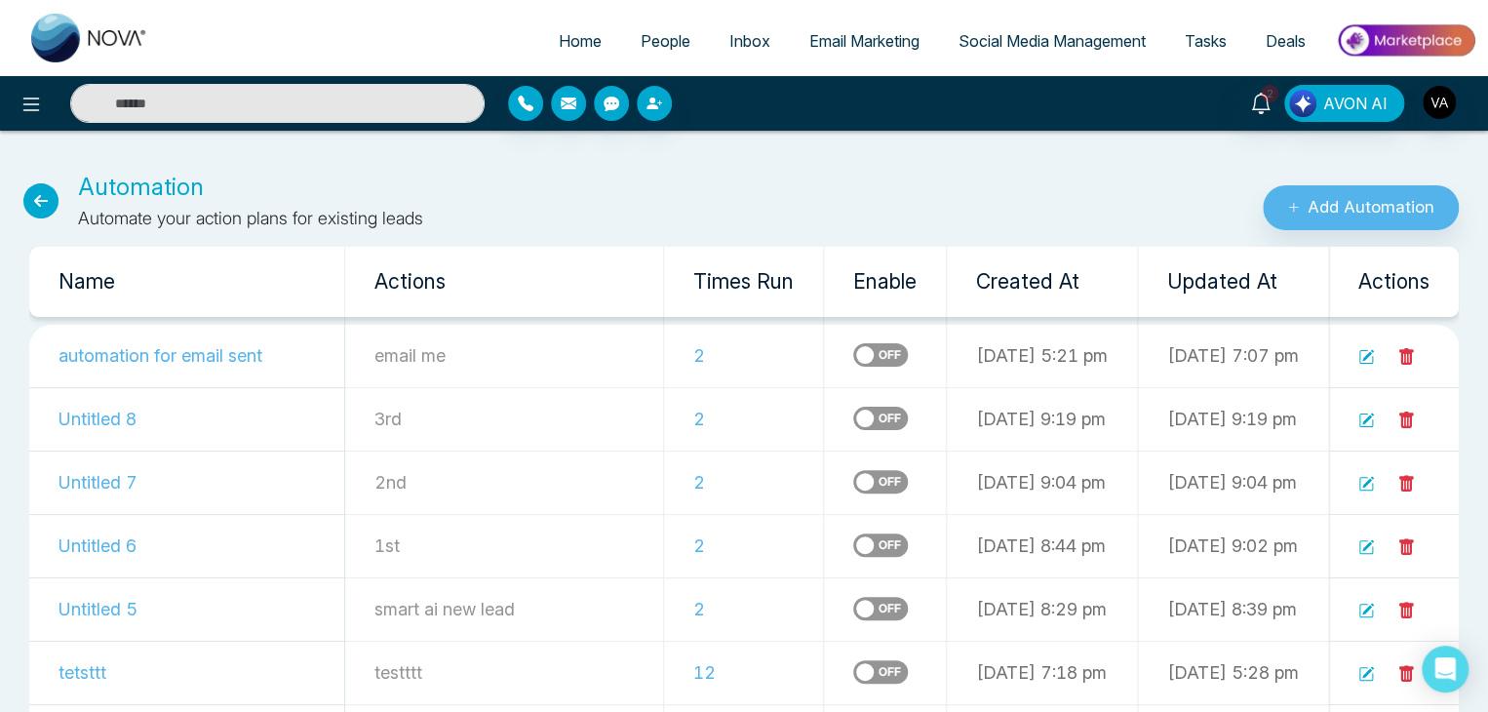
click at [853, 425] on label at bounding box center [880, 418] width 55 height 23
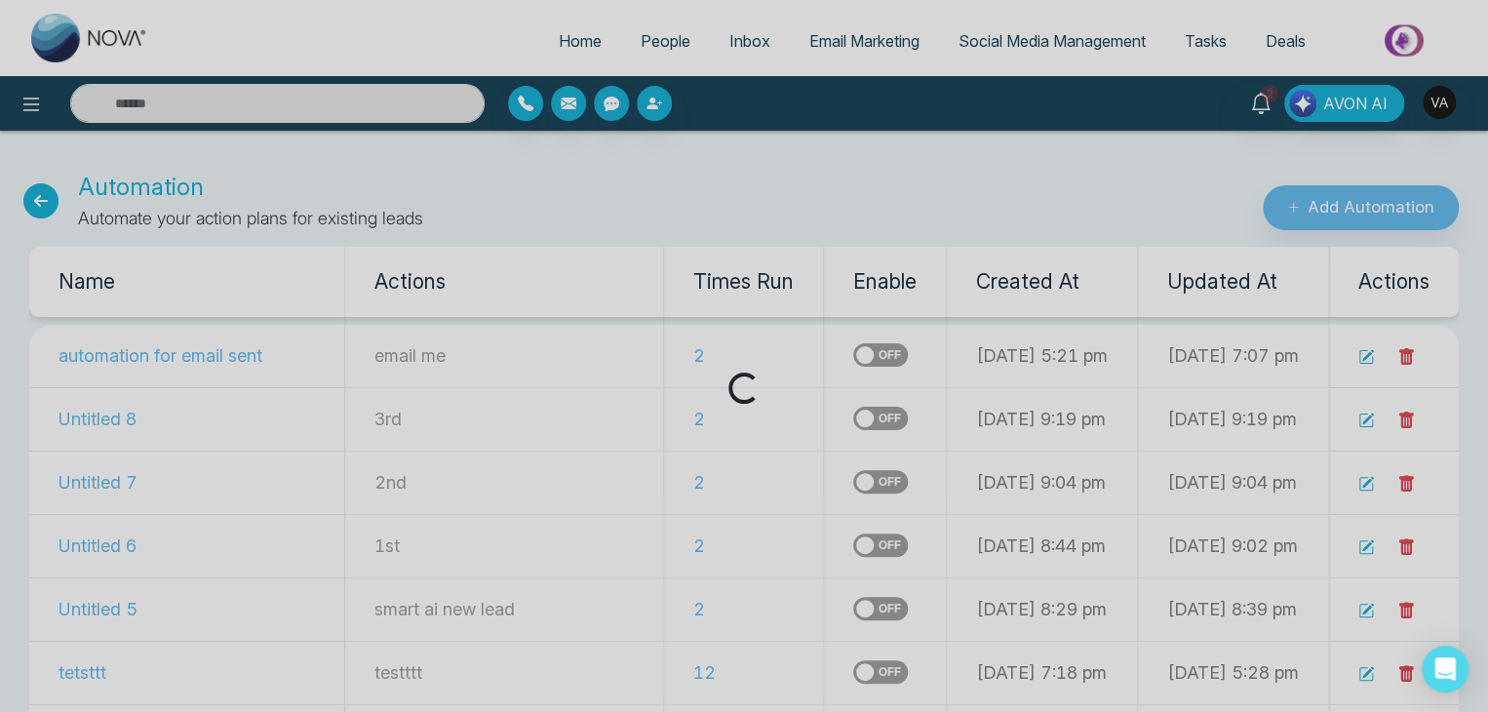
click at [768, 481] on div "Loading..." at bounding box center [744, 356] width 1488 height 712
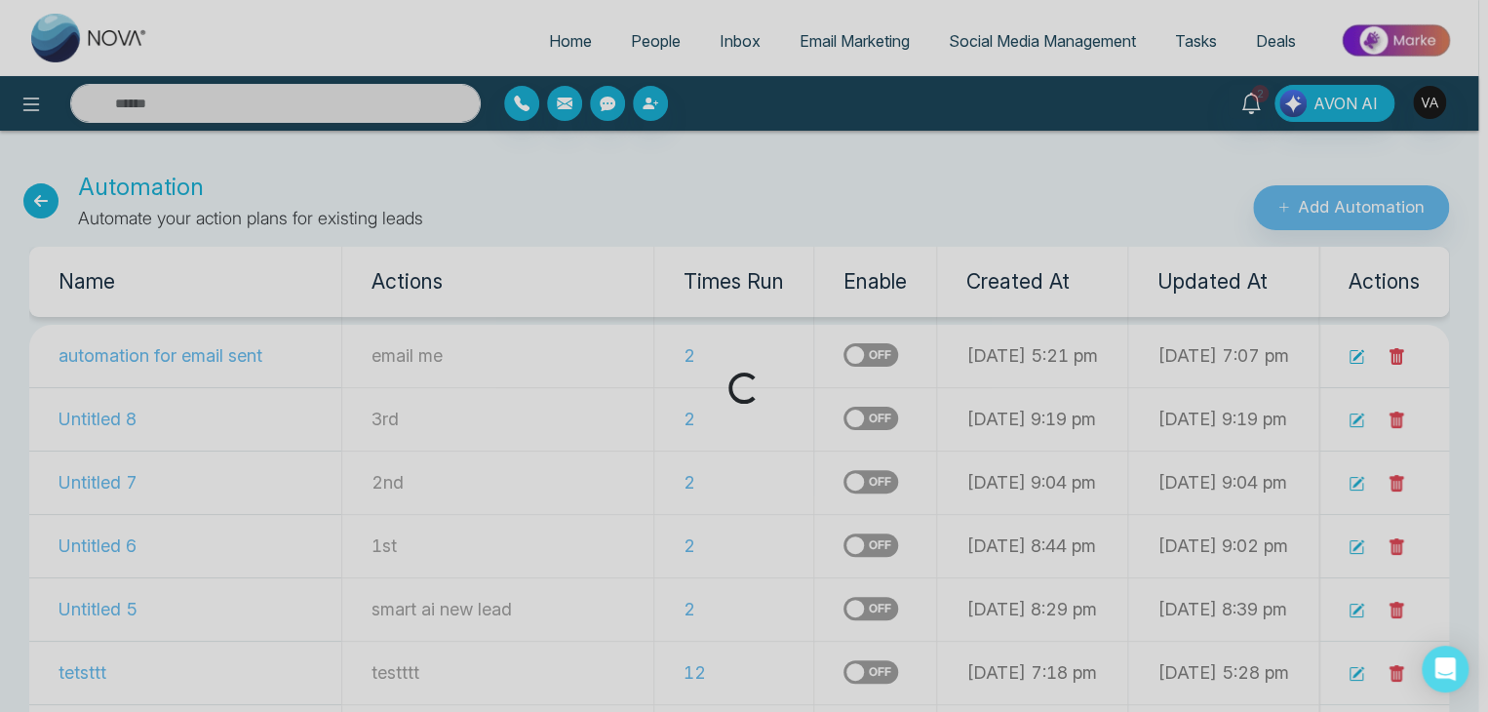
click at [768, 481] on body "Home People Inbox Email Marketing Social Media Management Tasks Deals 2 AVON AI…" at bounding box center [739, 356] width 1478 height 712
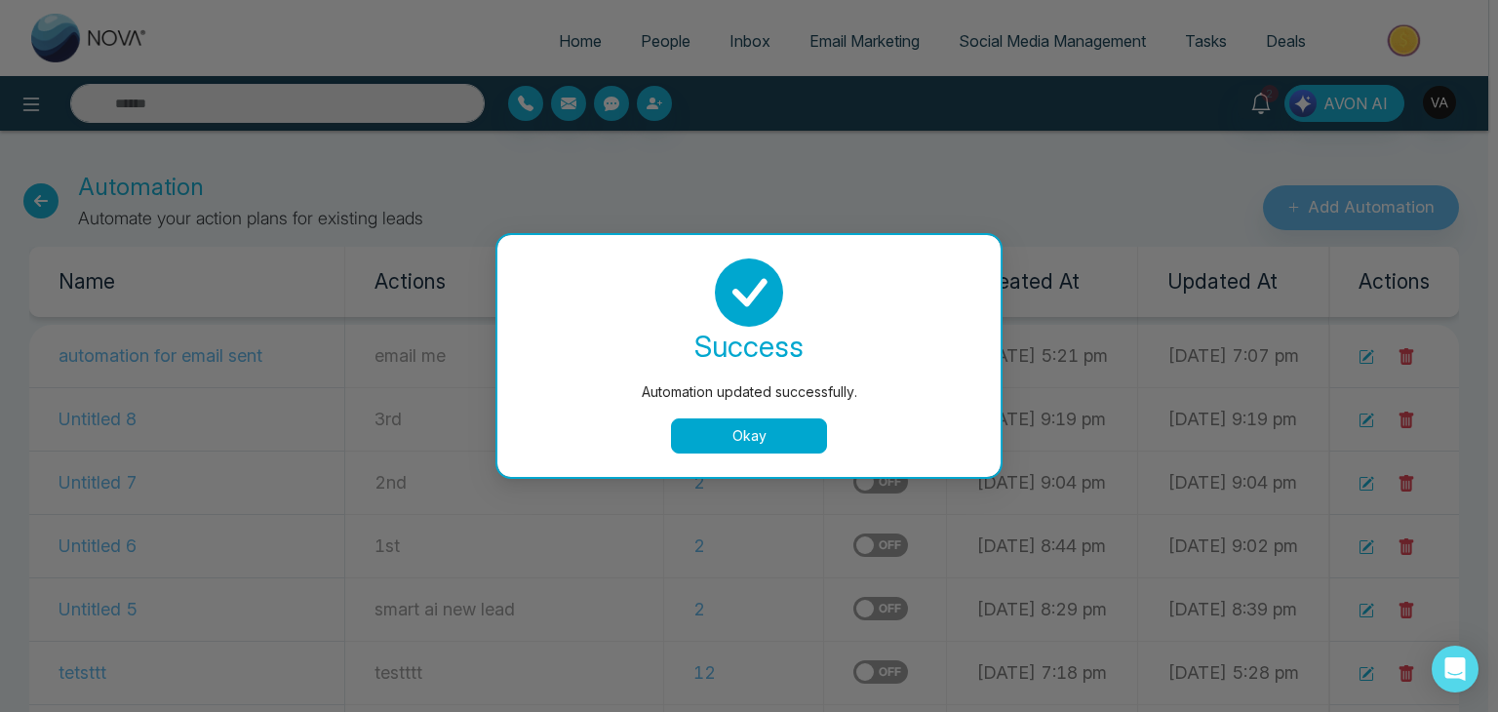
click at [768, 481] on div "Automation updated successfully. success Automation updated successfully. Okay" at bounding box center [749, 356] width 1498 height 712
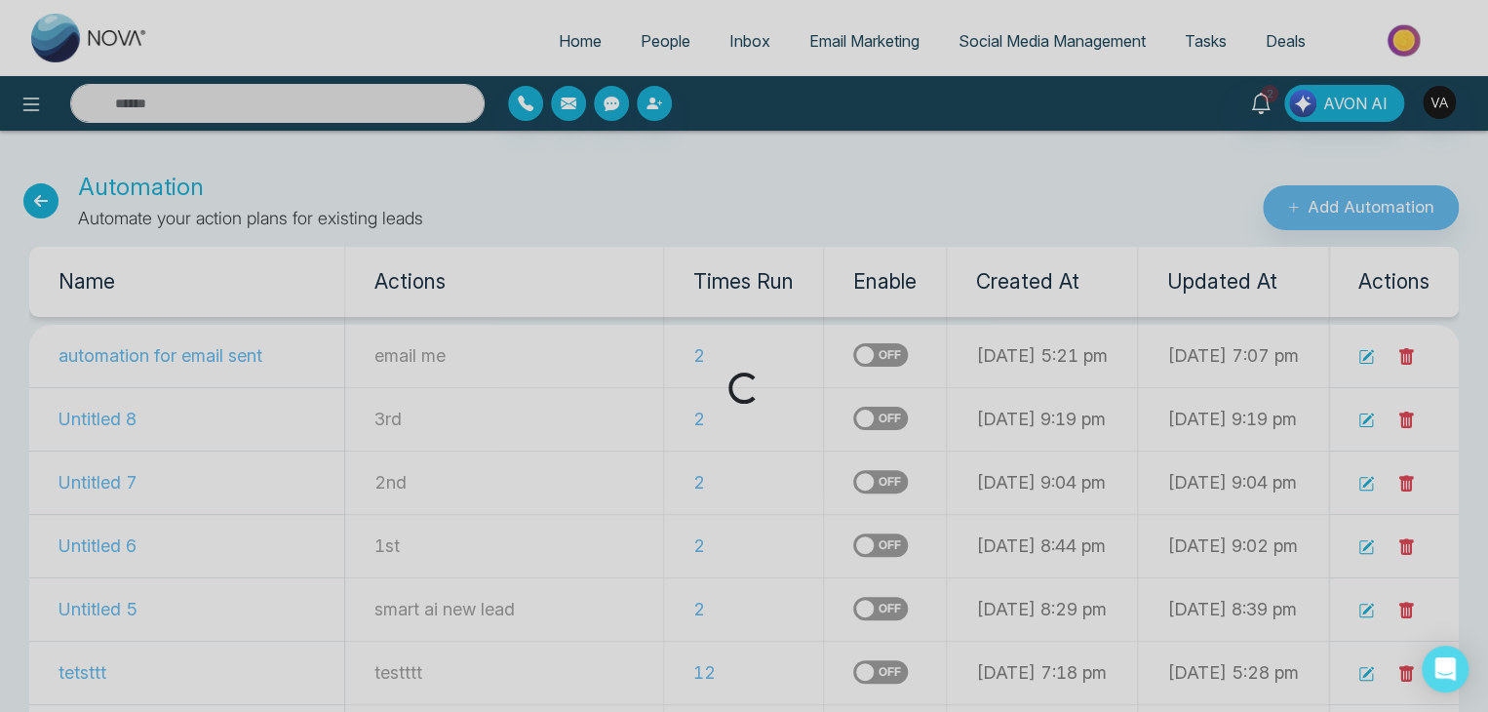
click at [768, 481] on div "Loading..." at bounding box center [744, 356] width 1488 height 712
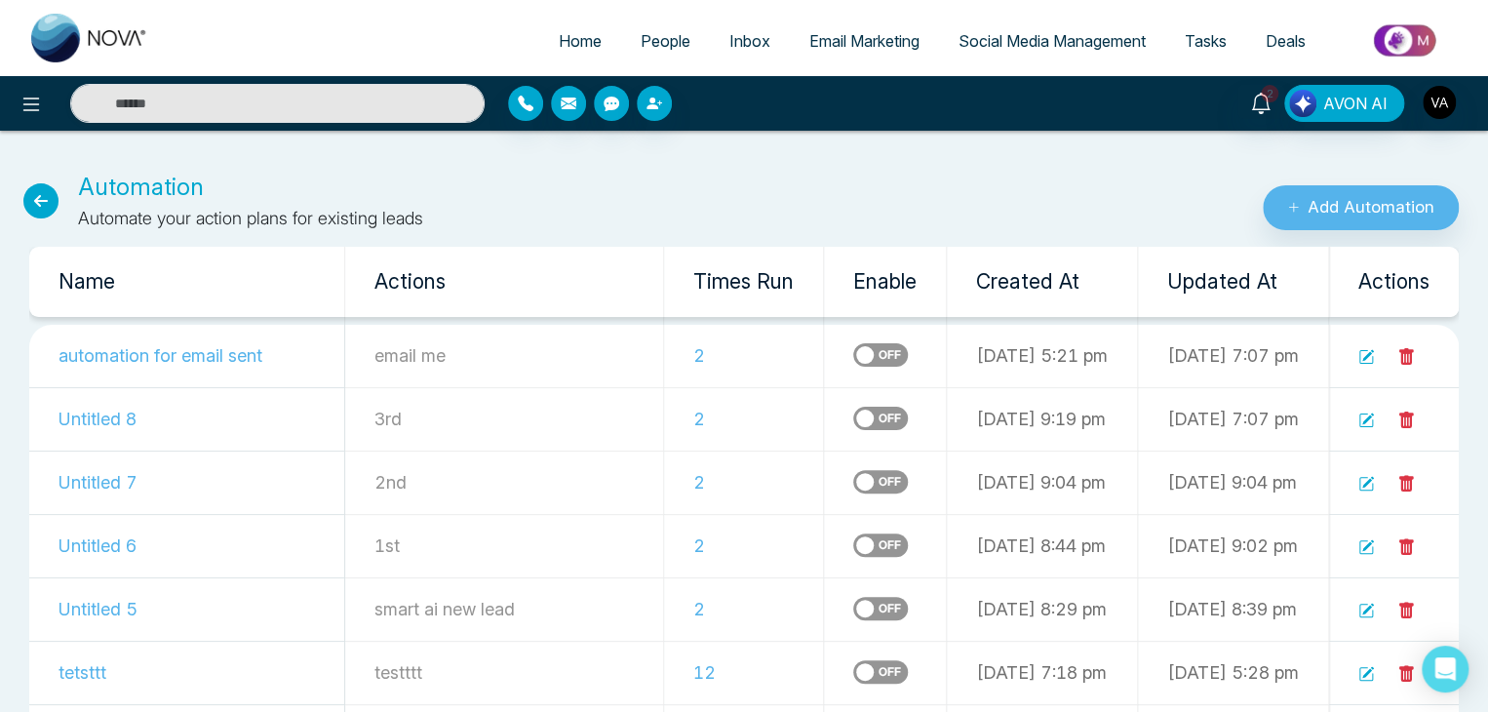
click at [853, 481] on label at bounding box center [880, 481] width 55 height 23
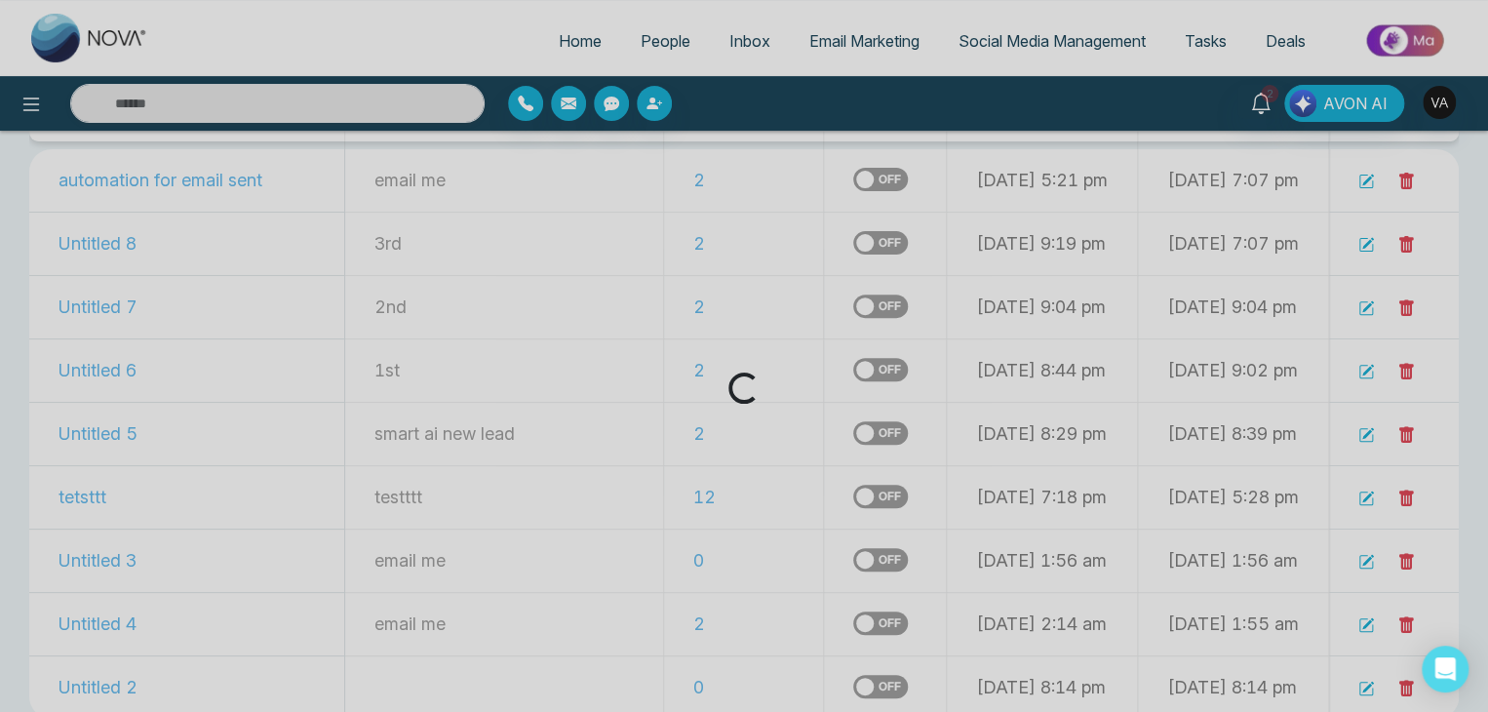
scroll to position [204, 0]
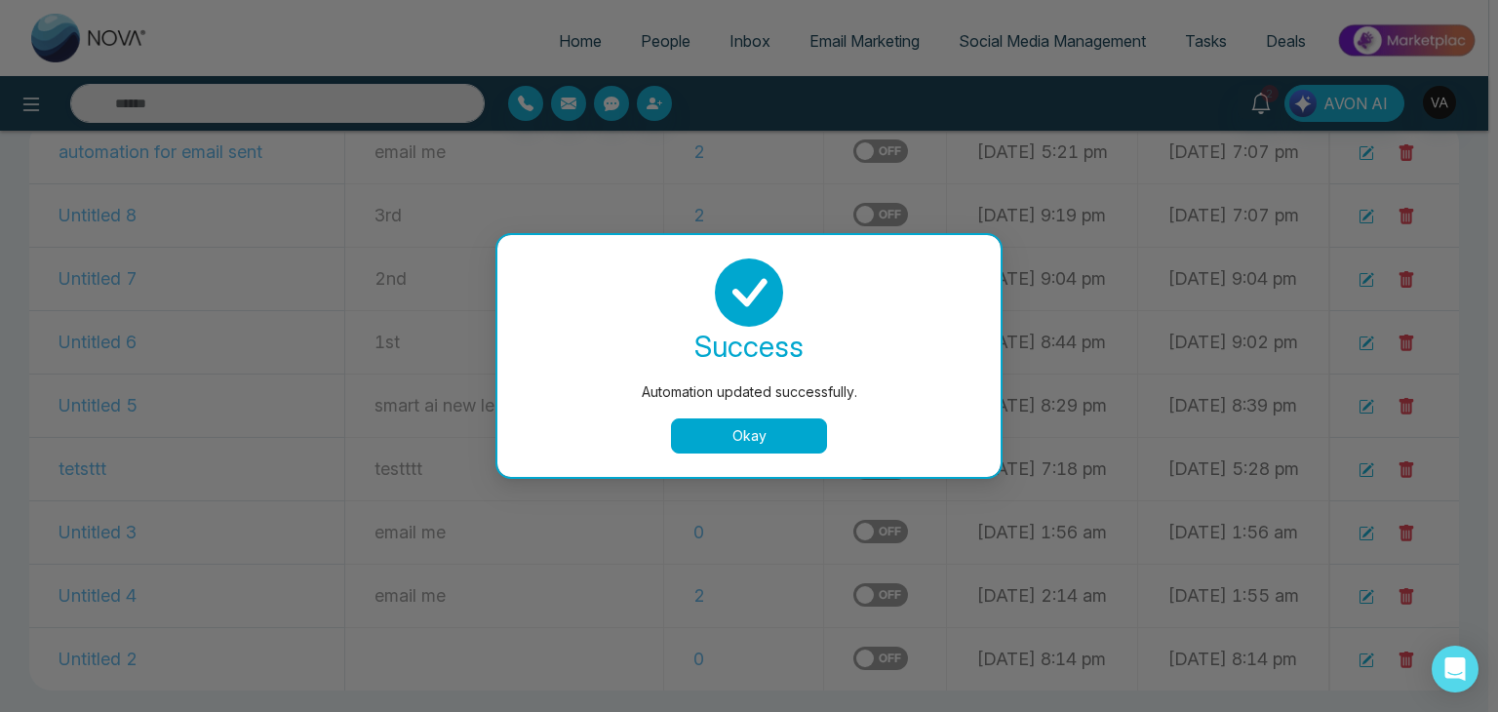
click at [761, 465] on div "success Automation updated successfully. Okay" at bounding box center [748, 356] width 503 height 242
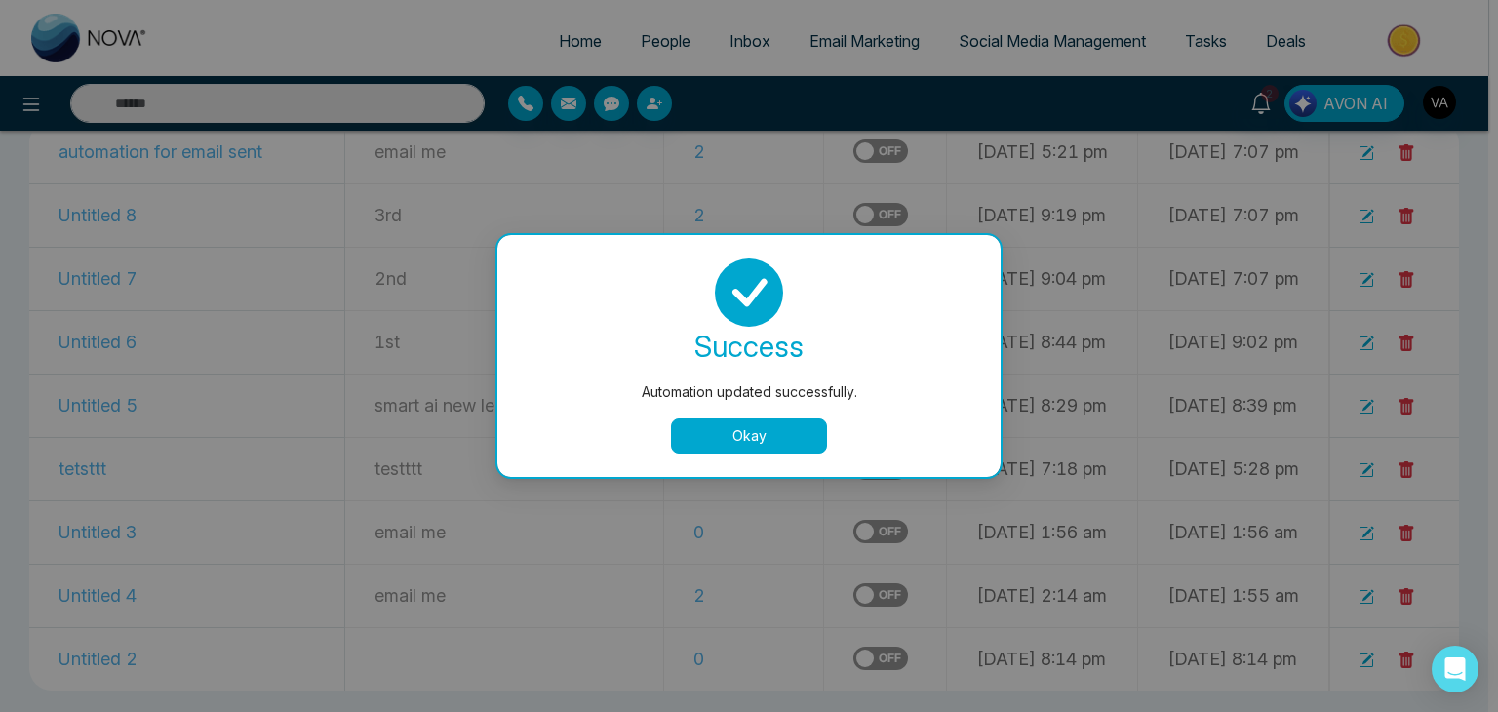
click at [778, 439] on button "Okay" at bounding box center [749, 435] width 156 height 35
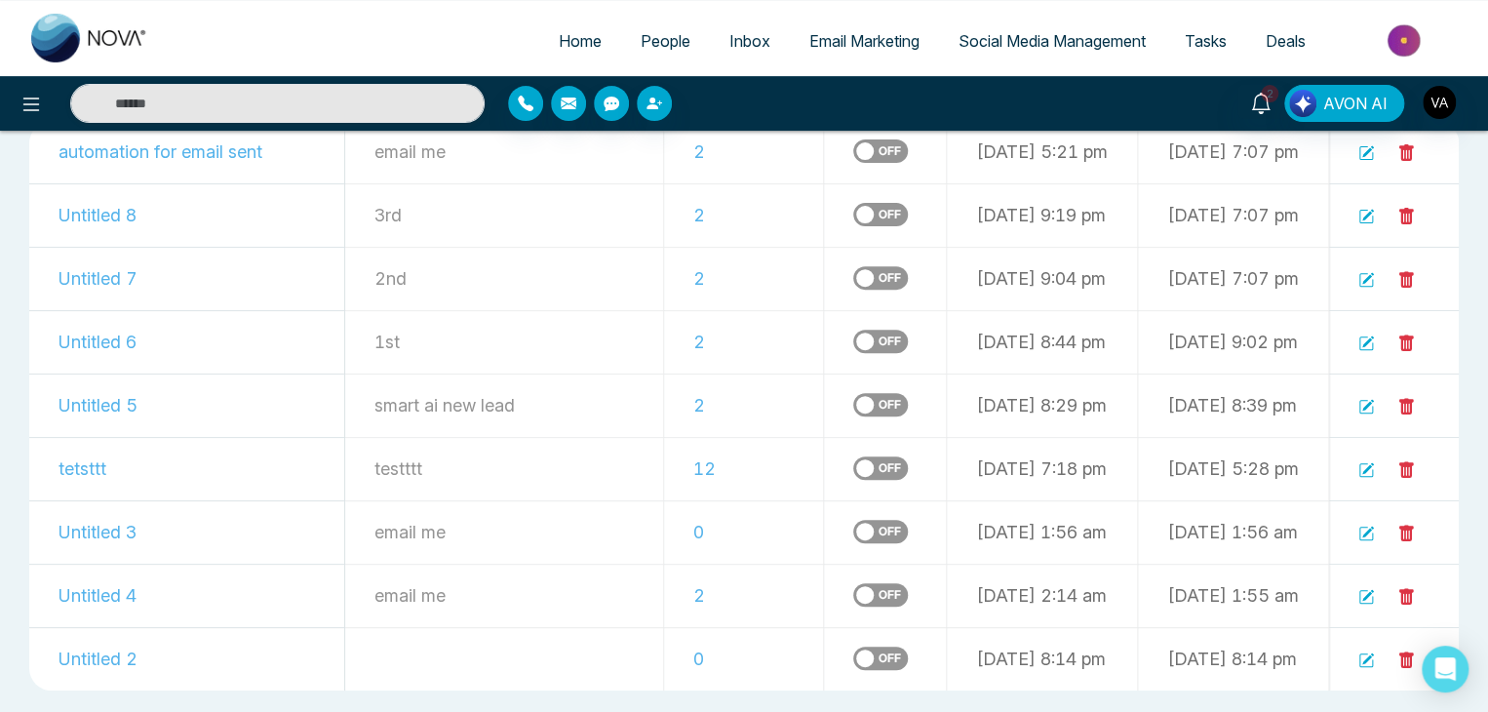
click at [853, 470] on label at bounding box center [880, 467] width 55 height 23
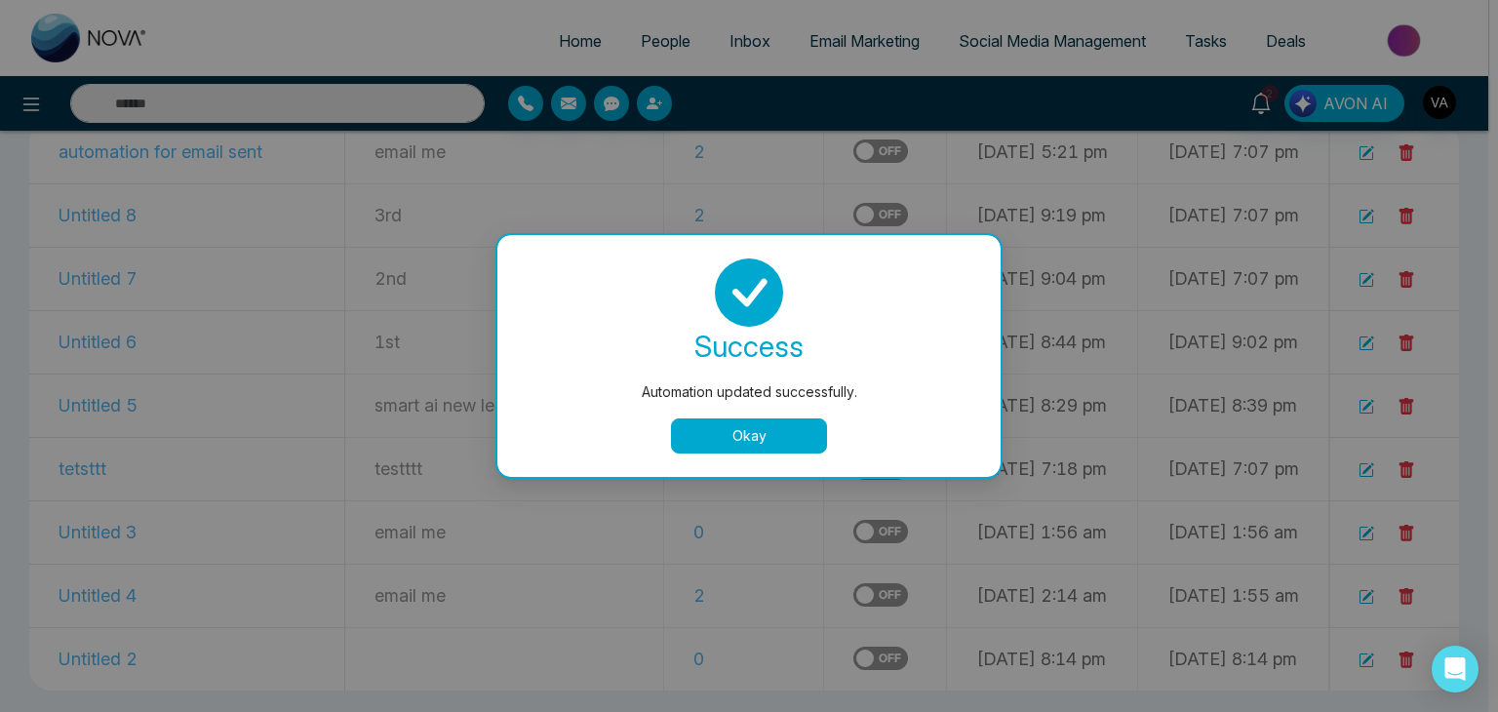
click at [784, 437] on button "Okay" at bounding box center [749, 435] width 156 height 35
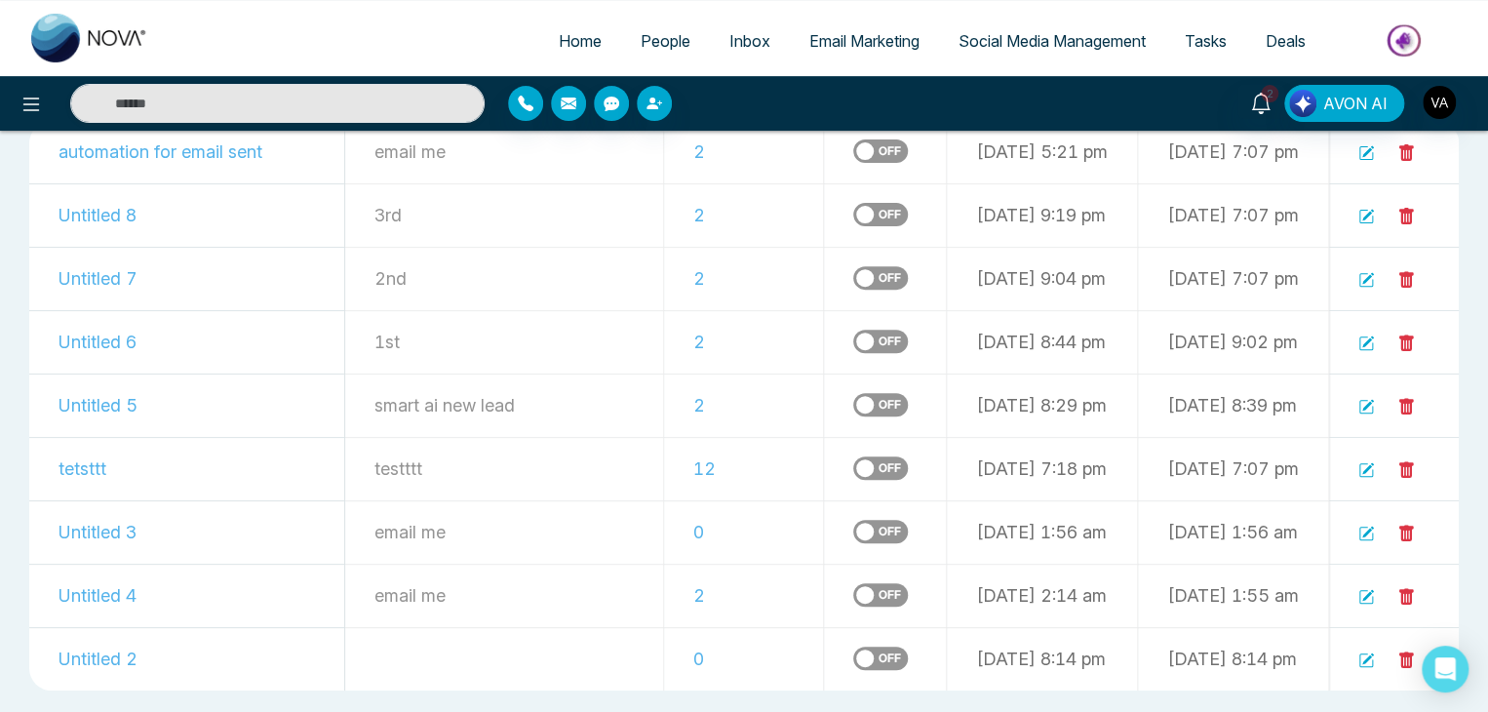
scroll to position [0, 0]
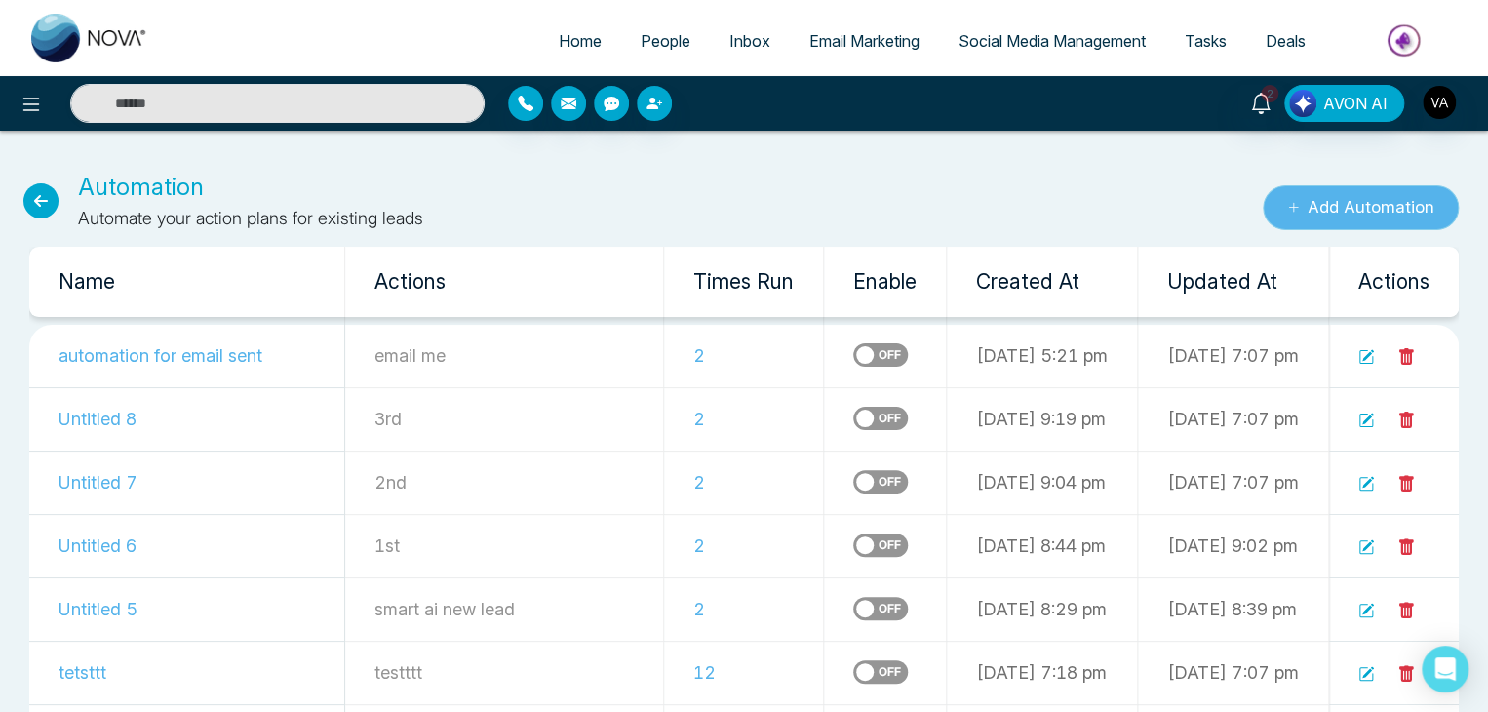
click at [1372, 194] on button "Add Automation" at bounding box center [1361, 207] width 196 height 45
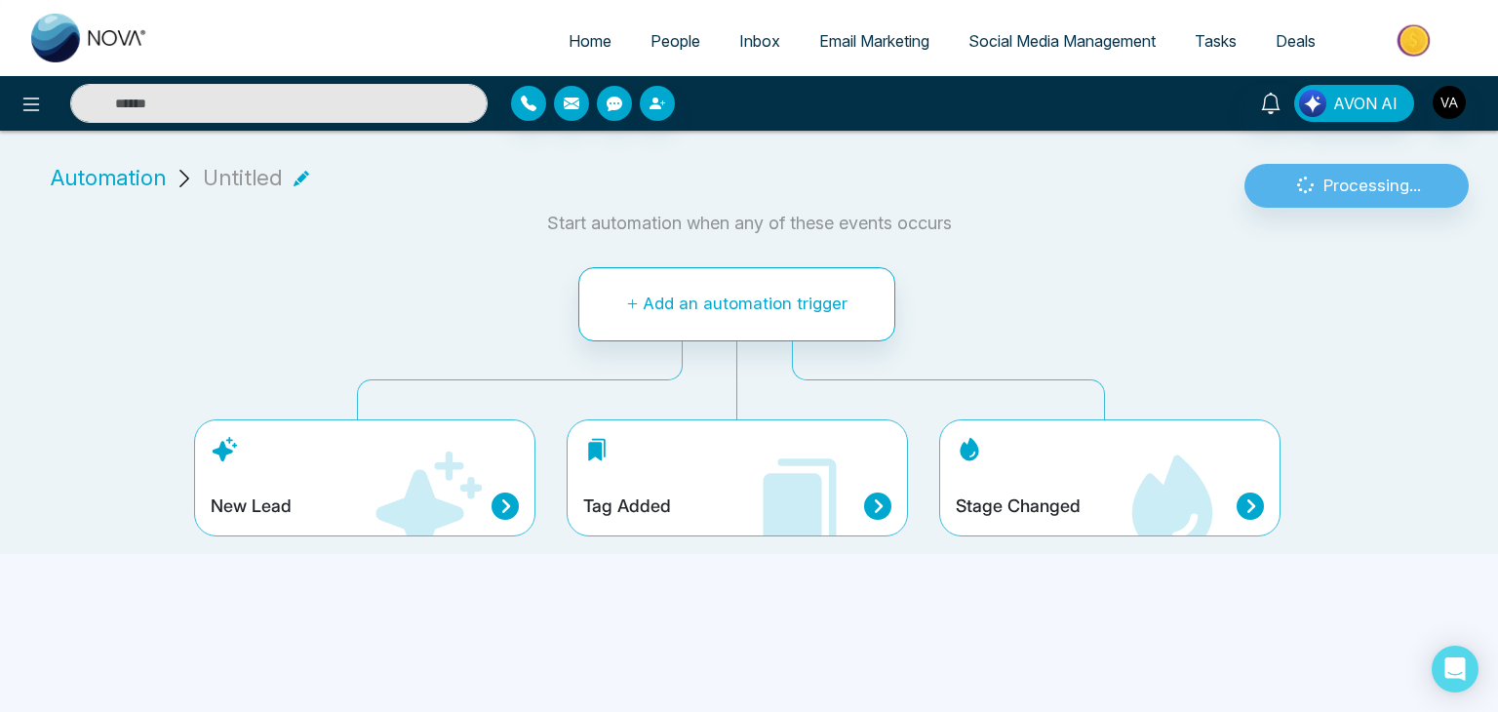
click at [406, 473] on icon at bounding box center [427, 506] width 117 height 117
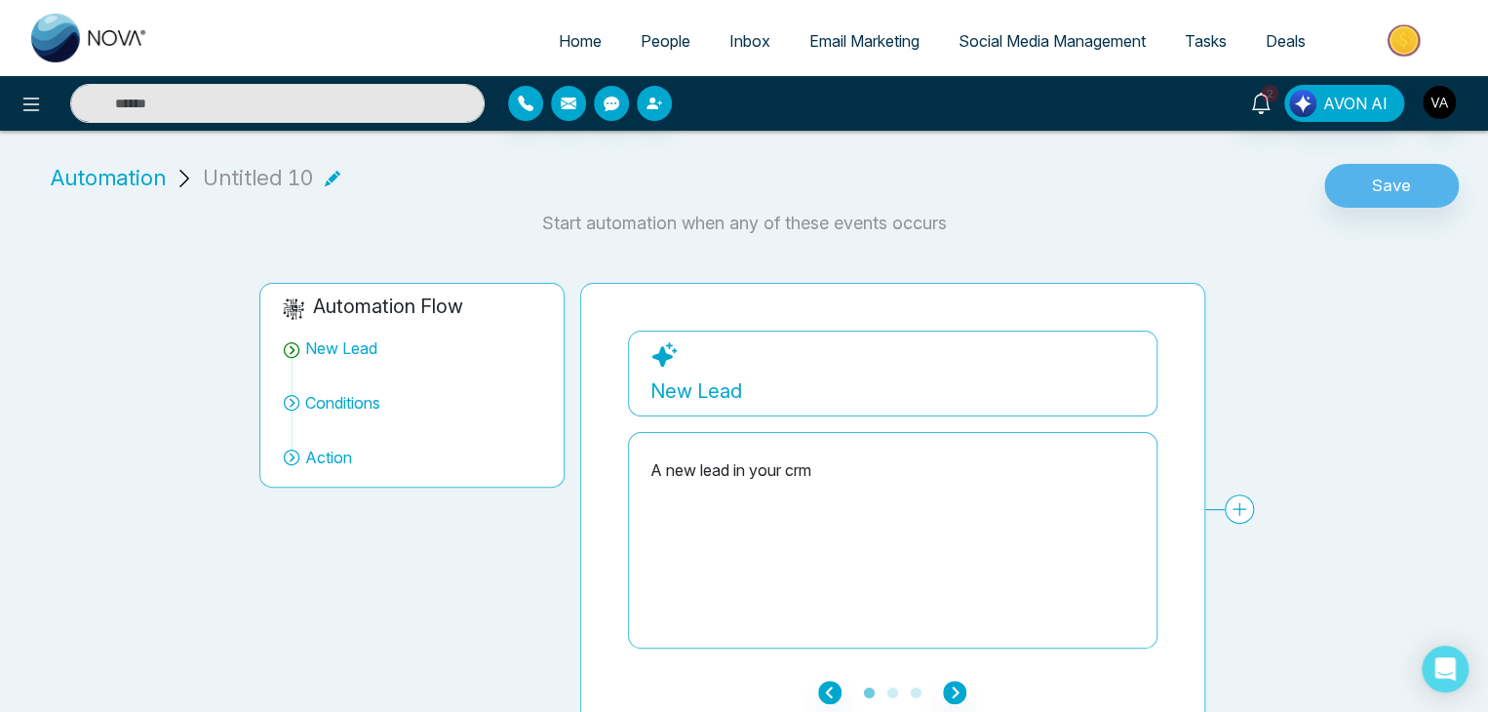
drag, startPoint x: 944, startPoint y: 678, endPoint x: 955, endPoint y: 690, distance: 16.6
click at [955, 690] on ul "1 2 3" at bounding box center [893, 691] width 530 height 23
click at [955, 690] on icon "button" at bounding box center [954, 692] width 23 height 23
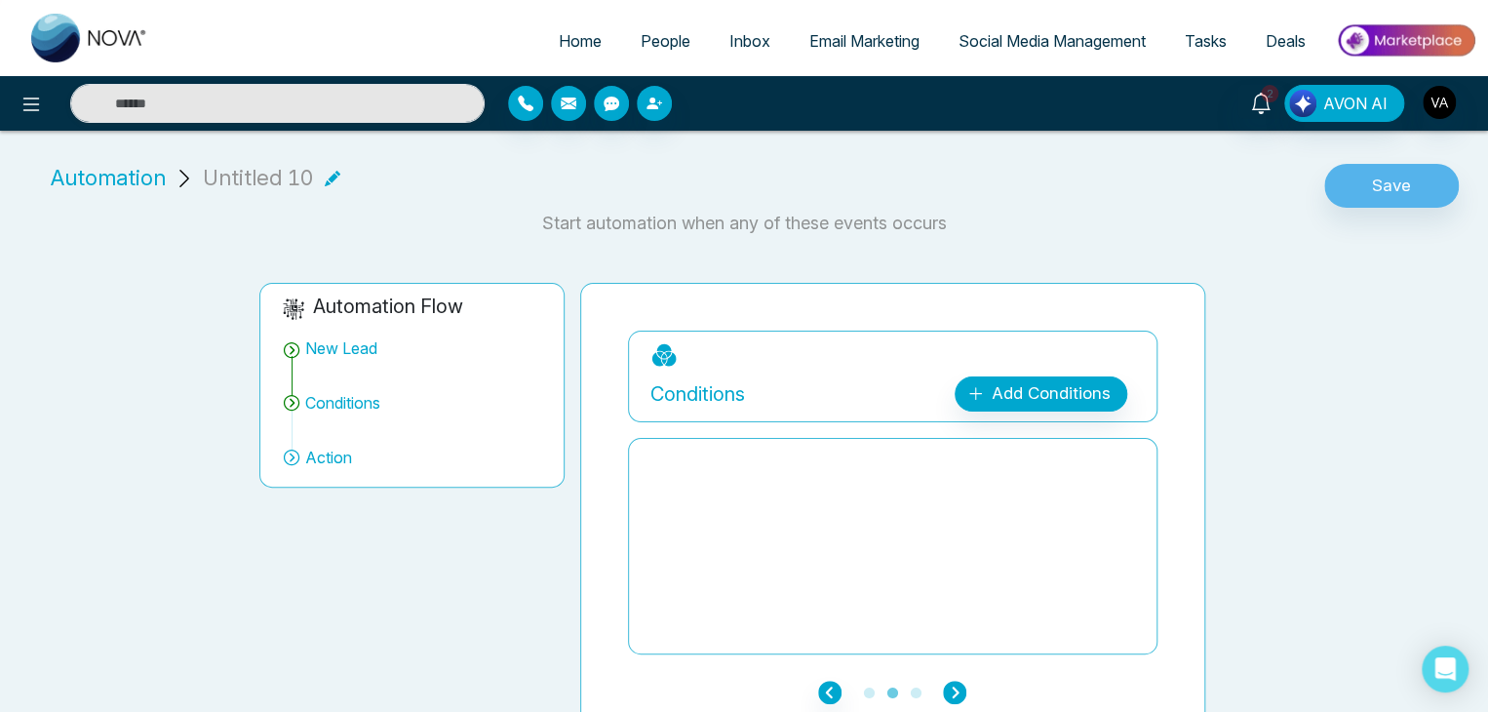
click at [955, 690] on icon "button" at bounding box center [954, 692] width 23 height 23
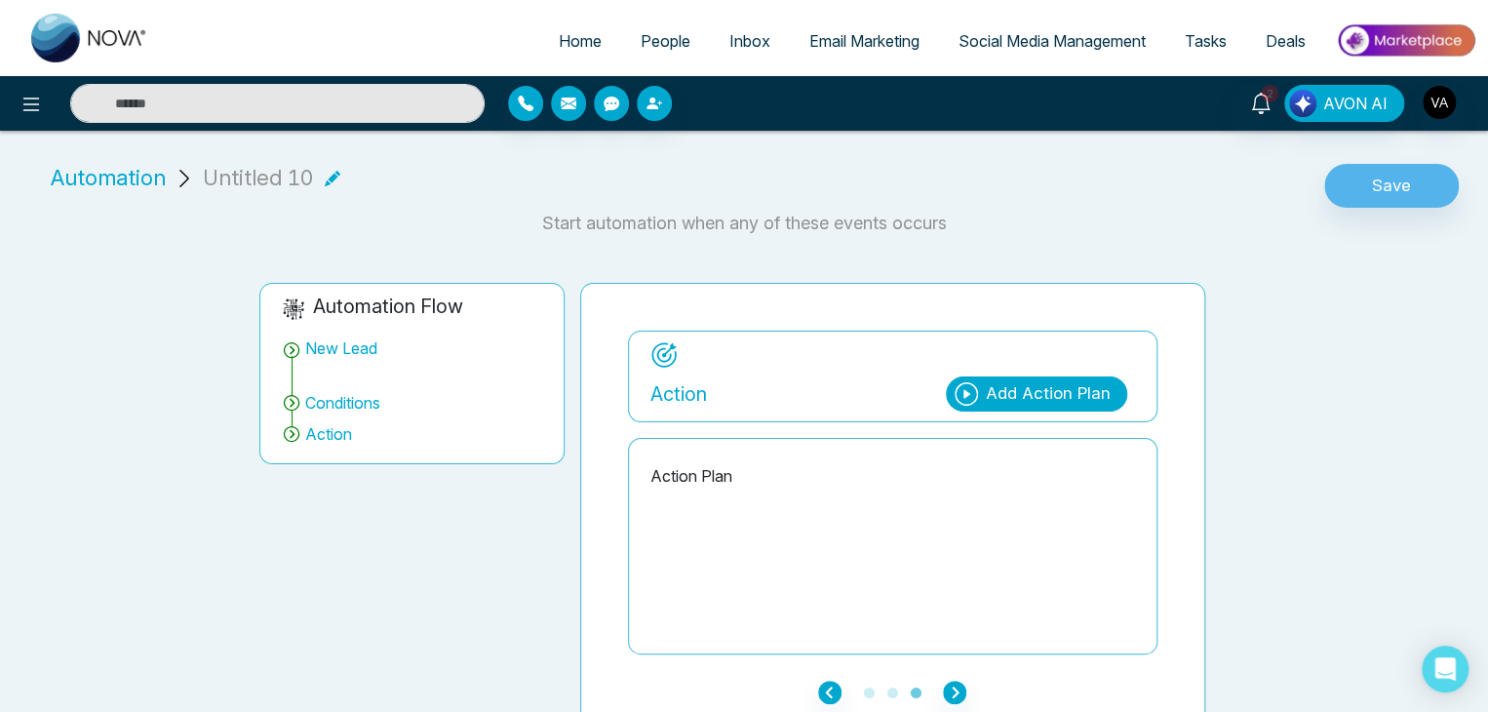
click at [1001, 402] on div "Add Action Plan" at bounding box center [1048, 393] width 125 height 25
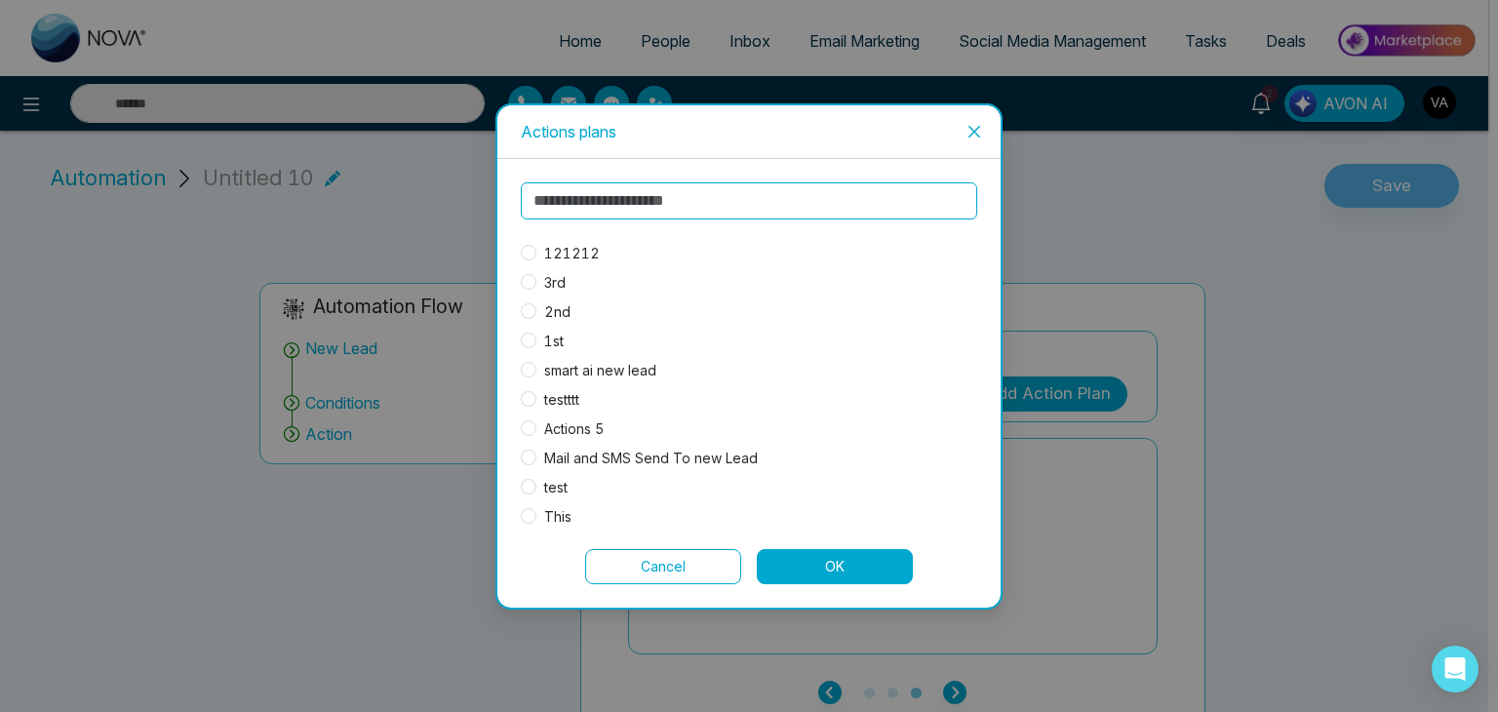
click at [593, 243] on span "121212" at bounding box center [571, 253] width 71 height 21
click at [850, 564] on button "OK" at bounding box center [835, 566] width 156 height 35
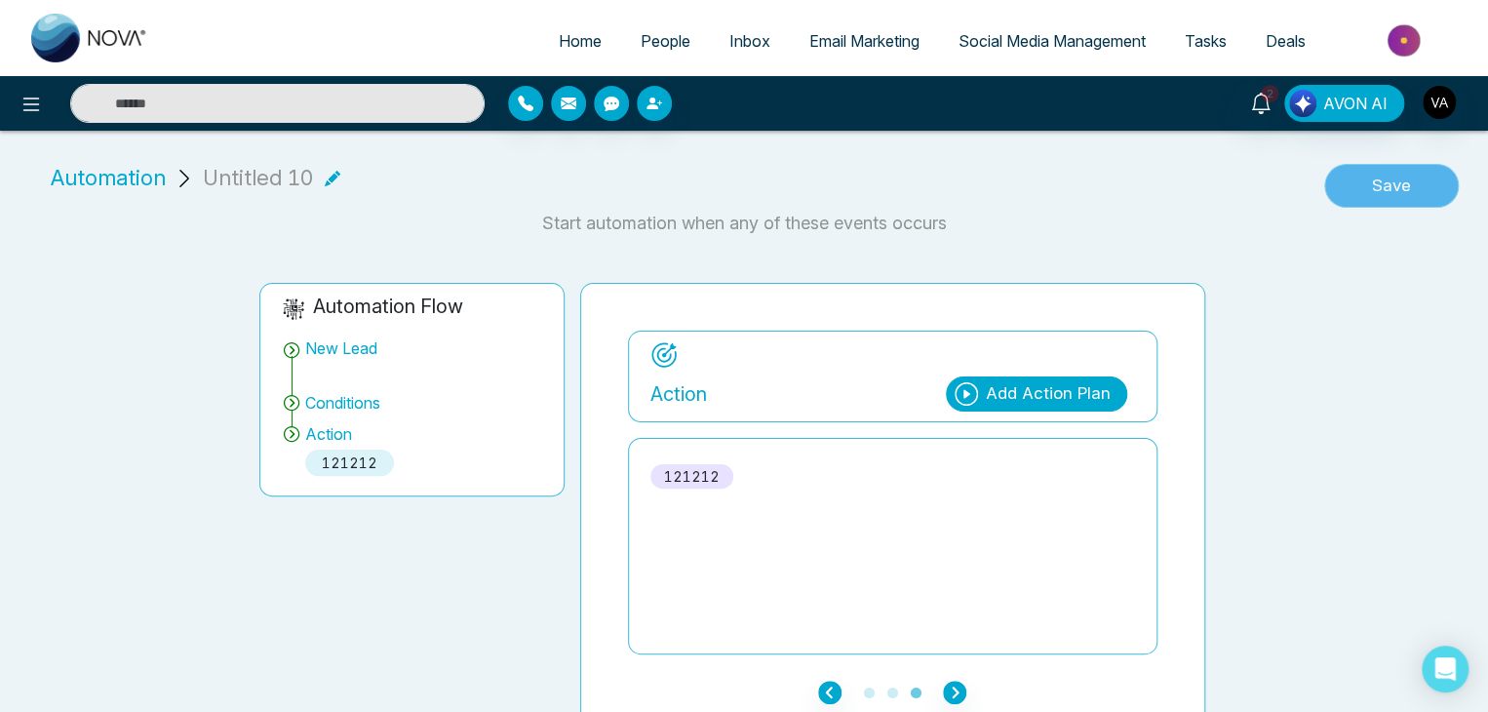
click at [1377, 187] on button "Save" at bounding box center [1391, 186] width 135 height 45
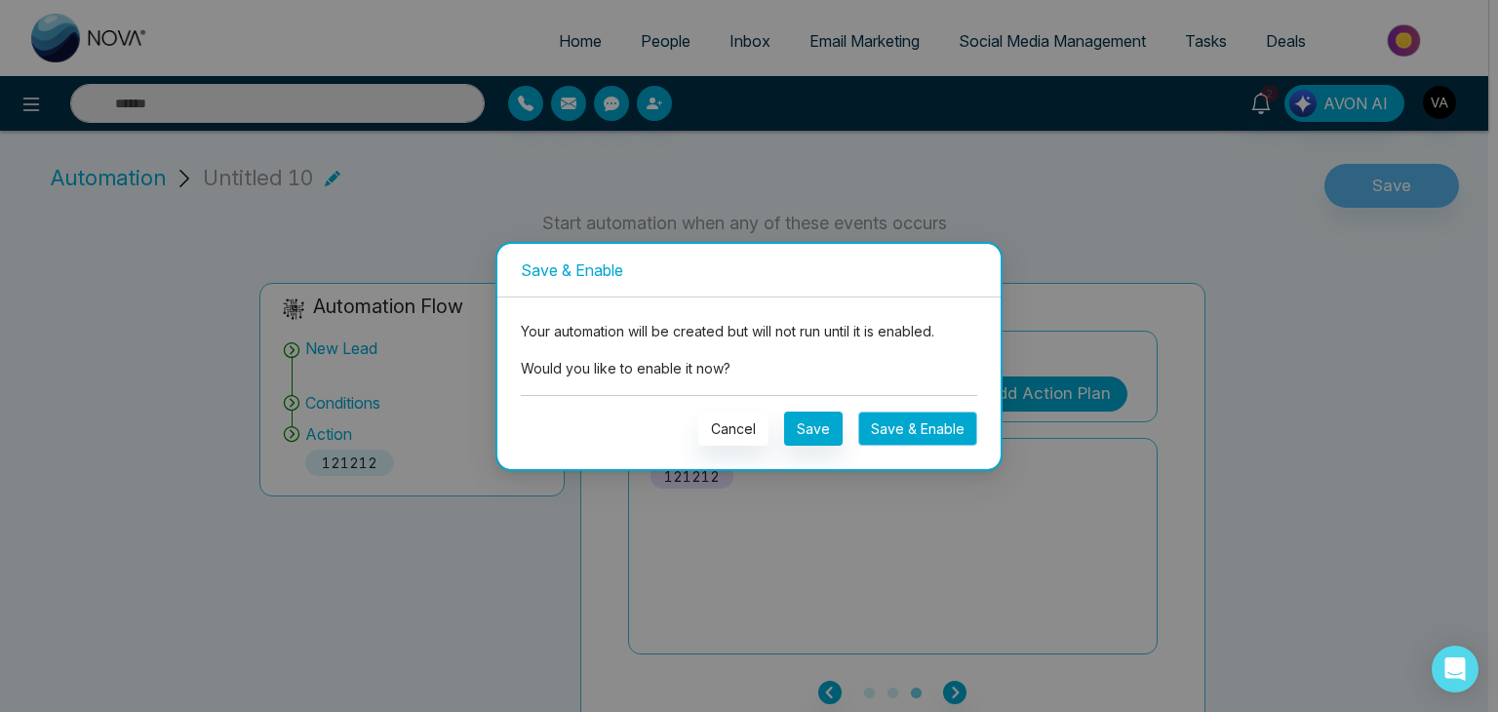
click at [878, 433] on button "Save & Enable" at bounding box center [917, 429] width 119 height 34
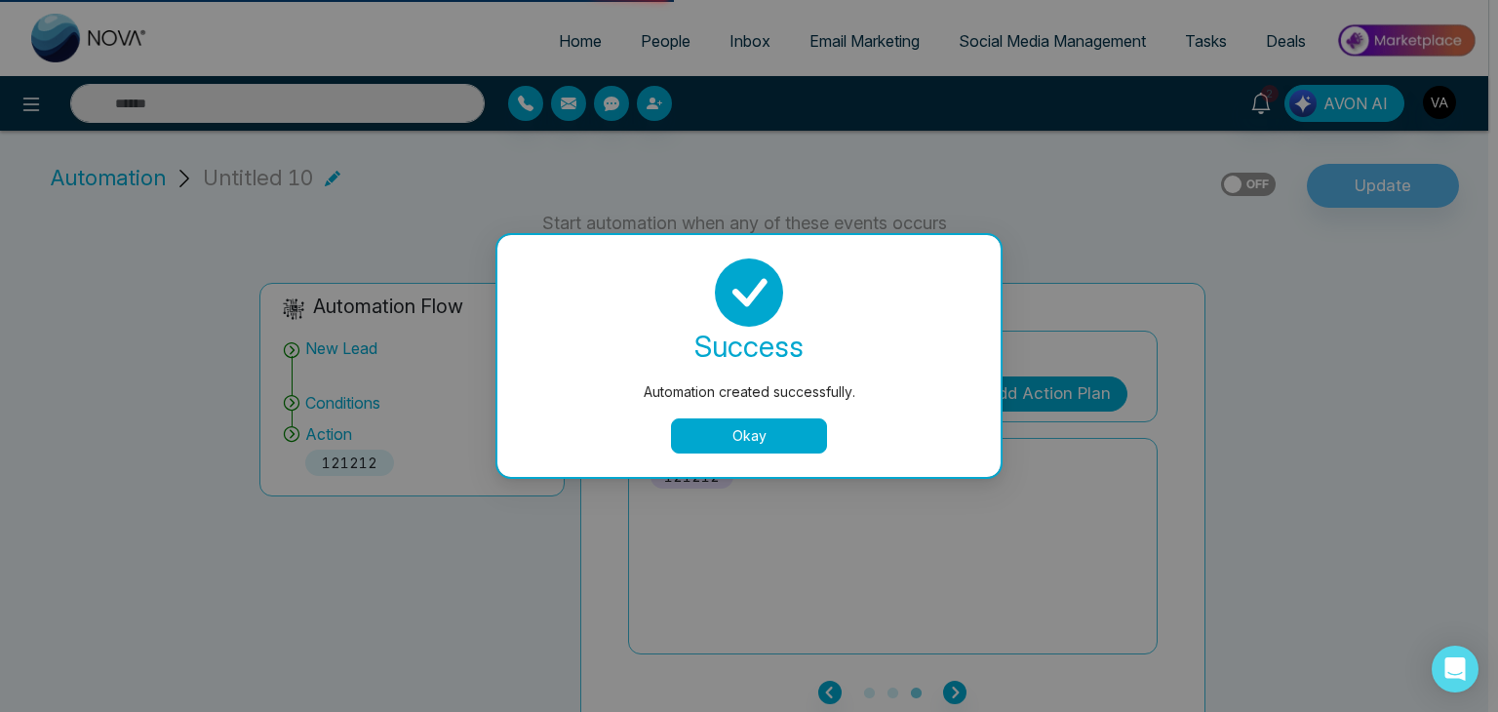
click at [734, 430] on button "Okay" at bounding box center [749, 435] width 156 height 35
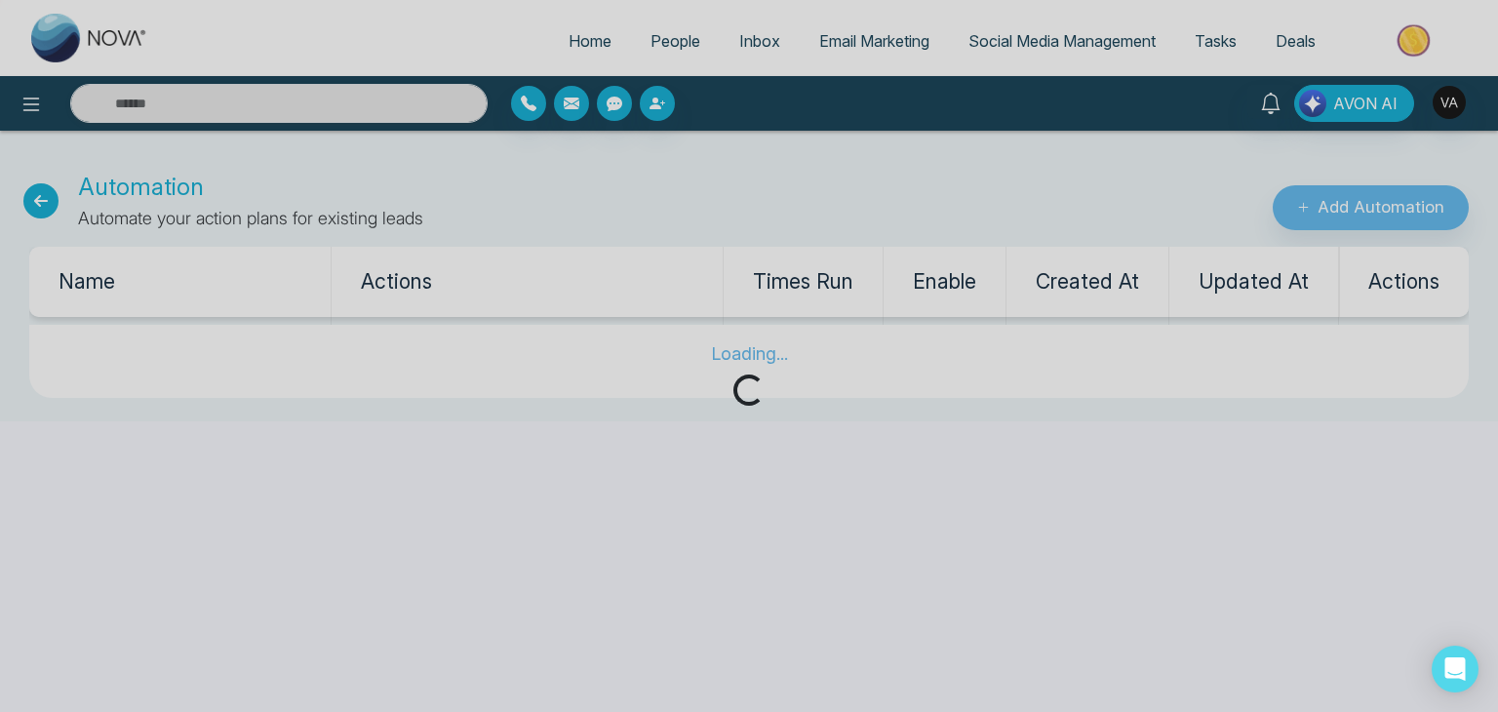
click at [659, 102] on div "Loading..." at bounding box center [749, 356] width 1498 height 712
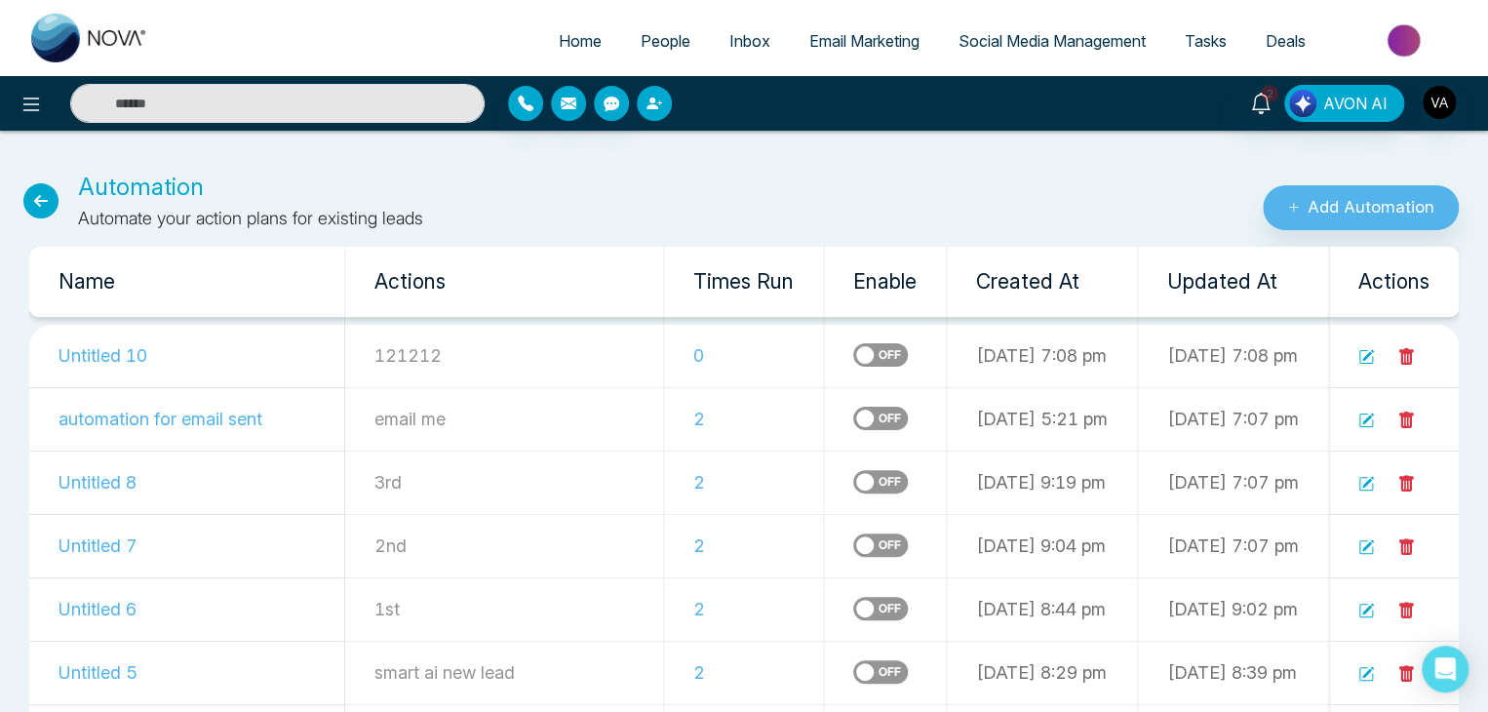
click at [659, 109] on icon "button" at bounding box center [655, 104] width 16 height 16
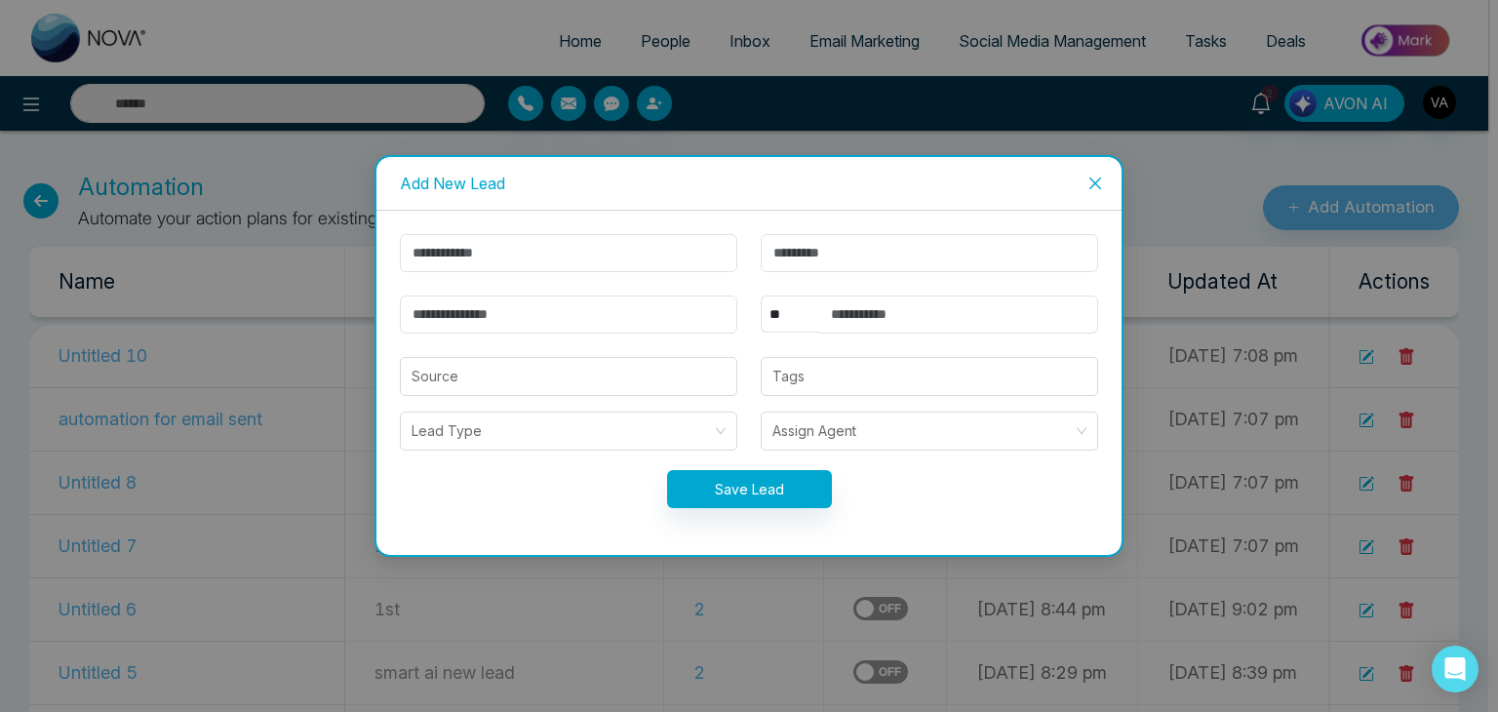
click at [651, 231] on div "** **** *** *** *** **** *** Source Tags Lead Type Assign Agent Save Lead" at bounding box center [748, 383] width 745 height 344
click at [645, 251] on input "text" at bounding box center [568, 253] width 337 height 38
type input "*******"
drag, startPoint x: 588, startPoint y: 320, endPoint x: 569, endPoint y: 359, distance: 43.2
click at [569, 359] on form "******* ** **** *** *** *** **** *** Source Tags Lead Type Assign Agent Save Le…" at bounding box center [749, 382] width 722 height 297
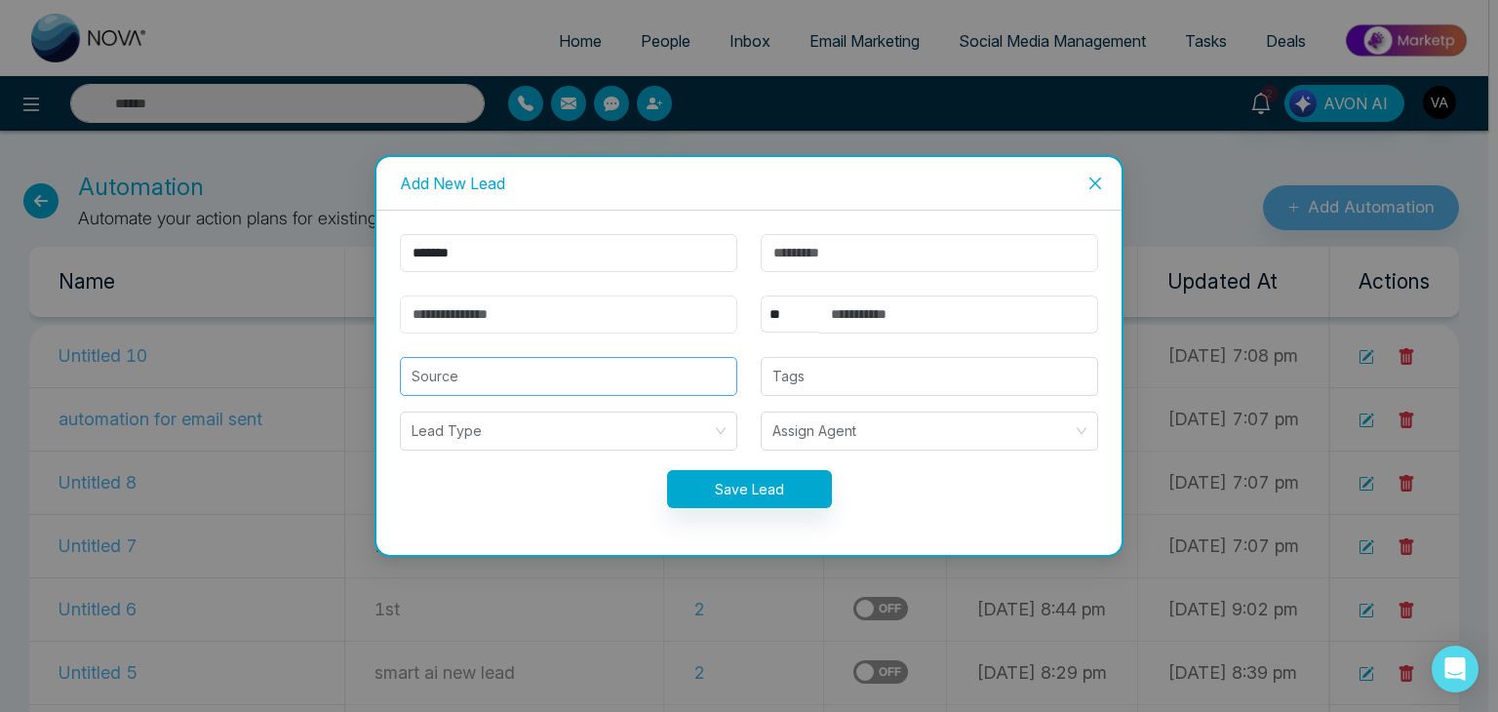
type input "**********"
click at [776, 314] on select "** **** *** *** *** **** ***" at bounding box center [790, 313] width 59 height 37
select select "***"
click at [761, 295] on select "** **** *** *** *** **** ***" at bounding box center [790, 313] width 59 height 37
click at [922, 313] on input "text" at bounding box center [958, 314] width 279 height 38
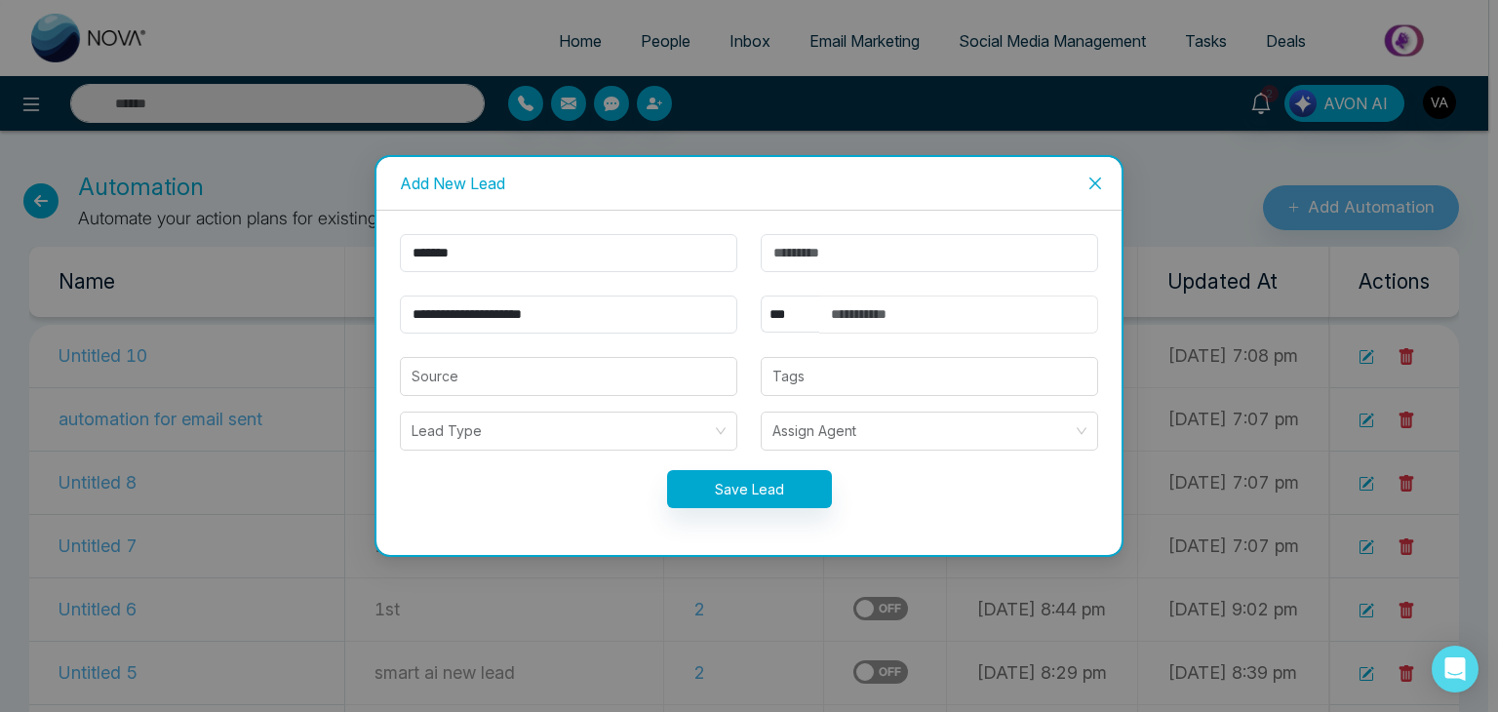
type input "**********"
click at [757, 492] on button "Save Lead" at bounding box center [749, 489] width 165 height 38
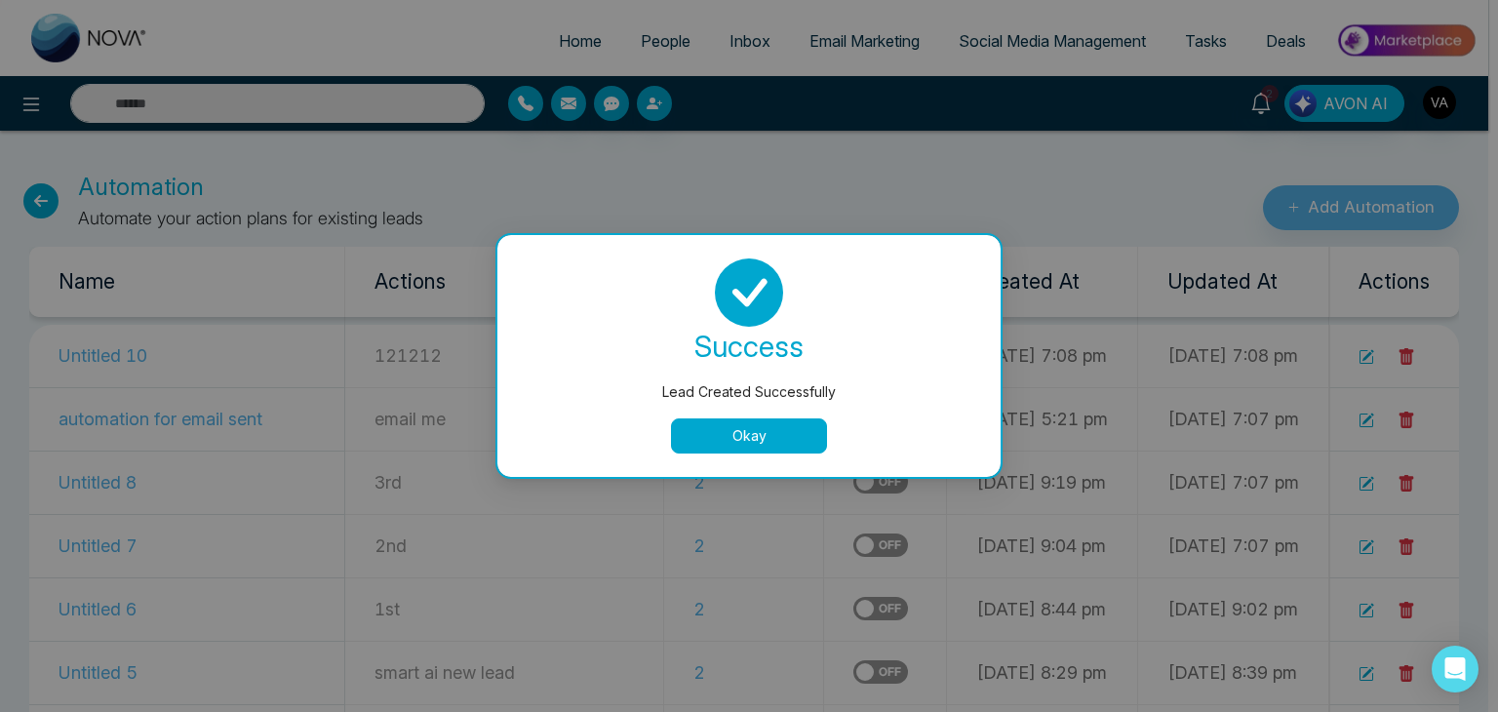
click at [757, 448] on button "Okay" at bounding box center [749, 435] width 156 height 35
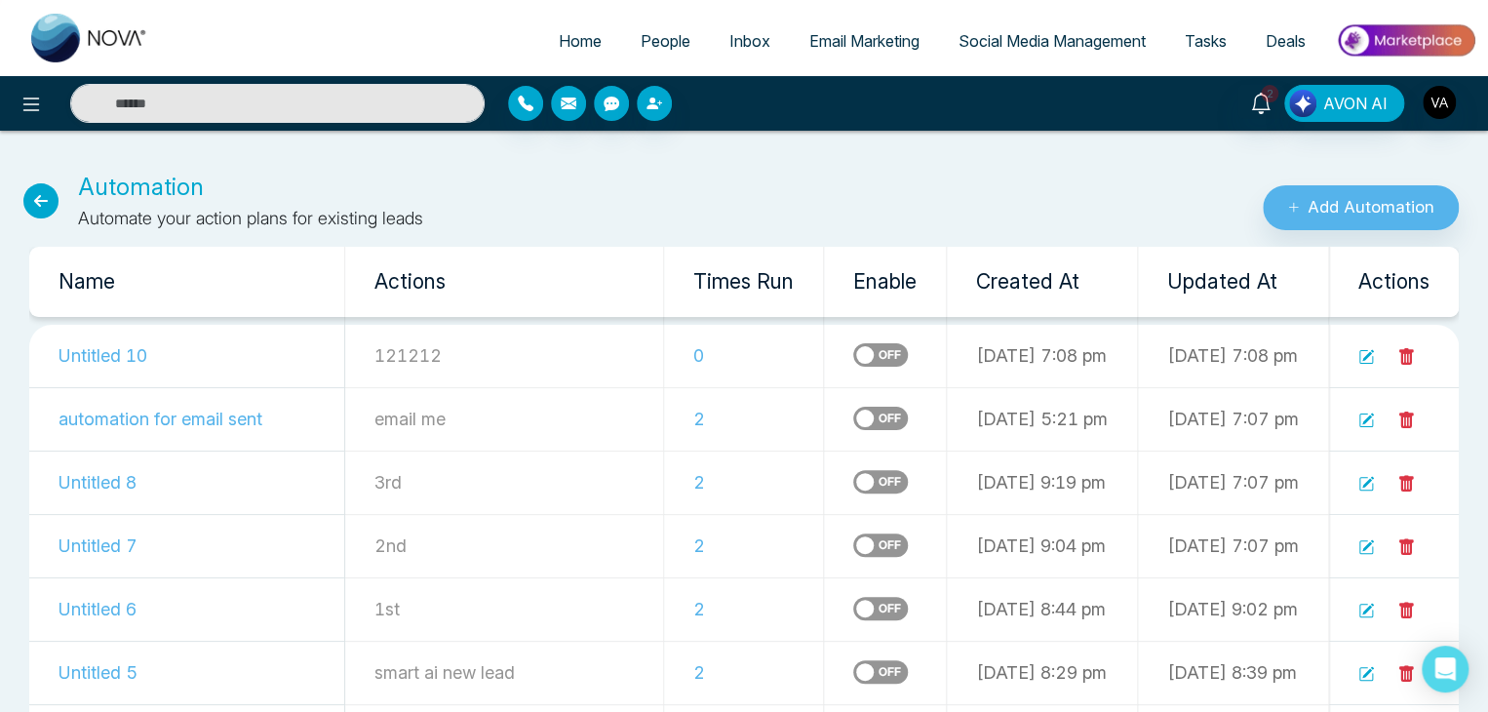
click at [70, 155] on div "Automation Automate your action plans for existing leads Add Automation" at bounding box center [744, 188] width 1488 height 85
click at [32, 113] on icon at bounding box center [31, 104] width 23 height 23
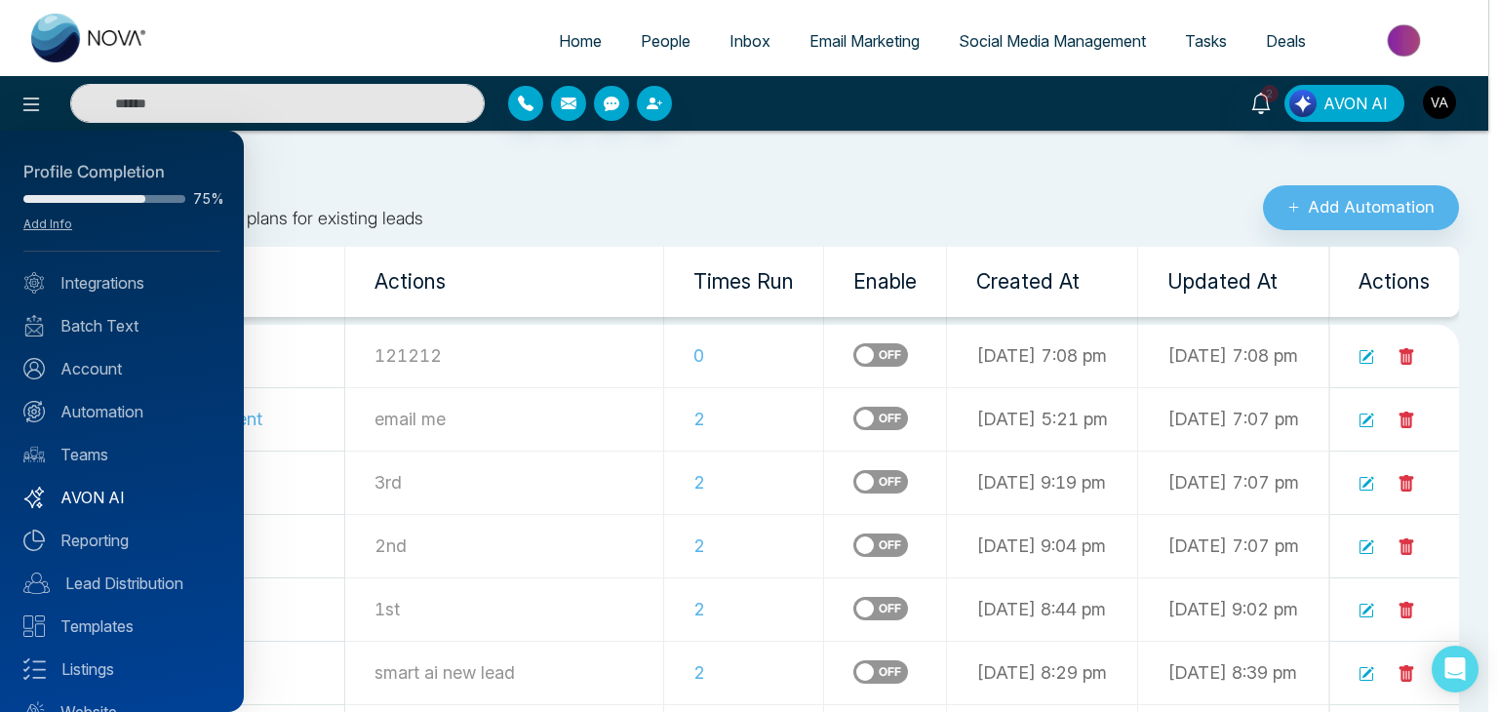
click at [130, 500] on link "AVON AI" at bounding box center [121, 497] width 197 height 23
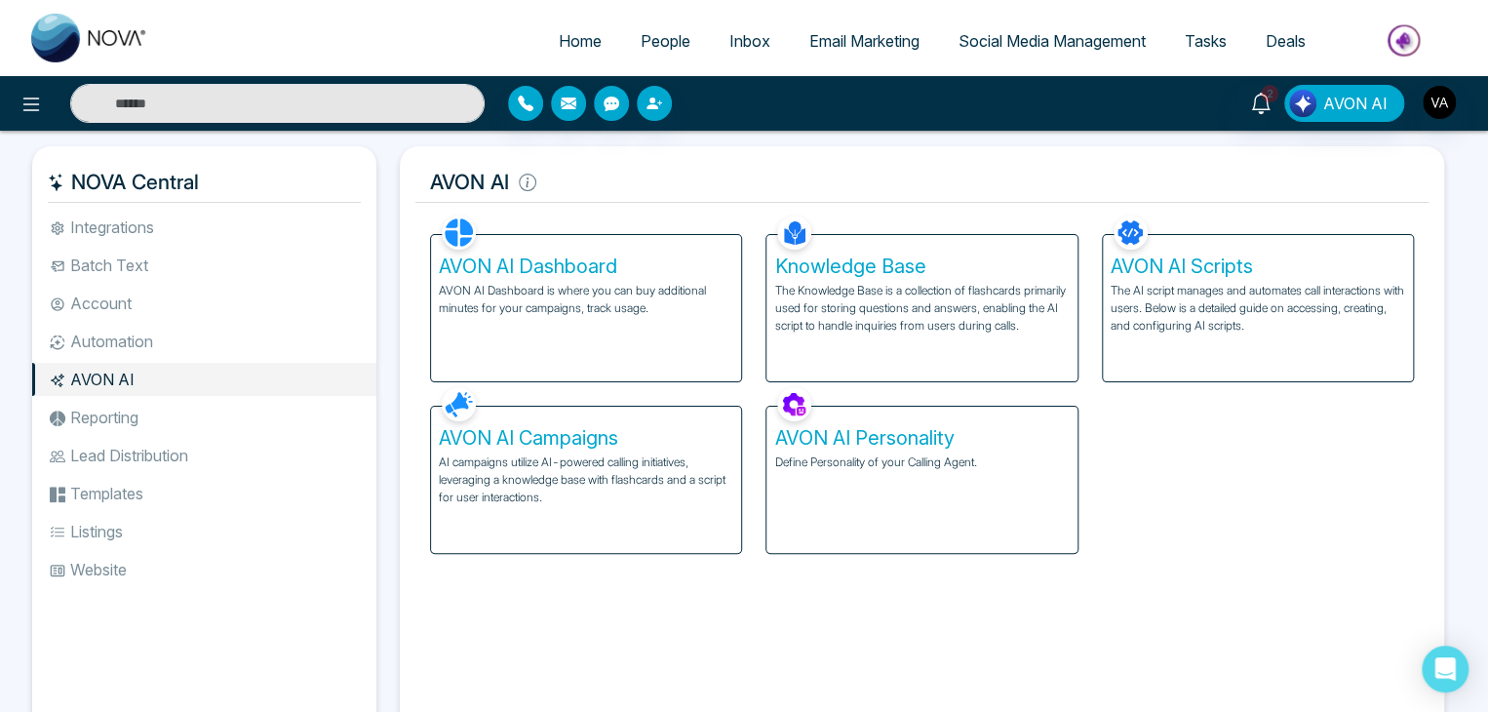
click at [488, 493] on p "AI campaigns utilize AI-powered calling initiatives, leveraging a knowledge bas…" at bounding box center [586, 479] width 294 height 53
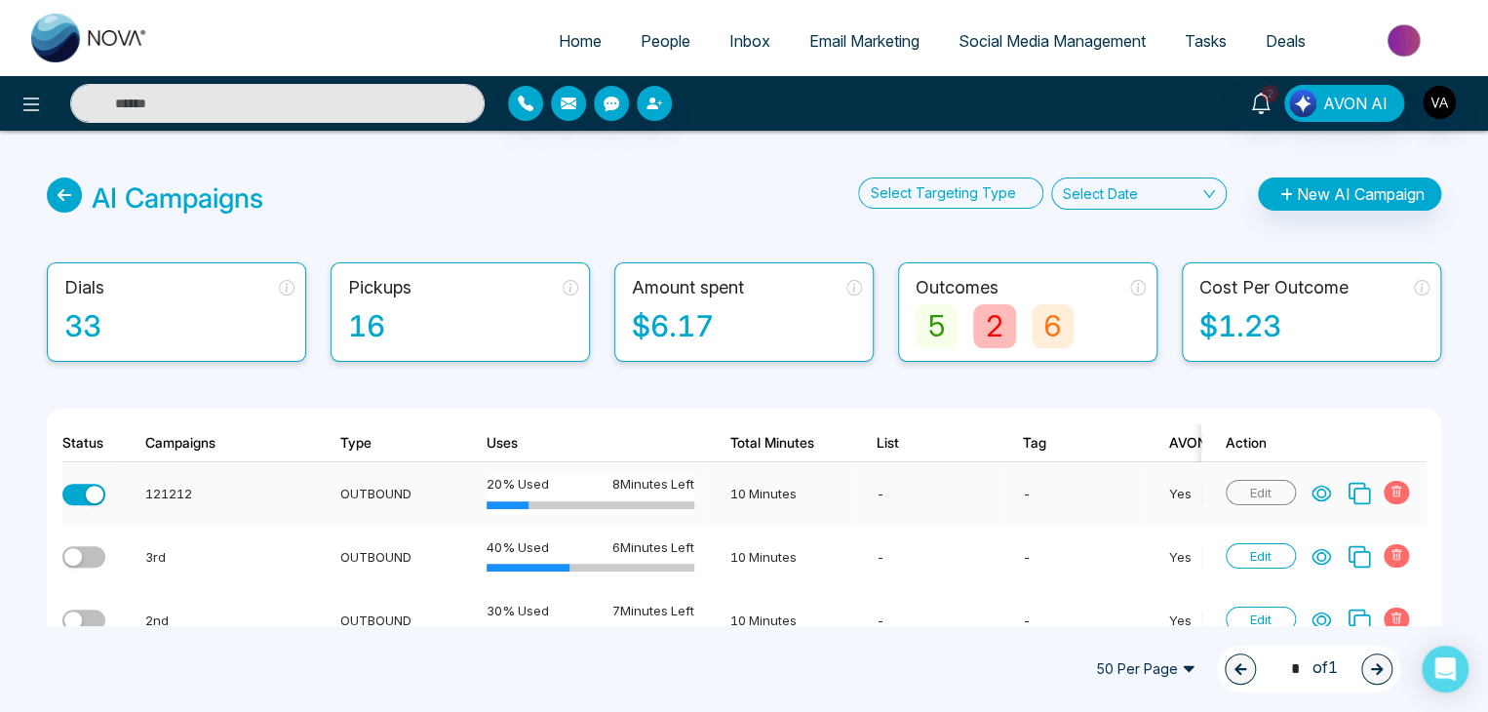
click at [1318, 496] on icon at bounding box center [1322, 494] width 18 height 15
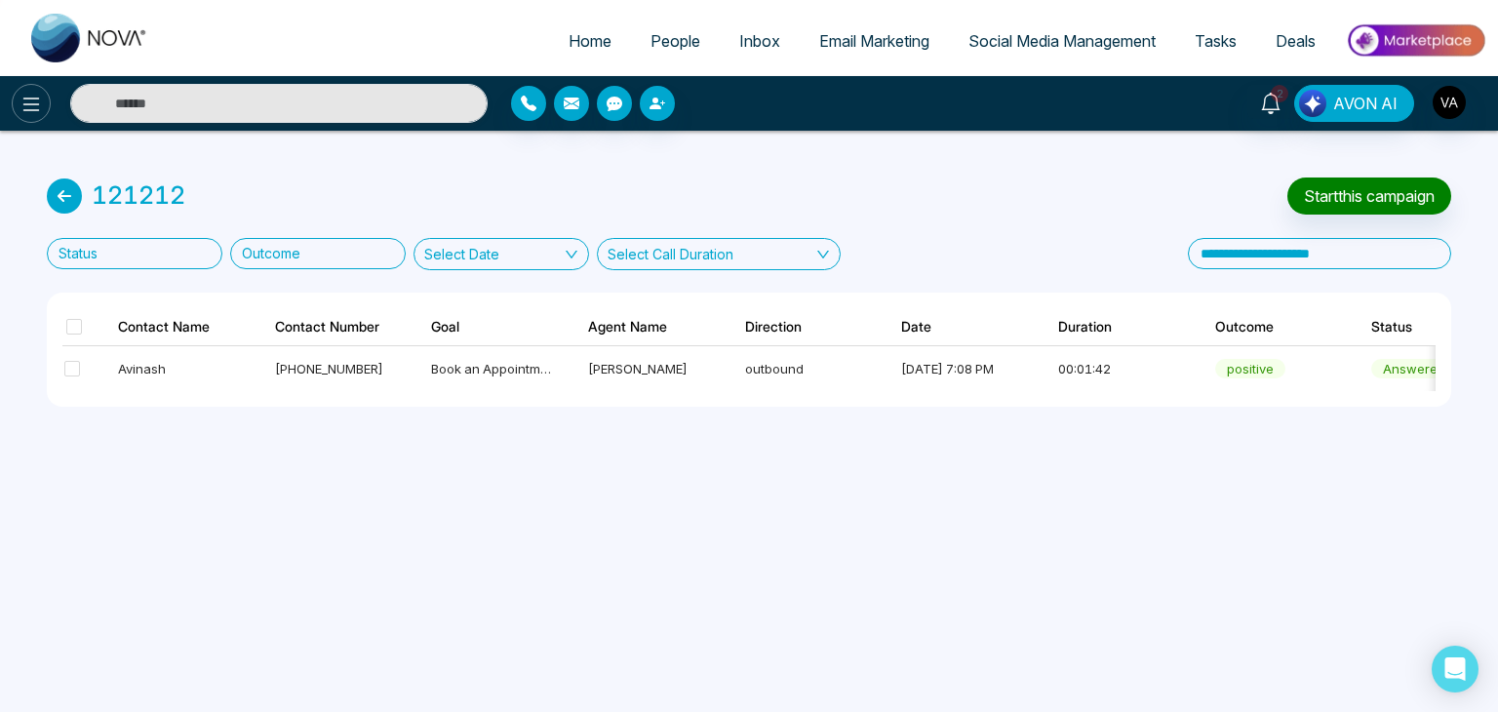
click at [35, 105] on icon at bounding box center [31, 104] width 23 height 23
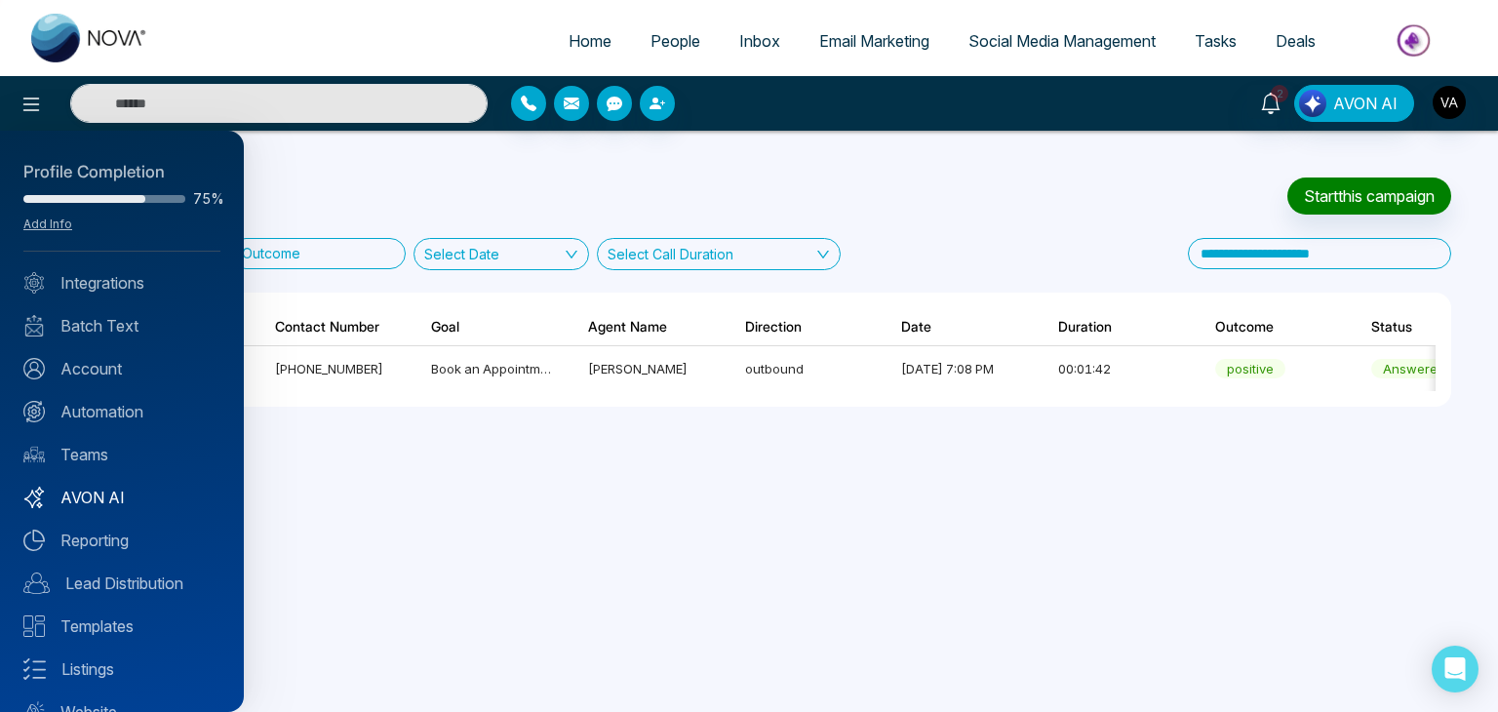
click at [125, 504] on link "AVON AI" at bounding box center [121, 497] width 197 height 23
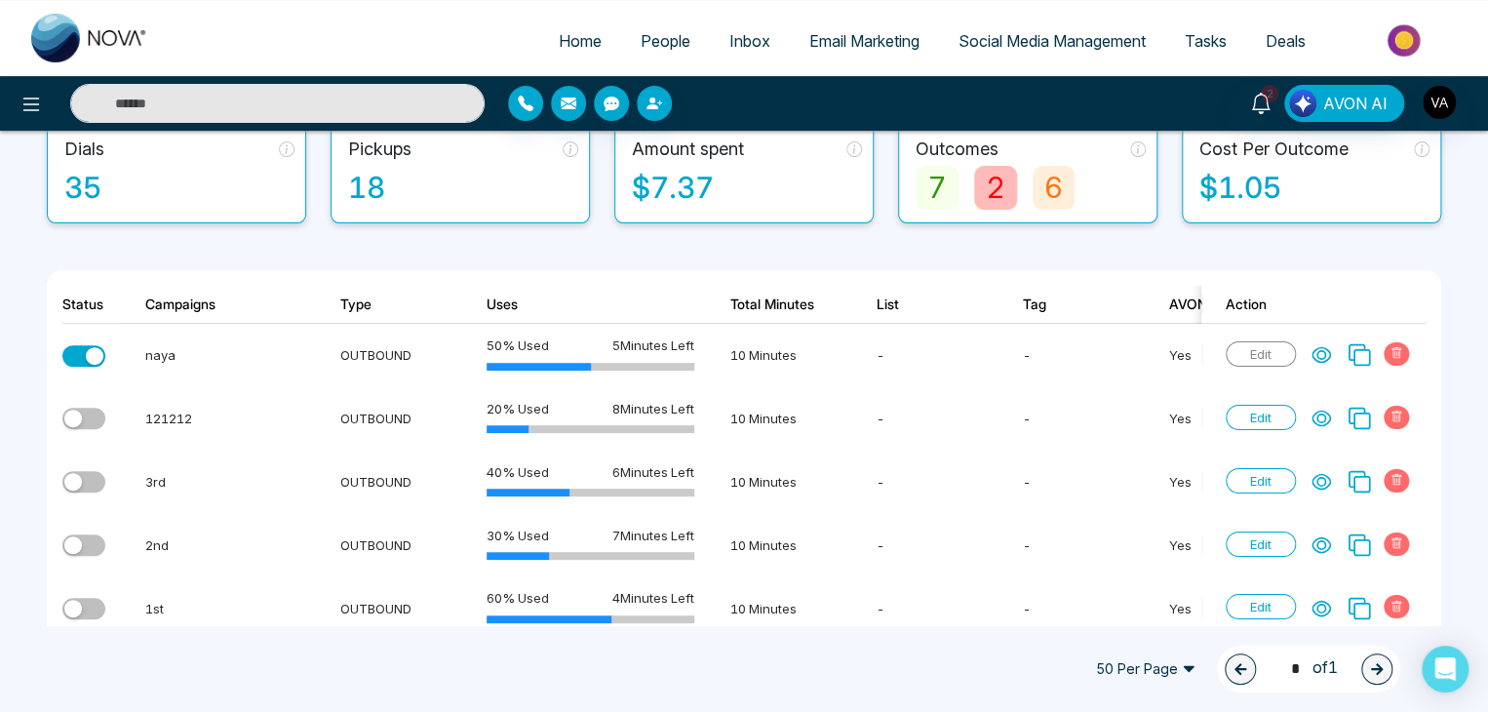
scroll to position [142, 0]
